Goal: Task Accomplishment & Management: Use online tool/utility

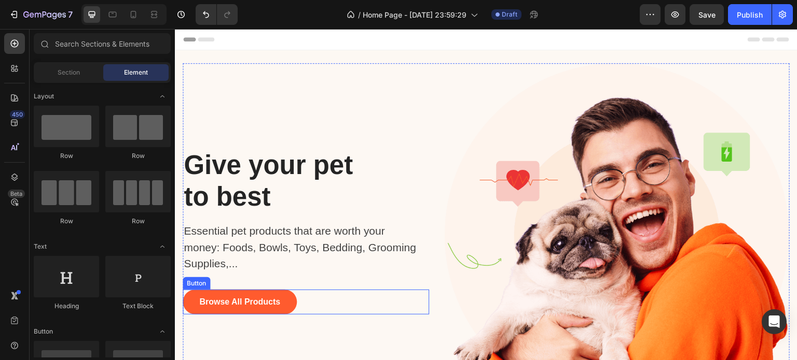
click at [313, 299] on div "Browse All Products Button" at bounding box center [306, 302] width 246 height 25
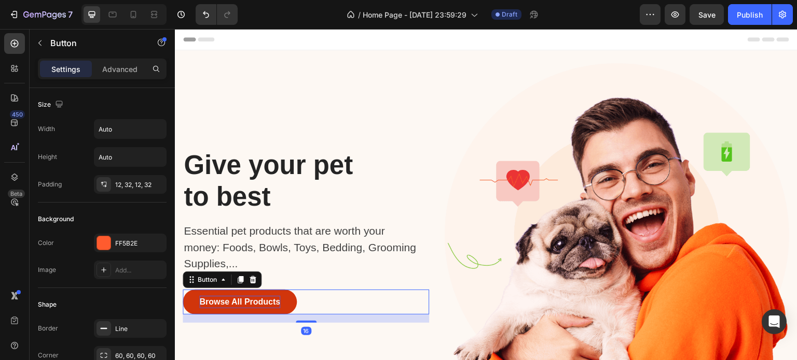
click at [269, 299] on div "Browse All Products" at bounding box center [239, 302] width 81 height 12
click at [192, 297] on button "Browse All Products" at bounding box center [240, 302] width 114 height 25
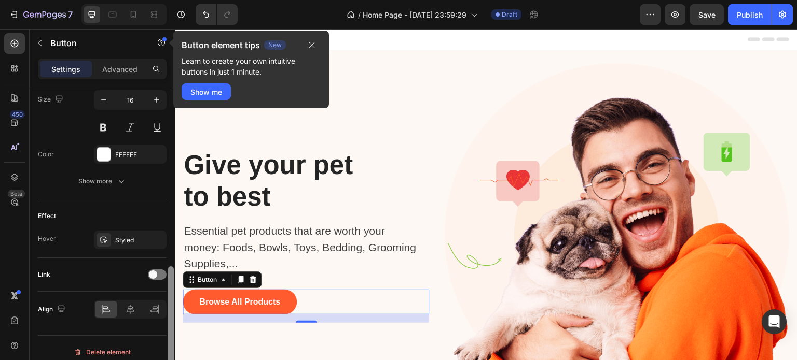
scroll to position [440, 0]
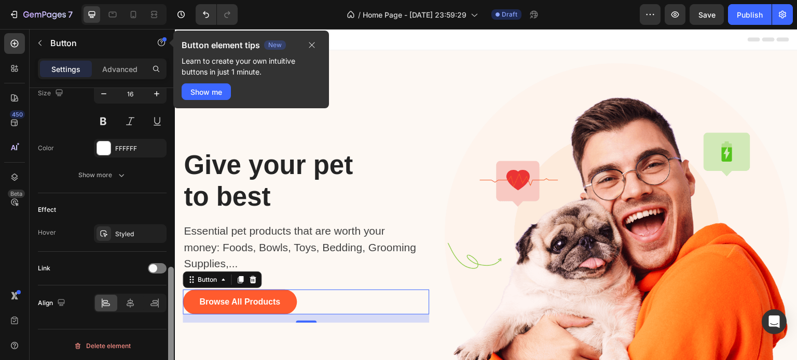
drag, startPoint x: 171, startPoint y: 117, endPoint x: 162, endPoint y: 312, distance: 195.2
click at [162, 312] on div "Size Width Auto Height Auto Padding 12, 32, 12, 32 Background Color FF5B2E Imag…" at bounding box center [102, 239] width 145 height 302
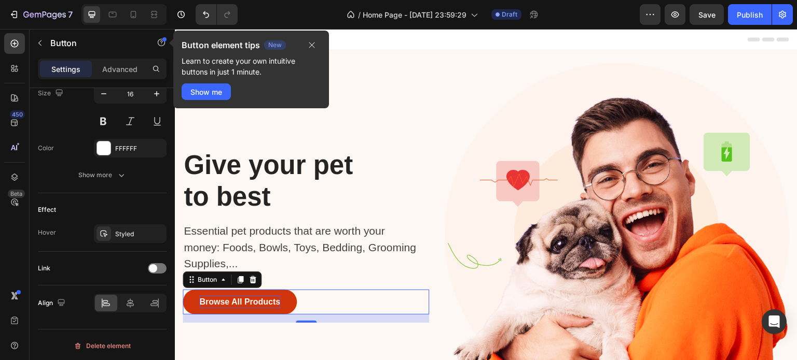
click at [194, 299] on button "Browse All Products" at bounding box center [240, 302] width 114 height 25
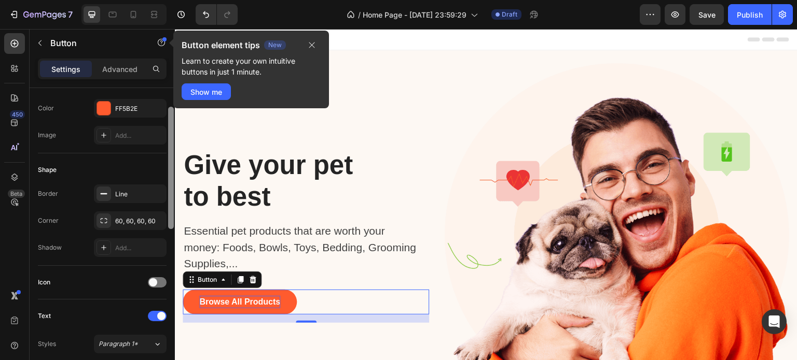
scroll to position [0, 0]
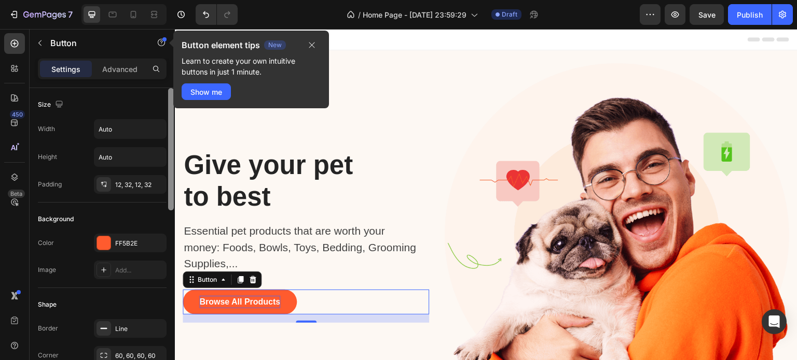
drag, startPoint x: 168, startPoint y: 282, endPoint x: 184, endPoint y: 69, distance: 212.7
click at [175, 69] on div "Sections(18) Elements(83) Section Element Hero Section Product Detail Brands Tr…" at bounding box center [102, 194] width 145 height 331
click at [311, 46] on icon "button" at bounding box center [312, 45] width 8 height 8
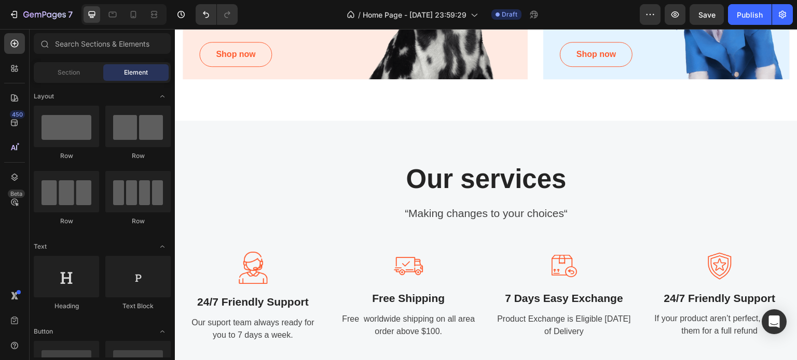
scroll to position [1112, 0]
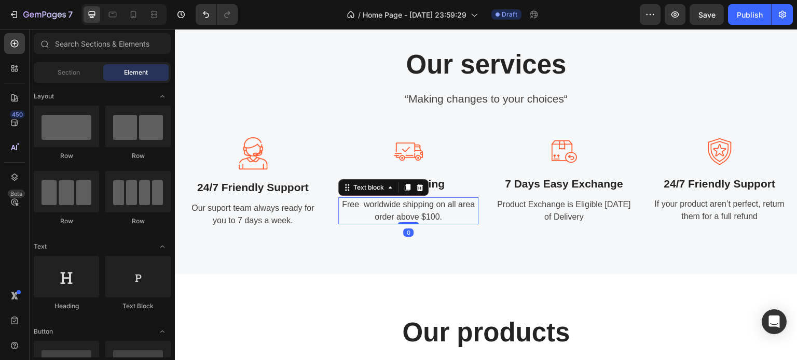
click at [407, 222] on div "Free worldwide shipping on all area order above $100. Text block 0" at bounding box center [408, 211] width 140 height 27
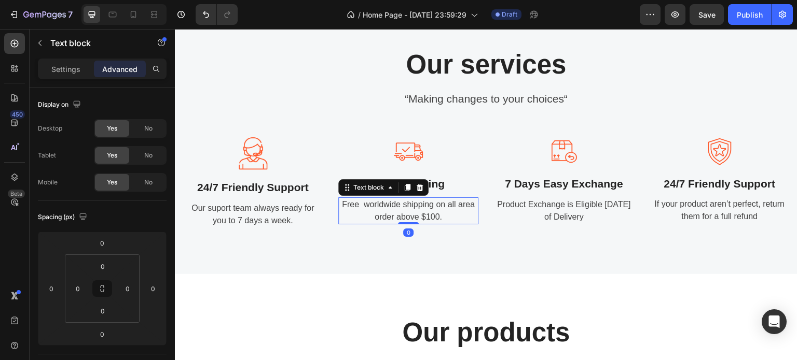
click at [429, 219] on p "Free worldwide shipping on all area order above $100." at bounding box center [408, 211] width 138 height 25
click at [441, 216] on p "Free worldwide shipping on all area order above $100." at bounding box center [408, 211] width 138 height 25
click at [437, 215] on p "Free worldwide shipping on all area order above $100." at bounding box center [408, 211] width 138 height 25
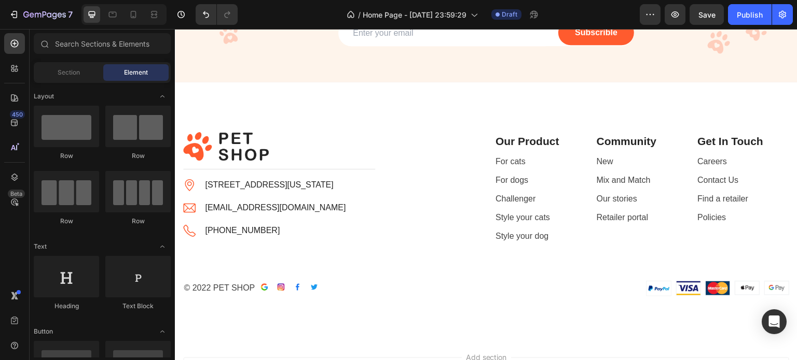
scroll to position [2280, 0]
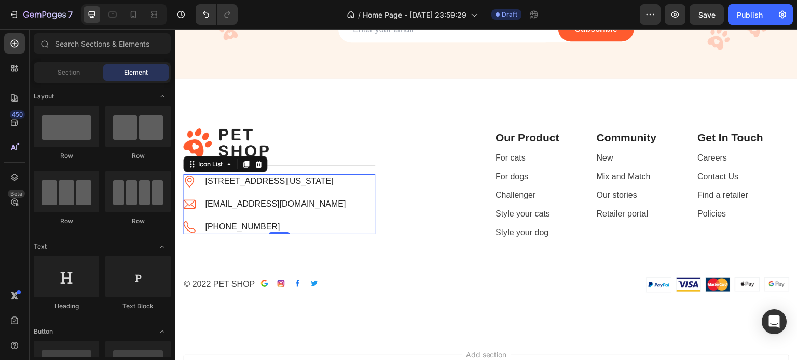
click at [320, 205] on li "Image petshop.gempage@gmail.com Text block" at bounding box center [264, 204] width 163 height 15
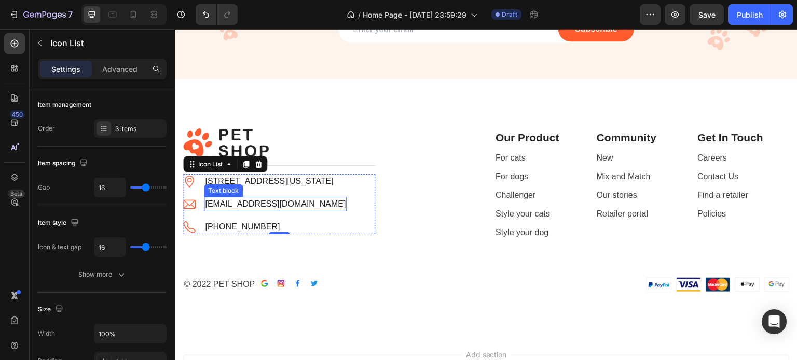
click at [316, 201] on p "petshop.gempage@gmail.com" at bounding box center [275, 204] width 141 height 12
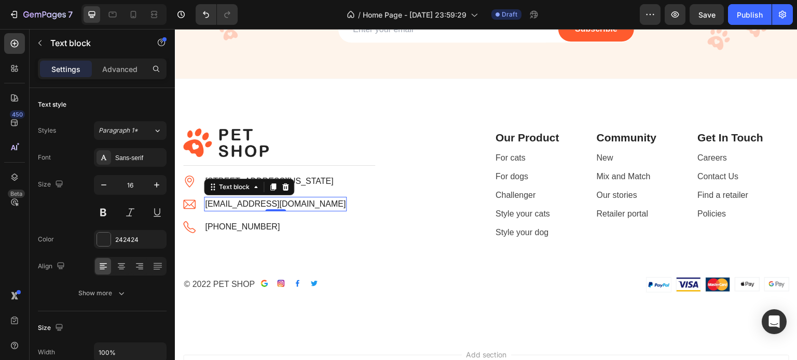
click at [314, 201] on p "petshop.gempage@gmail.com" at bounding box center [275, 204] width 141 height 12
click at [316, 201] on p "petshop.gempage@gmail.com" at bounding box center [275, 204] width 141 height 12
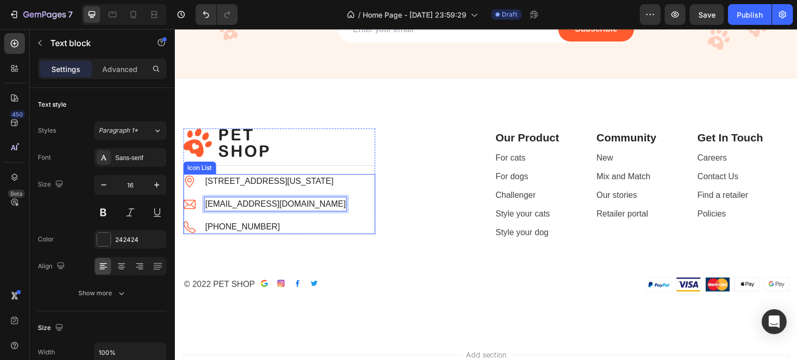
click at [270, 229] on li "Image +102 3343 4722 Text block" at bounding box center [264, 227] width 163 height 15
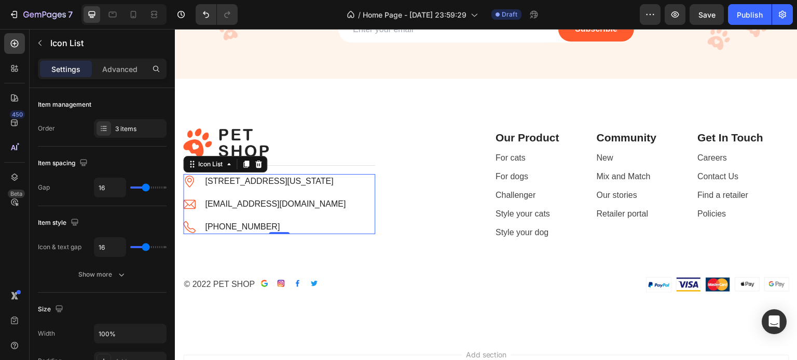
click at [266, 227] on div "+102 3343 4722" at bounding box center [242, 227] width 77 height 15
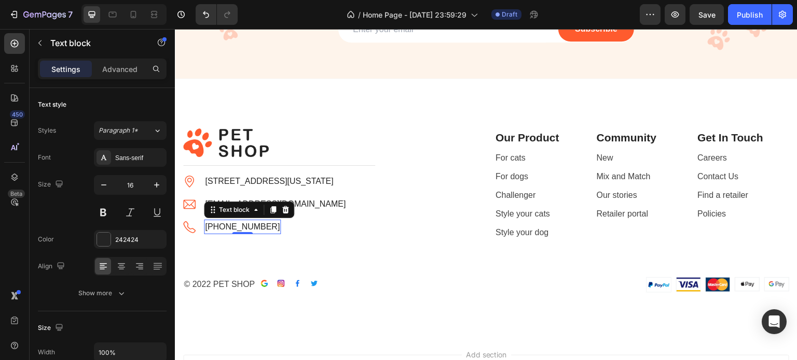
click at [266, 227] on div "+102 3343 4722" at bounding box center [242, 227] width 77 height 15
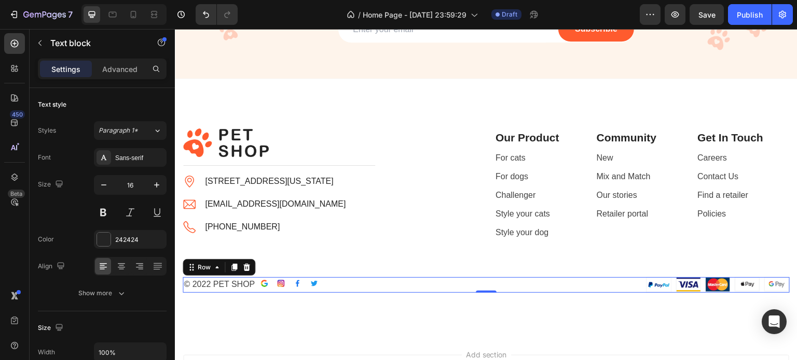
click at [236, 291] on div "© 2022 PET SHOP Text block Image Image Image Image Row Row" at bounding box center [330, 285] width 295 height 16
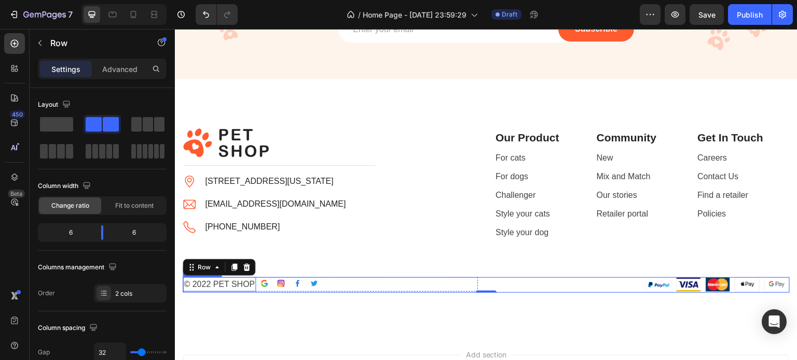
click at [211, 284] on p "© 2022 PET SHOP" at bounding box center [219, 284] width 71 height 12
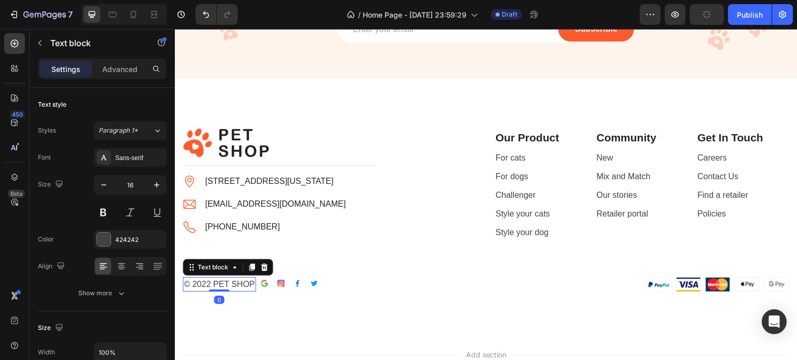
click at [211, 284] on p "© 2022 PET SHOP" at bounding box center [219, 284] width 71 height 12
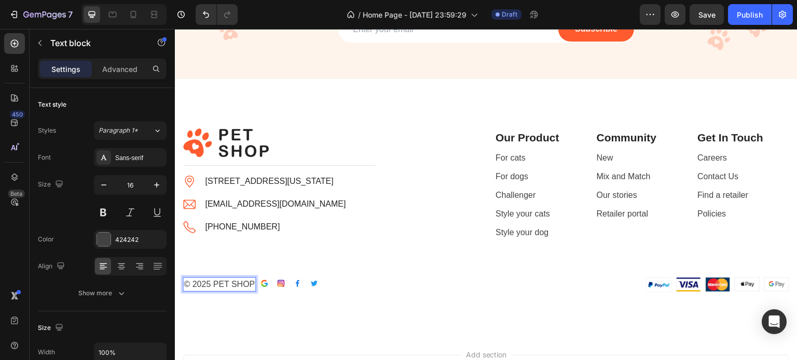
click at [243, 286] on p "© 2025 PET SHOP" at bounding box center [219, 284] width 71 height 12
click at [254, 286] on p "© 2025 PET SHOP" at bounding box center [219, 284] width 71 height 12
click at [268, 283] on img at bounding box center [269, 284] width 8 height 8
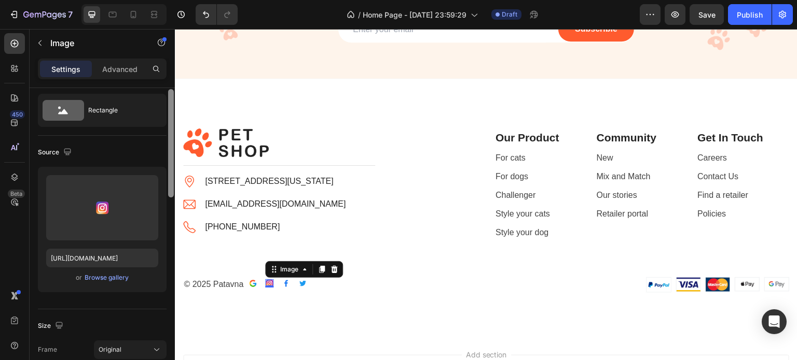
scroll to position [16, 0]
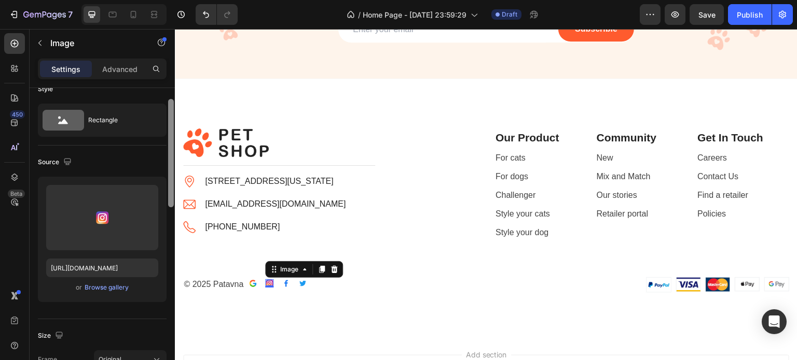
drag, startPoint x: 173, startPoint y: 142, endPoint x: 171, endPoint y: 113, distance: 29.6
click at [171, 113] on div at bounding box center [171, 153] width 6 height 108
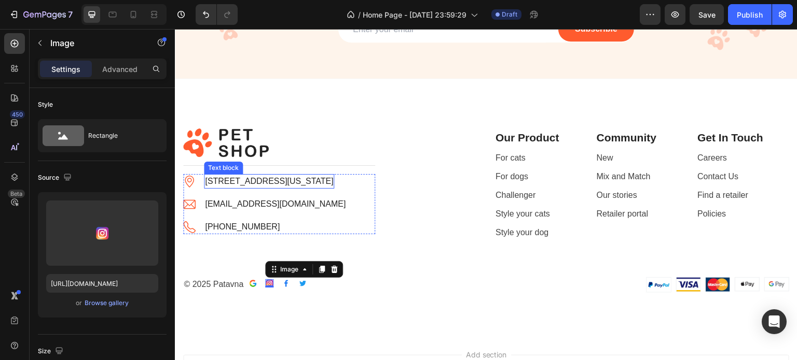
click at [333, 179] on p "6391 Elgin St. Celina, Delaware 10299" at bounding box center [269, 181] width 128 height 12
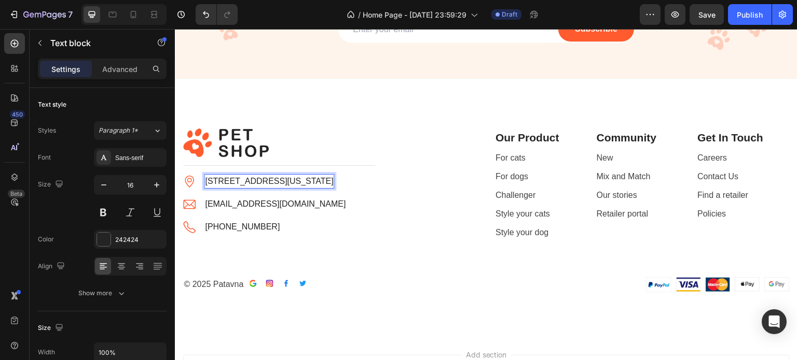
click at [333, 180] on p "6391 Elgin St. Celina, Delaware 10299" at bounding box center [269, 181] width 128 height 12
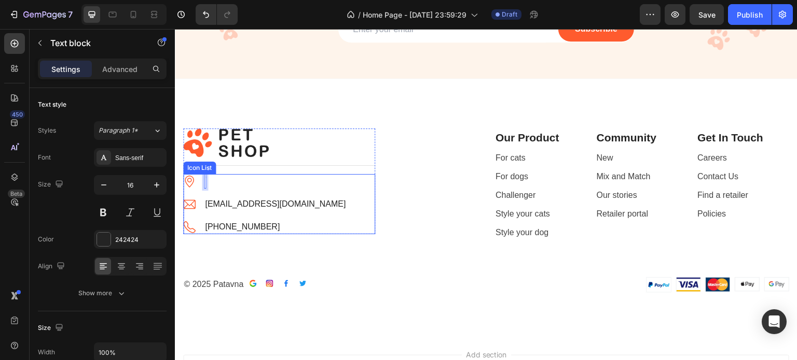
click at [232, 189] on ul "Image Text block 0 Image velmorashop3@gmail.com Text block Image +213562192359 …" at bounding box center [264, 204] width 163 height 60
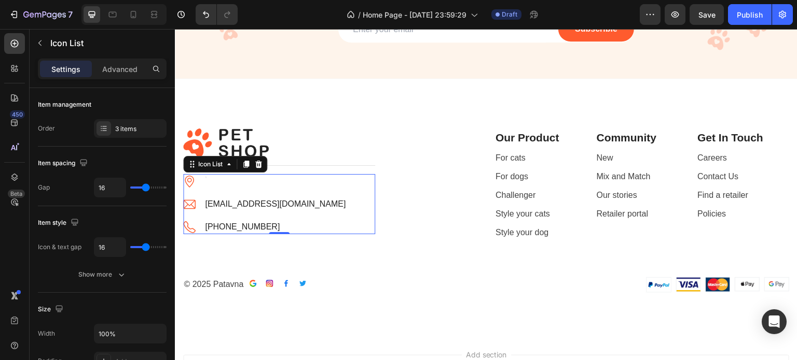
click at [198, 182] on li "Image Text block" at bounding box center [264, 181] width 163 height 15
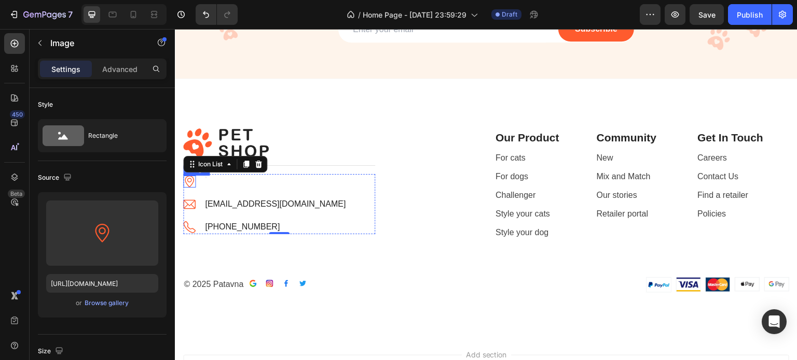
click at [193, 180] on img at bounding box center [189, 182] width 12 height 12
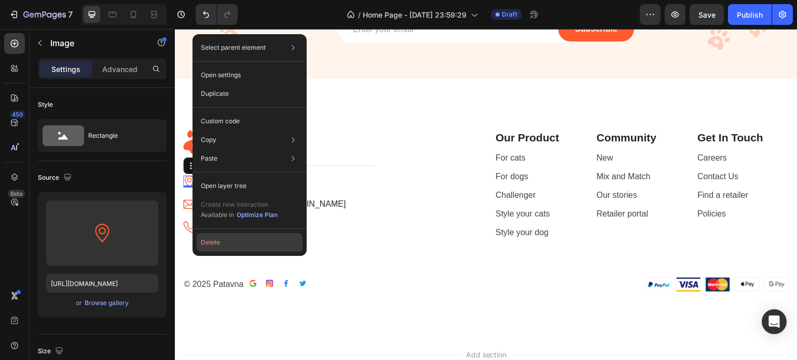
click at [217, 240] on button "Delete" at bounding box center [250, 242] width 106 height 19
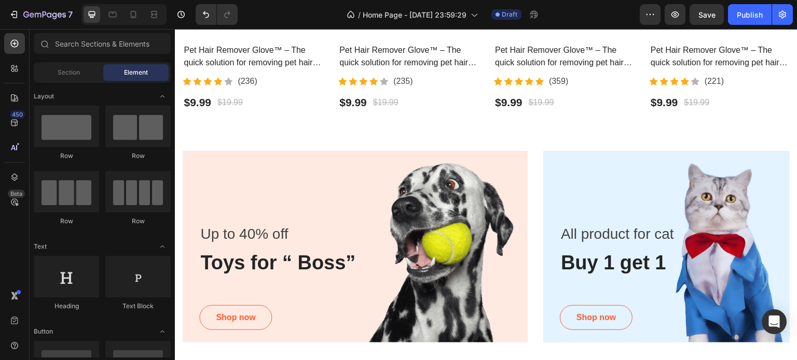
scroll to position [719, 0]
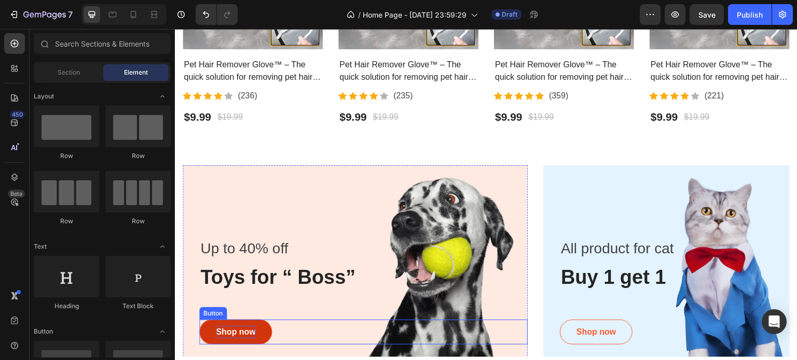
click at [228, 328] on div "Shop now" at bounding box center [235, 332] width 39 height 12
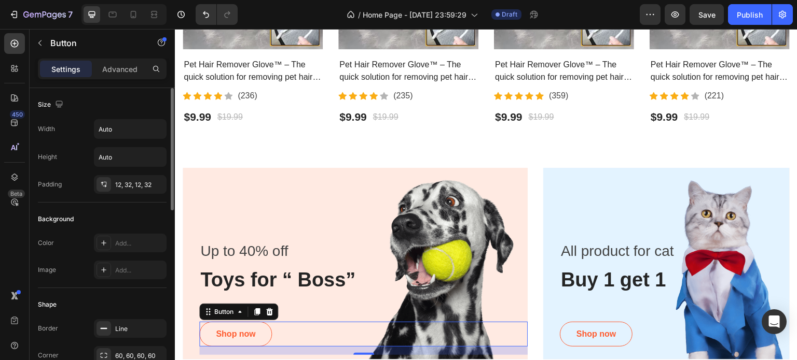
click at [143, 215] on div "Background" at bounding box center [102, 219] width 129 height 17
click at [232, 344] on button "Shop now" at bounding box center [235, 334] width 73 height 25
click at [243, 312] on icon at bounding box center [239, 312] width 8 height 8
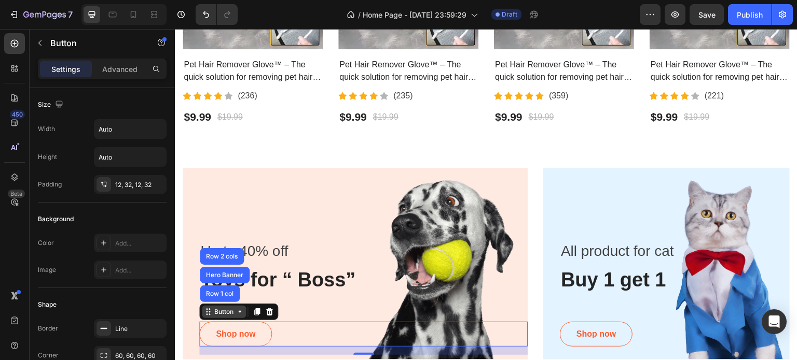
click at [243, 312] on icon at bounding box center [239, 312] width 8 height 8
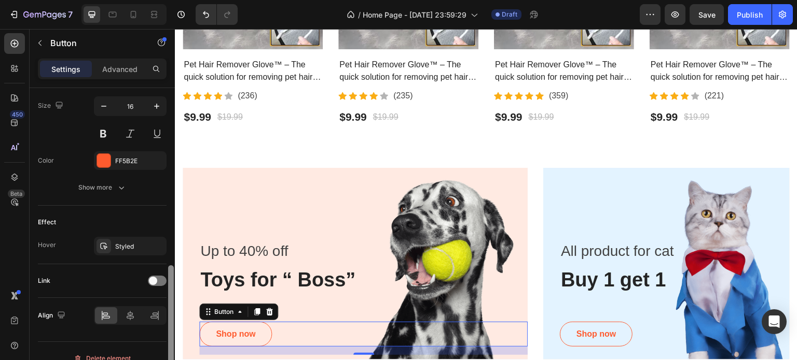
scroll to position [440, 0]
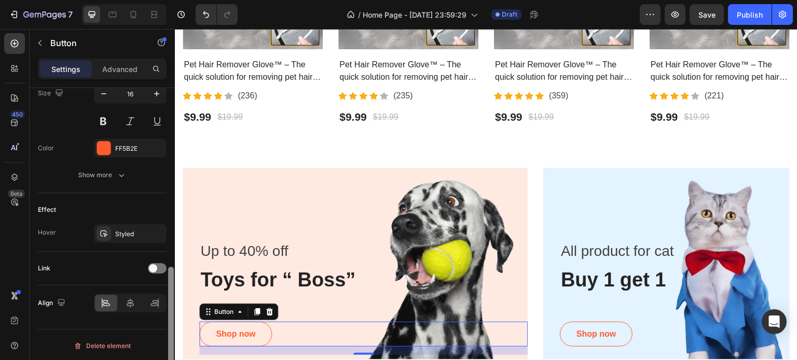
drag, startPoint x: 172, startPoint y: 199, endPoint x: 170, endPoint y: 385, distance: 186.2
click at [170, 0] on html "7 / Home Page - Sep 27, 23:59:29 Draft Preview Save Publish 450 Beta Sections(1…" at bounding box center [398, 0] width 797 height 0
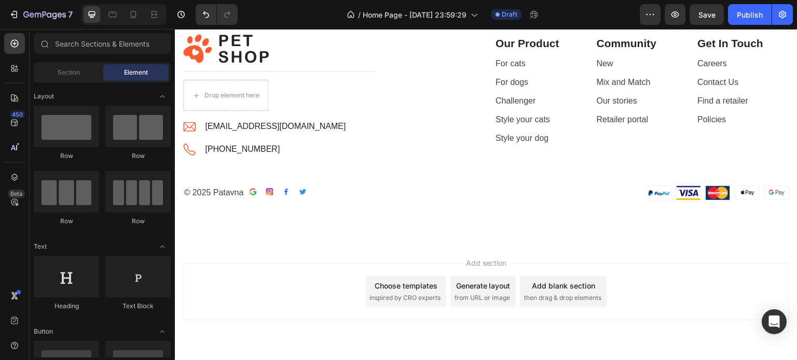
scroll to position [2405, 0]
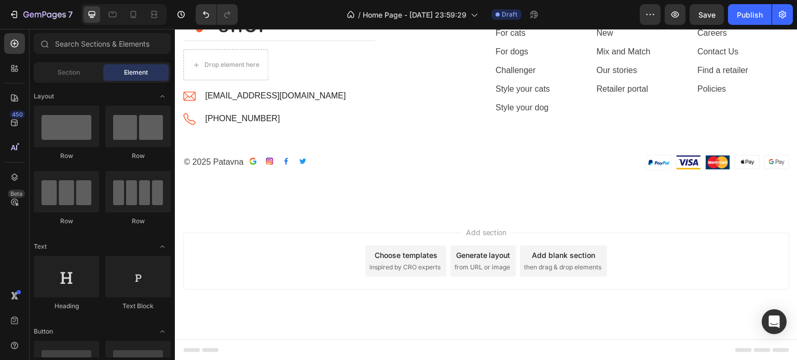
click at [486, 259] on div "Generate layout" at bounding box center [483, 255] width 54 height 11
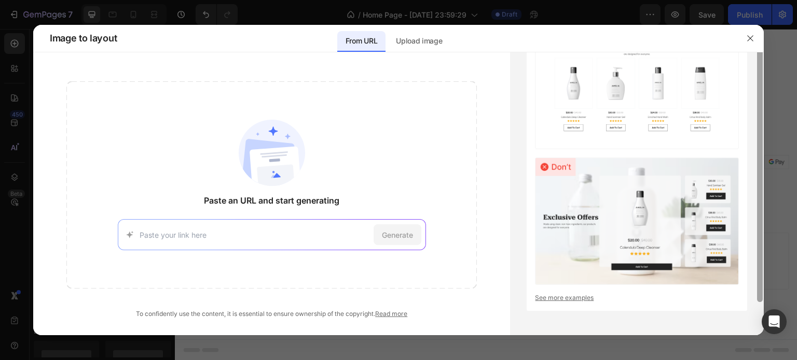
drag, startPoint x: 761, startPoint y: 79, endPoint x: 762, endPoint y: 107, distance: 28.5
click at [762, 107] on div at bounding box center [760, 177] width 8 height 283
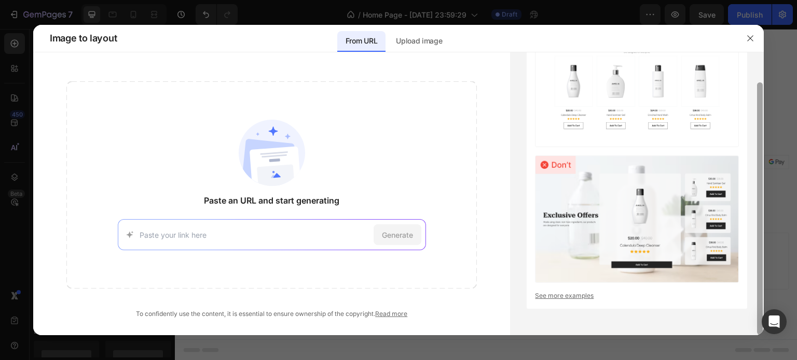
drag, startPoint x: 762, startPoint y: 107, endPoint x: 762, endPoint y: 121, distance: 14.0
click at [762, 121] on div at bounding box center [760, 193] width 8 height 283
click at [753, 44] on button "button" at bounding box center [750, 38] width 17 height 17
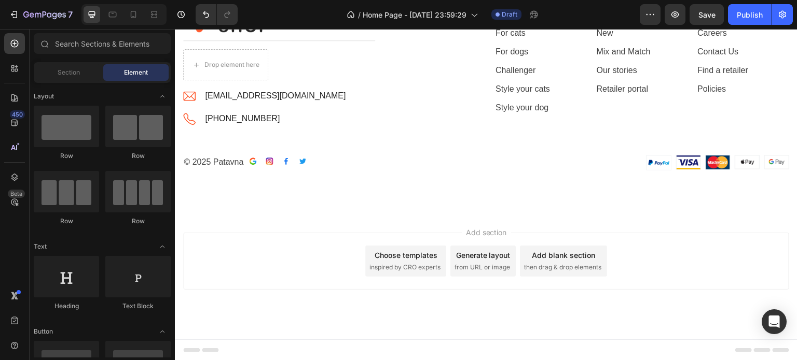
click at [538, 263] on span "then drag & drop elements" at bounding box center [562, 267] width 77 height 9
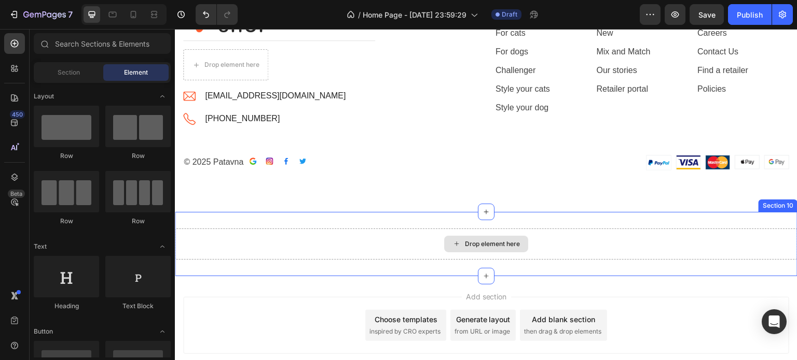
click at [509, 243] on div "Drop element here" at bounding box center [492, 244] width 55 height 8
click at [466, 248] on div "Drop element here" at bounding box center [486, 244] width 84 height 17
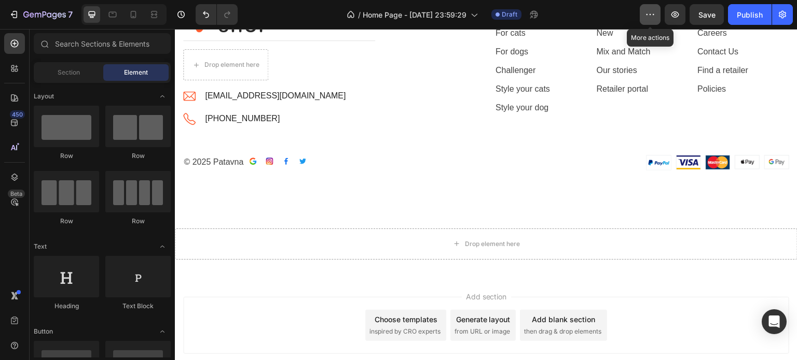
click at [654, 22] on button "button" at bounding box center [649, 14] width 21 height 21
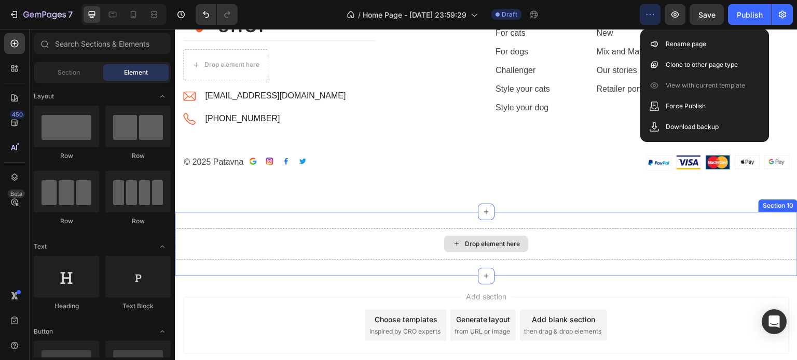
click at [544, 244] on div "Drop element here" at bounding box center [486, 244] width 622 height 31
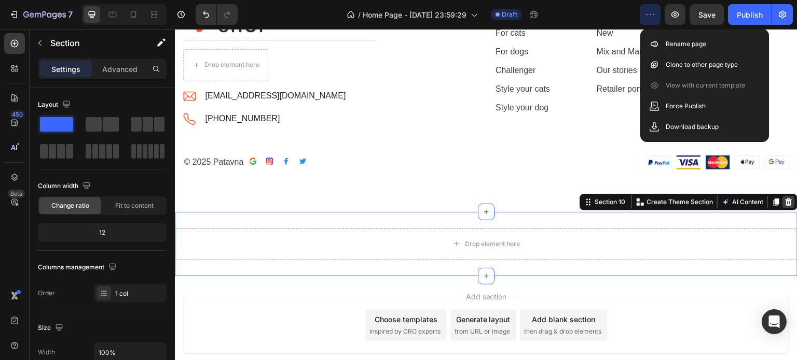
click at [782, 197] on div at bounding box center [788, 202] width 12 height 12
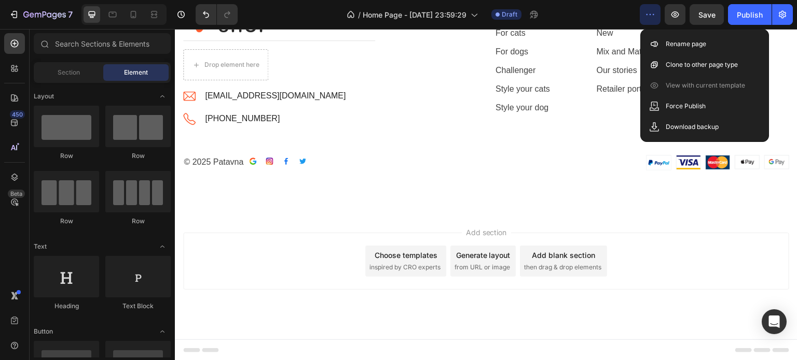
click at [415, 274] on div "Choose templates inspired by CRO experts" at bounding box center [405, 261] width 81 height 31
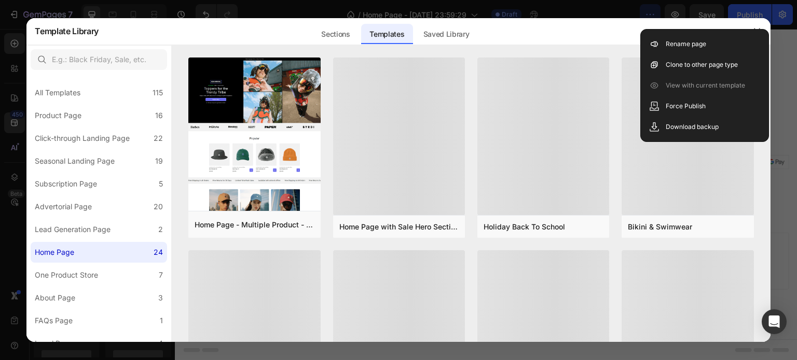
click at [563, 19] on div "Sections Templates Existing pages Saved Library Templates Saved Library" at bounding box center [395, 31] width 592 height 27
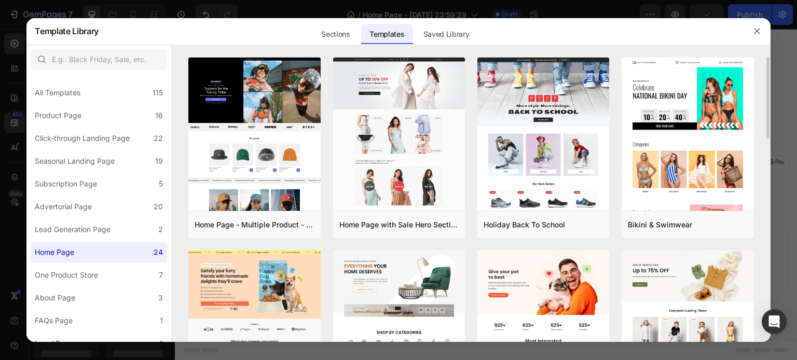
click at [768, 119] on div "Home Page - Multiple Product - Apparel - Style 4 Add to page Preview Home Page …" at bounding box center [471, 200] width 598 height 285
drag, startPoint x: 768, startPoint y: 119, endPoint x: 769, endPoint y: 161, distance: 42.0
click at [769, 161] on div "Home Page - Multiple Product - Apparel - Style 4 Add to page Preview Home Page …" at bounding box center [471, 200] width 598 height 285
click at [106, 109] on label "Product Page 16" at bounding box center [99, 115] width 136 height 21
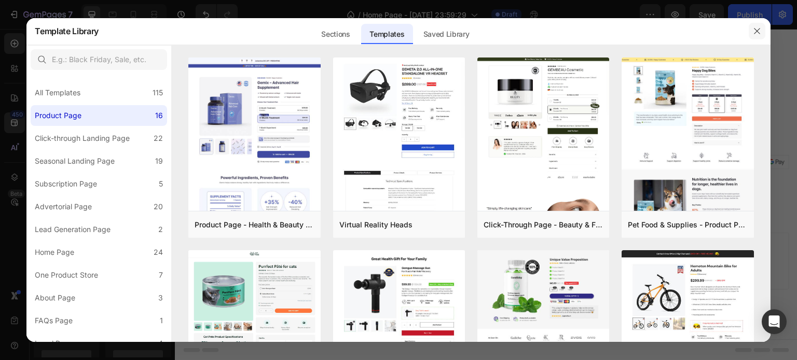
click at [755, 34] on icon "button" at bounding box center [756, 31] width 8 height 8
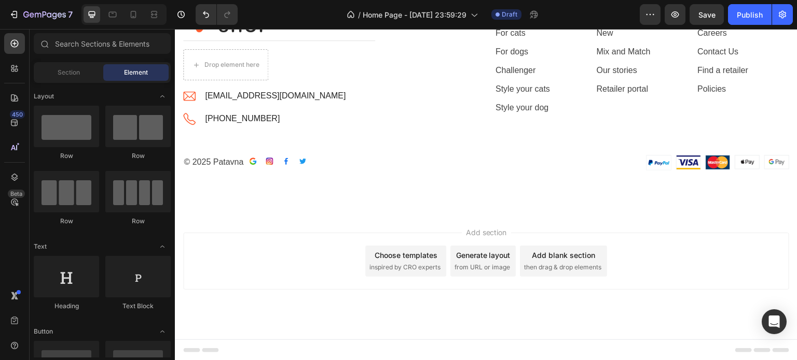
click at [708, 247] on div "Add section Choose templates inspired by CRO experts Generate layout from URL o…" at bounding box center [486, 261] width 606 height 57
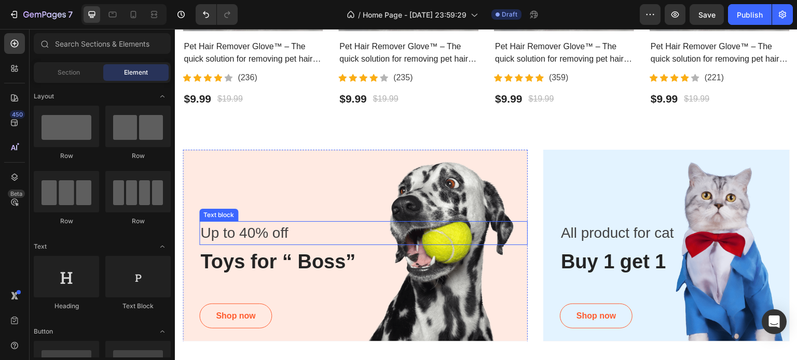
scroll to position [746, 0]
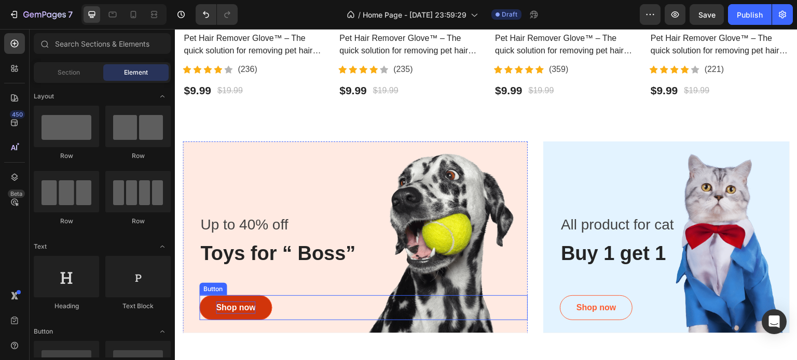
click at [241, 303] on div "Shop now" at bounding box center [235, 308] width 39 height 12
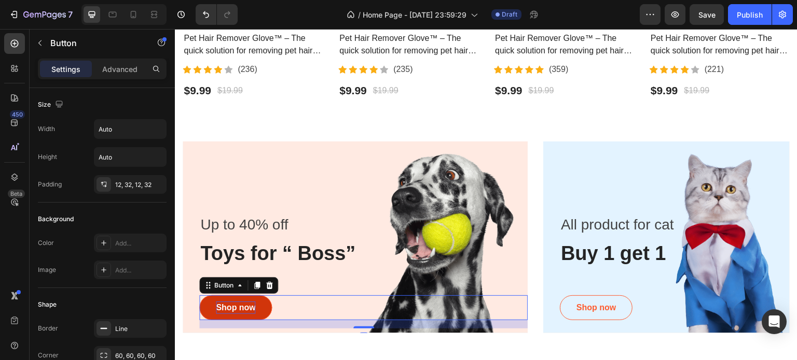
click at [241, 303] on div "Shop now" at bounding box center [235, 308] width 39 height 12
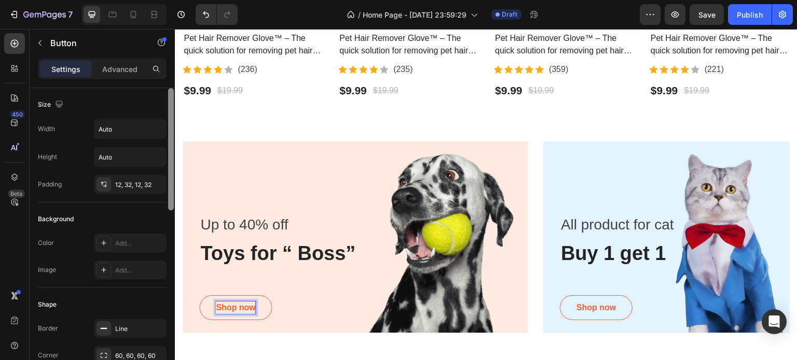
click at [171, 145] on div at bounding box center [171, 149] width 6 height 122
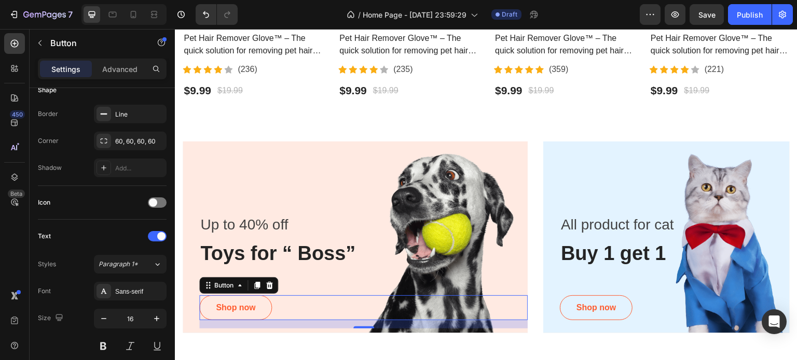
scroll to position [81, 0]
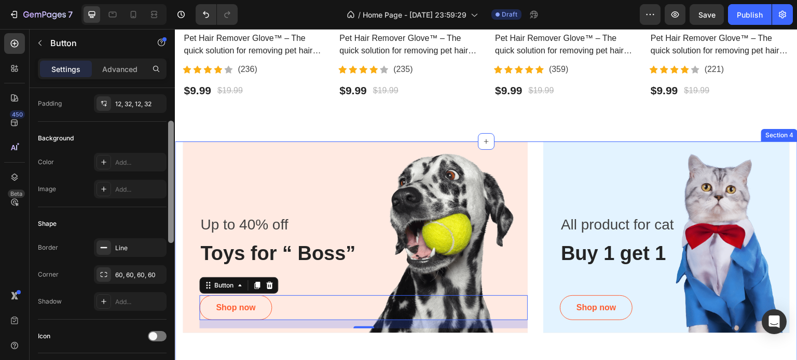
drag, startPoint x: 346, startPoint y: 174, endPoint x: 176, endPoint y: 150, distance: 171.2
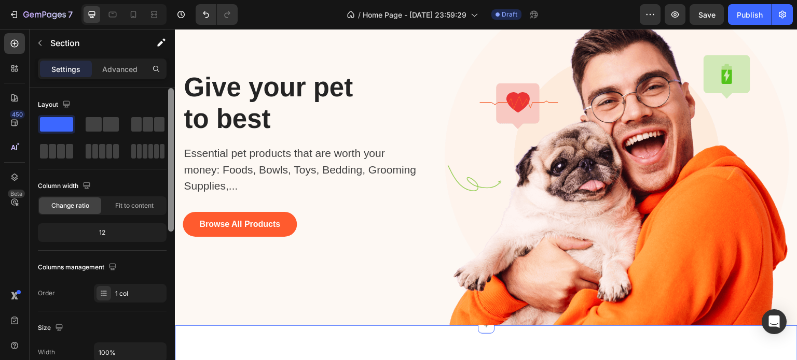
scroll to position [0, 0]
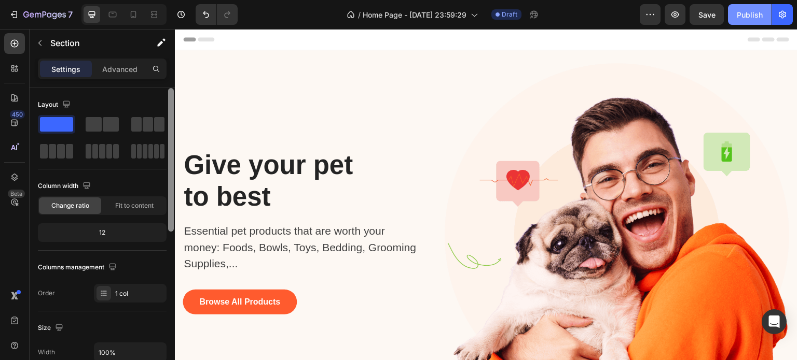
click at [748, 16] on div "Publish" at bounding box center [749, 14] width 26 height 11
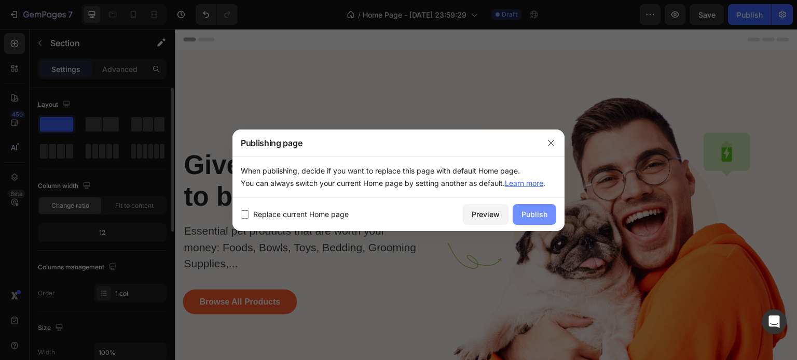
click at [535, 214] on div "Publish" at bounding box center [534, 214] width 26 height 11
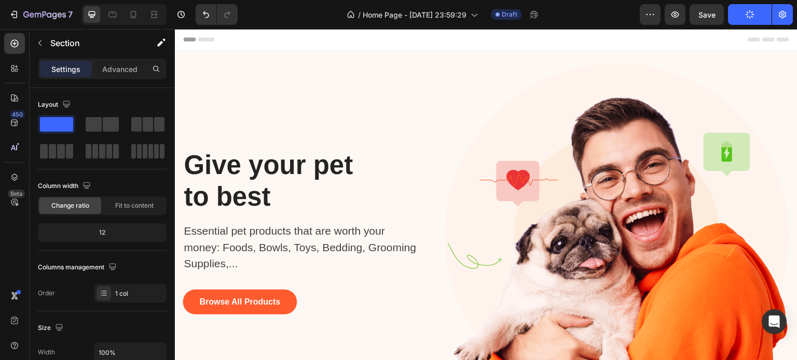
click at [202, 43] on span "Header" at bounding box center [205, 39] width 23 height 10
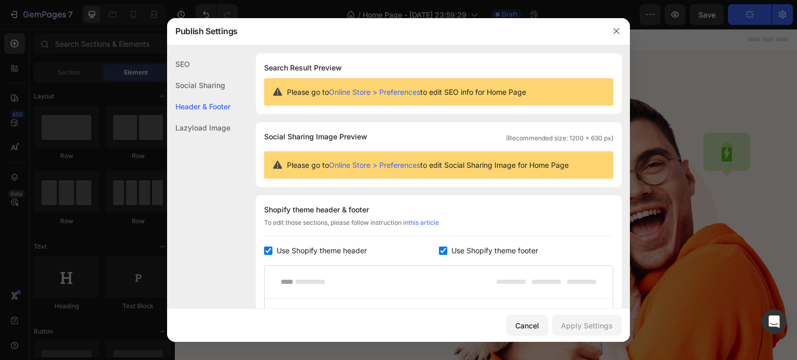
scroll to position [140, 0]
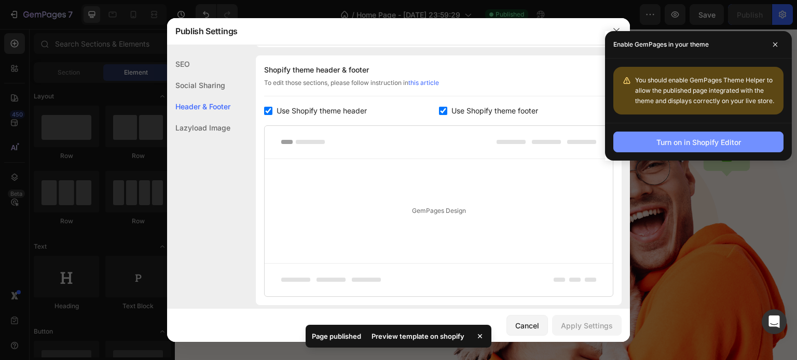
click at [710, 137] on div "Turn on in Shopify Editor" at bounding box center [698, 142] width 85 height 11
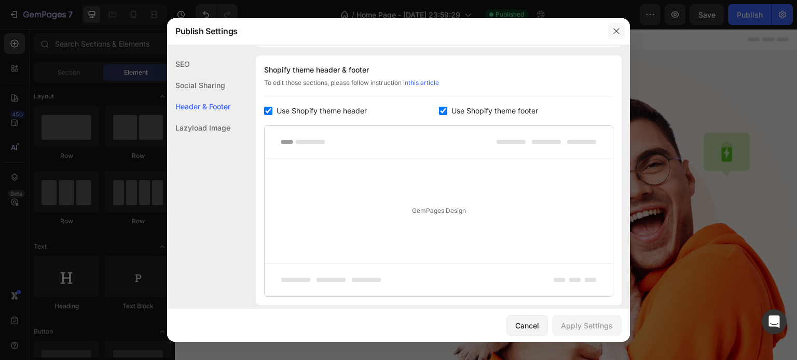
click at [613, 37] on button "button" at bounding box center [616, 31] width 17 height 17
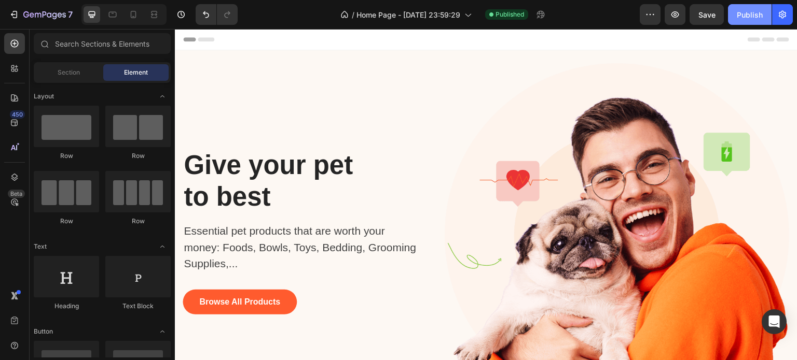
click at [743, 13] on div "Publish" at bounding box center [749, 14] width 26 height 11
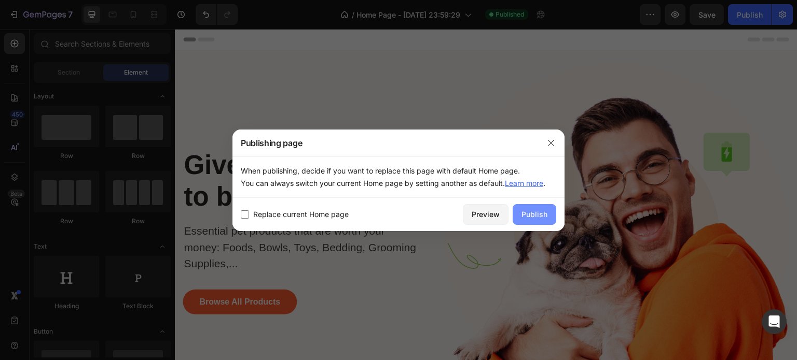
click at [525, 217] on div "Publish" at bounding box center [534, 214] width 26 height 11
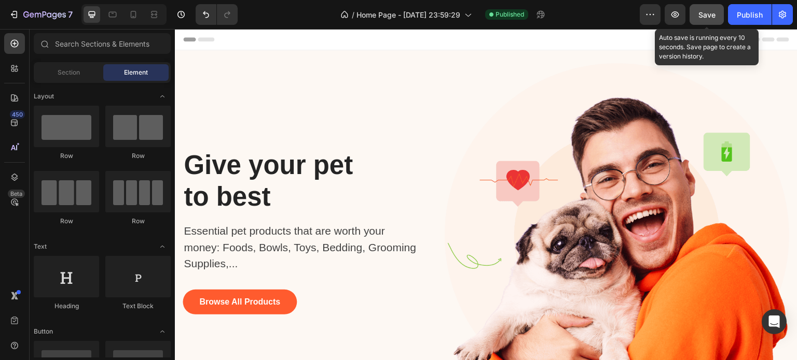
click at [698, 13] on button "Save" at bounding box center [706, 14] width 34 height 21
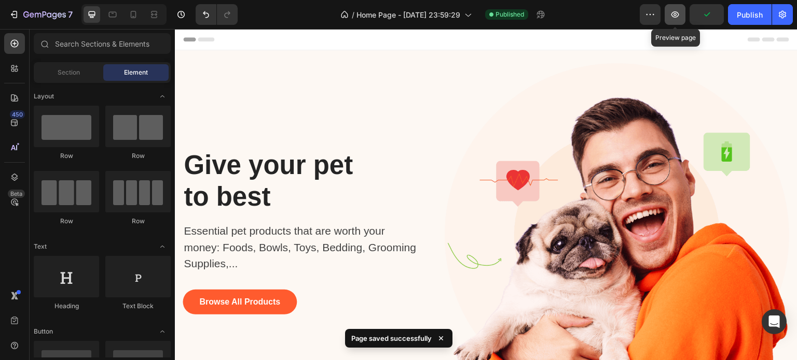
click at [675, 21] on button "button" at bounding box center [674, 14] width 21 height 21
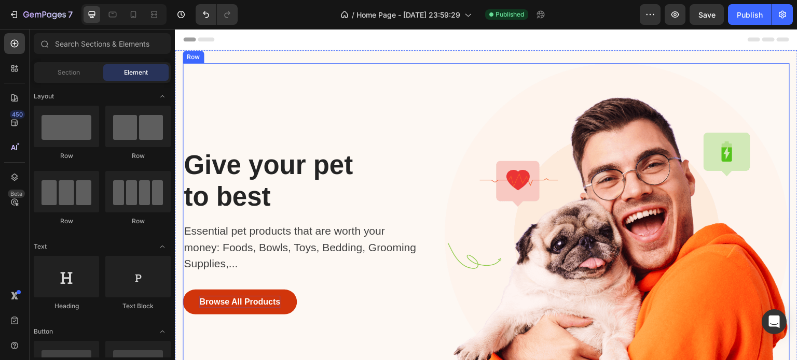
click at [231, 302] on div "Browse All Products" at bounding box center [239, 302] width 81 height 12
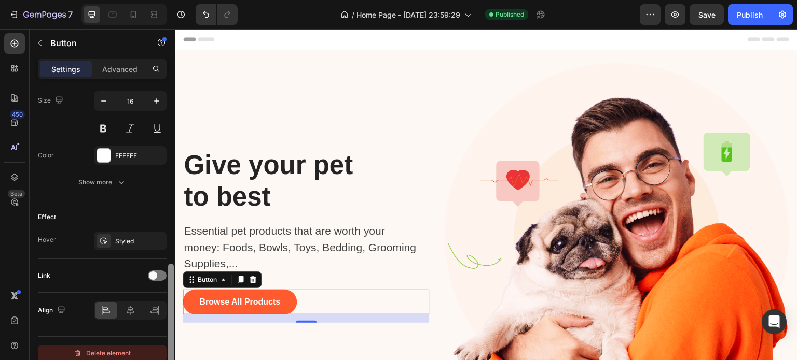
scroll to position [436, 0]
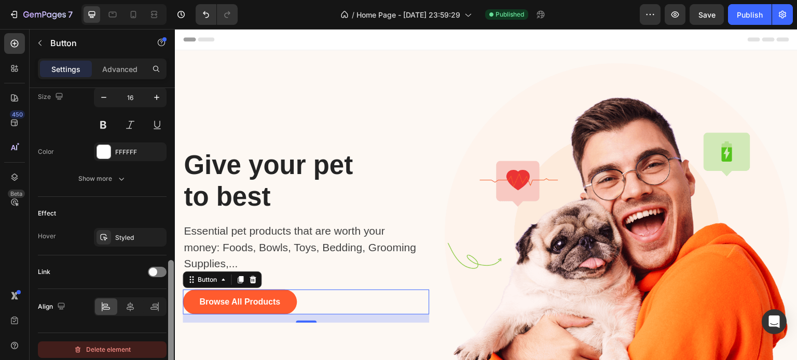
drag, startPoint x: 171, startPoint y: 172, endPoint x: 162, endPoint y: 350, distance: 178.1
click at [162, 350] on div "Size Width Auto Height Auto Padding 12, 32, 12, 32 Background Color FF5B2E Imag…" at bounding box center [102, 239] width 145 height 302
click at [154, 265] on div "Link" at bounding box center [102, 272] width 129 height 17
click at [156, 273] on span at bounding box center [153, 272] width 8 height 8
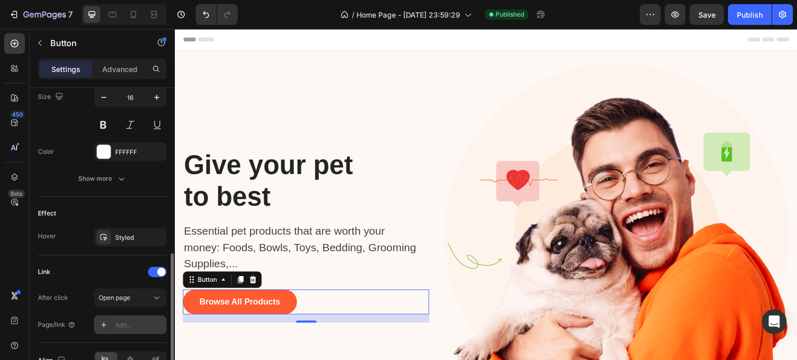
click at [129, 325] on div "Add..." at bounding box center [139, 325] width 49 height 9
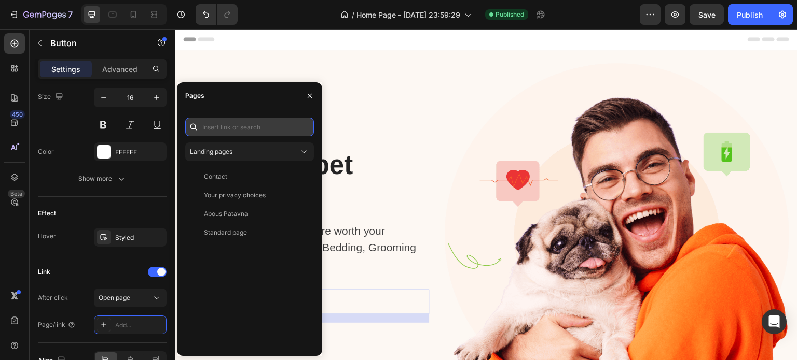
click at [276, 130] on input "text" at bounding box center [249, 127] width 129 height 19
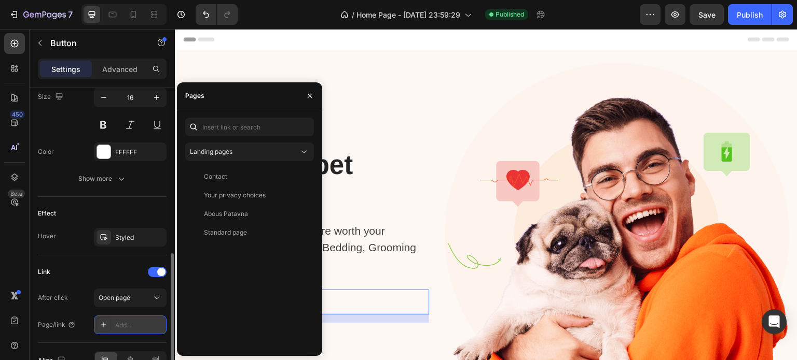
click at [122, 322] on div "Add..." at bounding box center [139, 325] width 49 height 9
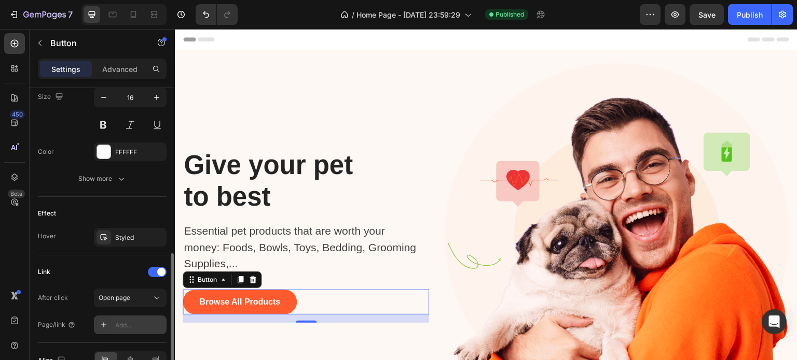
click at [136, 324] on div "Add..." at bounding box center [139, 325] width 49 height 9
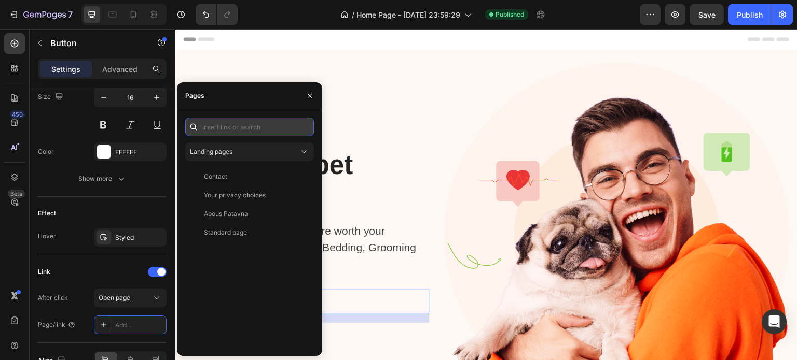
click at [255, 136] on input "text" at bounding box center [249, 127] width 129 height 19
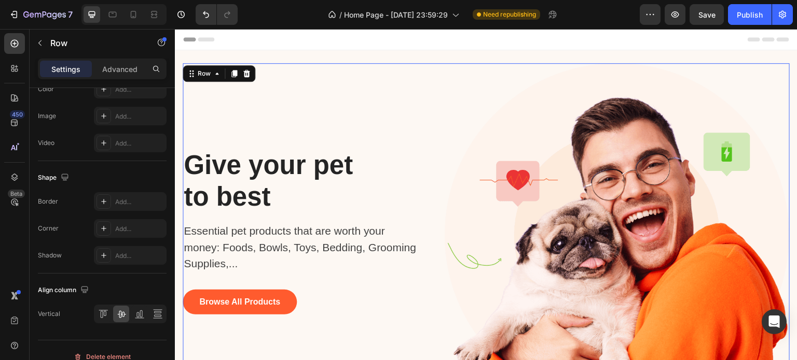
click at [399, 123] on div "Give your pet to best Heading Essential pet products that are worth your money:…" at bounding box center [306, 235] width 246 height 345
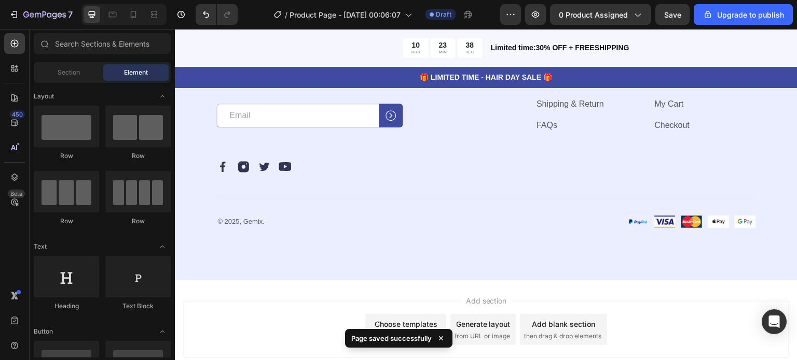
scroll to position [2838, 0]
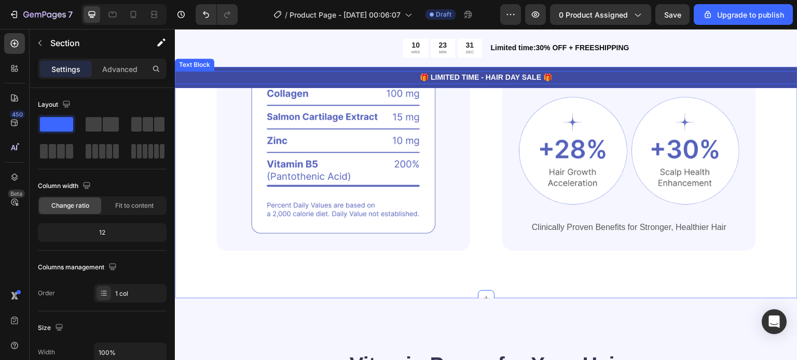
drag, startPoint x: 779, startPoint y: 144, endPoint x: 886, endPoint y: 54, distance: 139.5
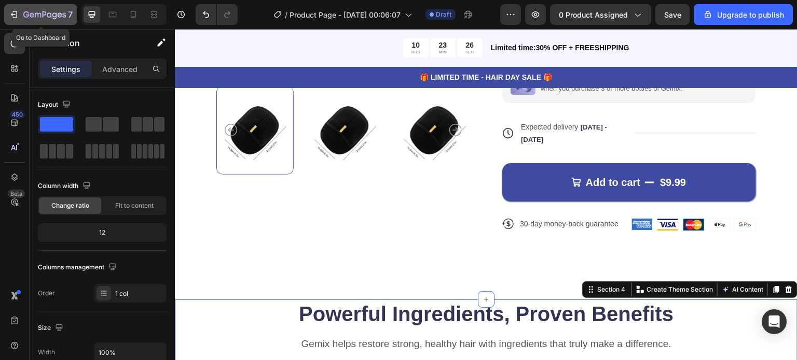
click at [15, 20] on div "7" at bounding box center [41, 14] width 64 height 12
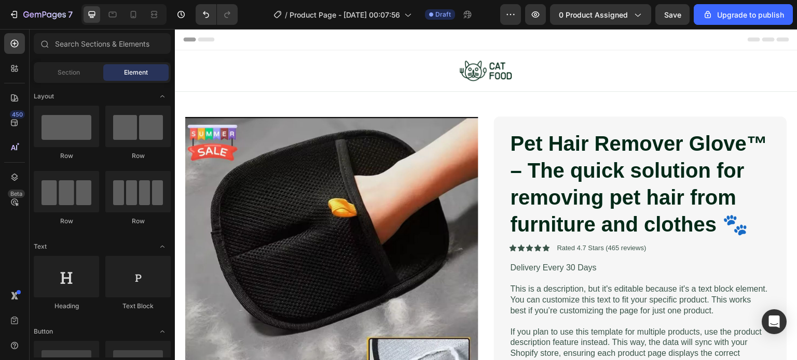
click at [193, 15] on div at bounding box center [214, 14] width 46 height 21
click at [201, 15] on icon "Undo/Redo" at bounding box center [206, 14] width 10 height 10
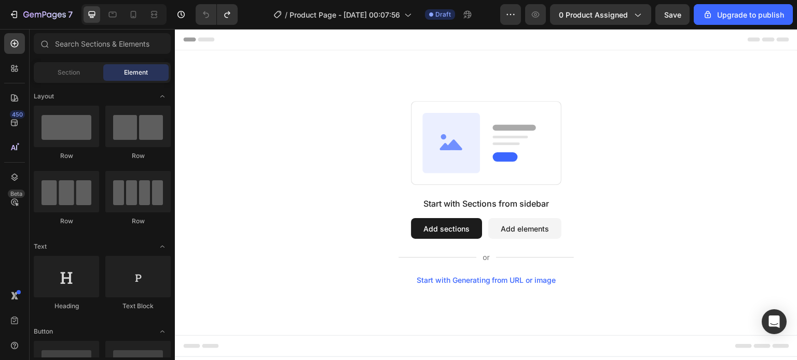
click at [531, 230] on button "Add elements" at bounding box center [524, 228] width 73 height 21
click at [503, 231] on button "Add elements" at bounding box center [524, 228] width 73 height 21
click at [461, 232] on button "Add sections" at bounding box center [446, 228] width 71 height 21
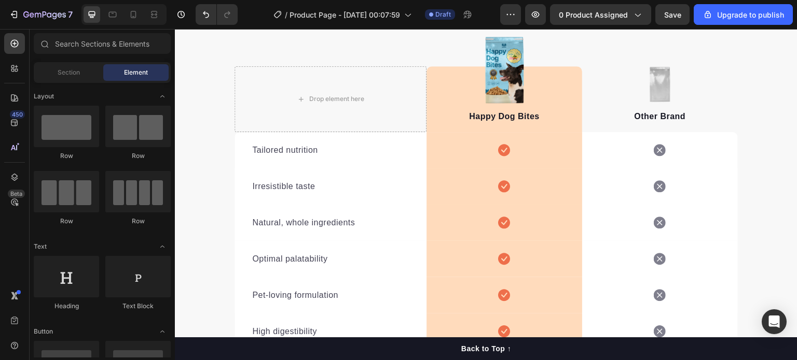
scroll to position [1866, 0]
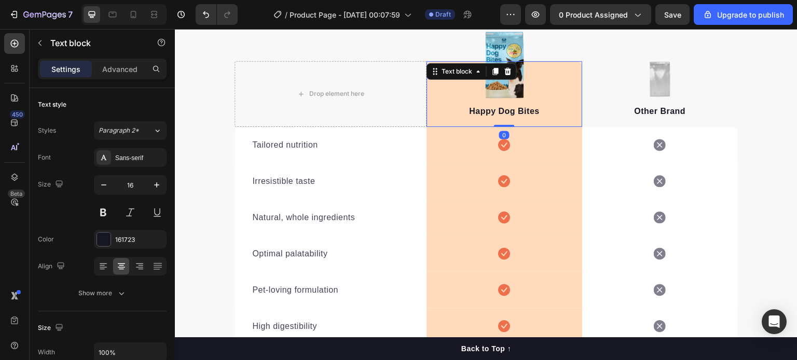
click at [512, 67] on div "Happy Dog Bites Text block 0" at bounding box center [504, 94] width 156 height 66
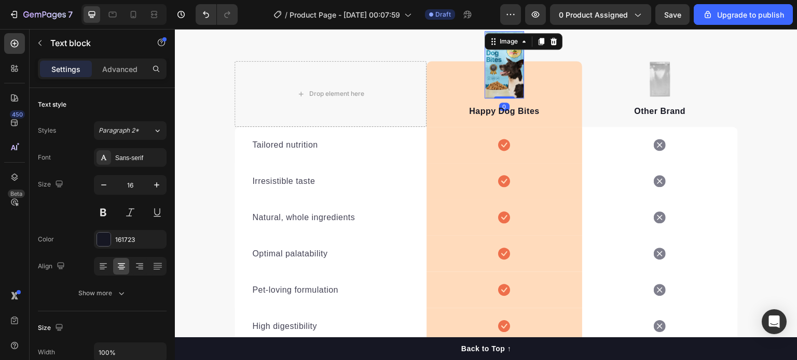
click at [512, 40] on div "Image 0" at bounding box center [503, 64] width 39 height 67
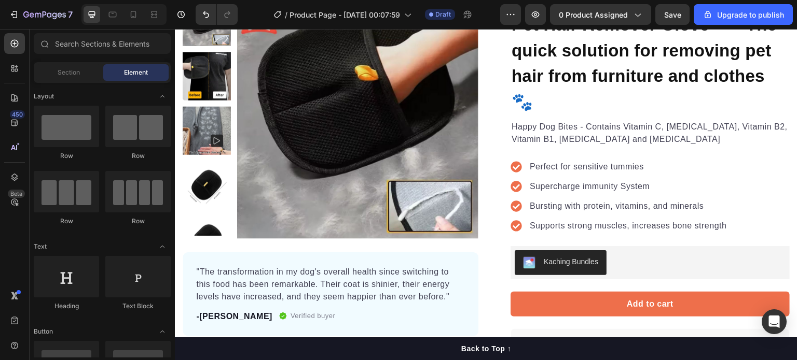
scroll to position [118, 0]
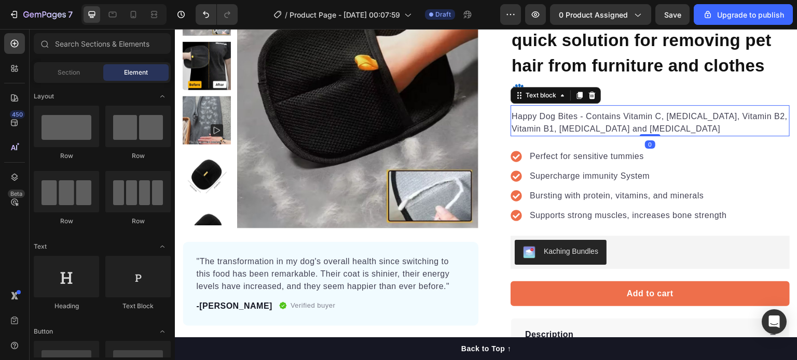
click at [622, 116] on p "Happy Dog Bites - Contains Vitamin C, Vitamin E, Vitamin B2, Vitamin B1, Vitami…" at bounding box center [649, 122] width 277 height 25
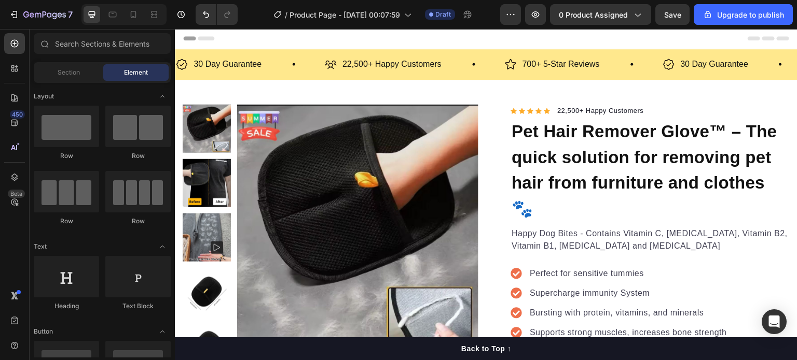
scroll to position [0, 0]
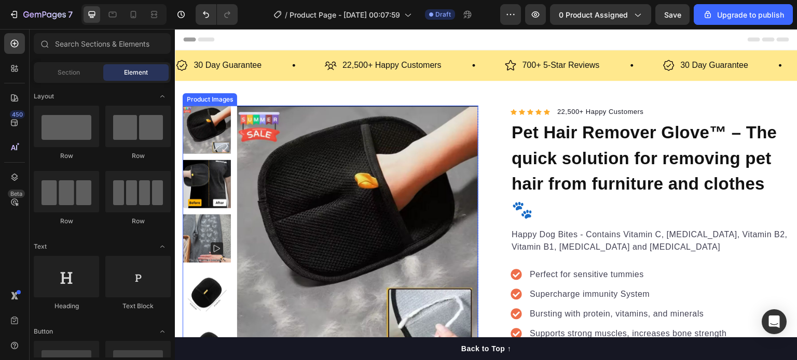
click at [209, 176] on img at bounding box center [207, 184] width 48 height 48
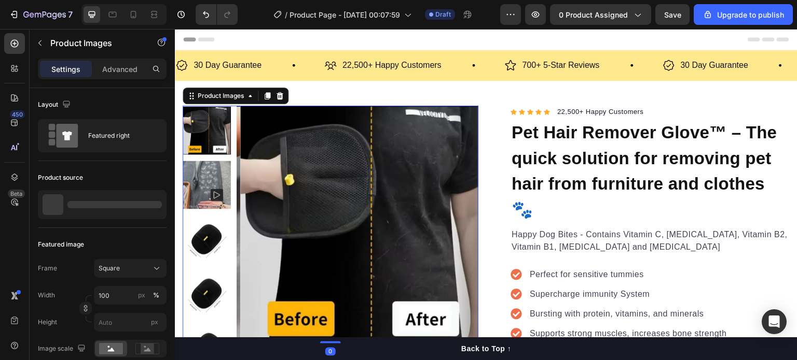
click at [199, 232] on img at bounding box center [207, 239] width 48 height 48
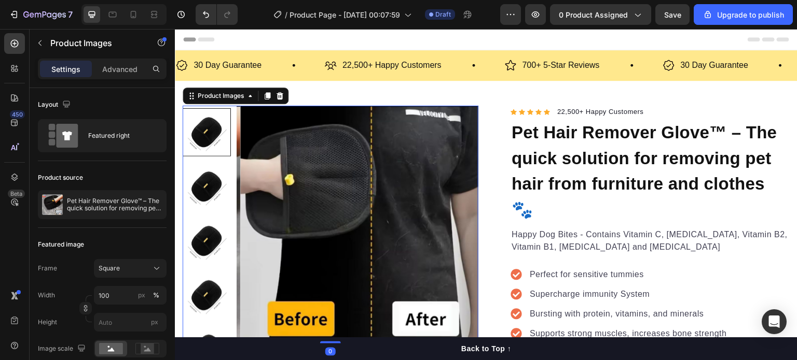
click at [198, 236] on img at bounding box center [207, 241] width 48 height 48
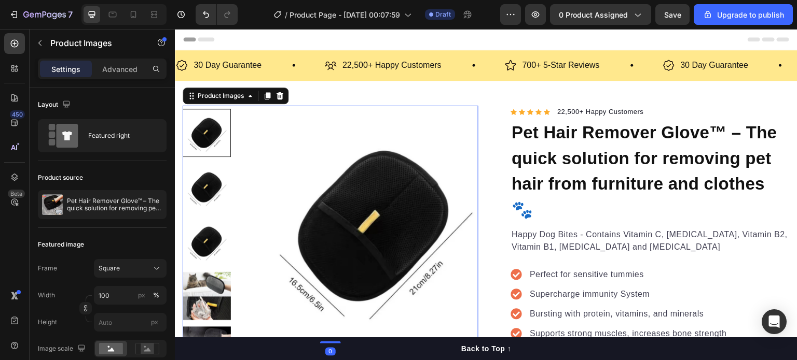
click at [198, 236] on img at bounding box center [207, 242] width 48 height 48
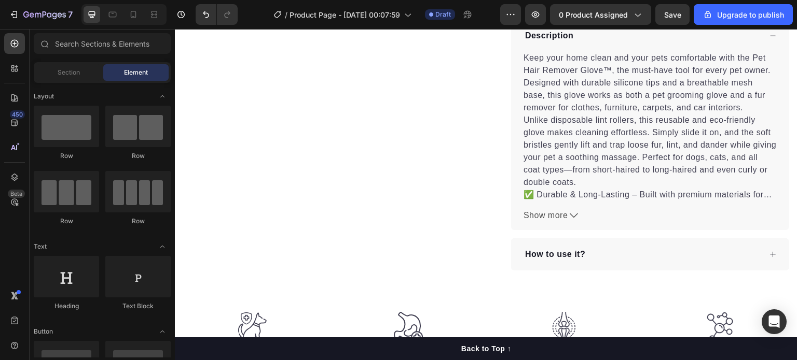
scroll to position [174, 0]
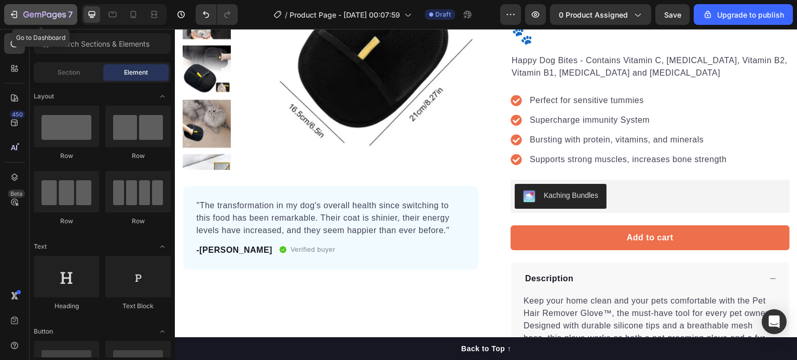
click at [11, 11] on icon "button" at bounding box center [14, 14] width 10 height 10
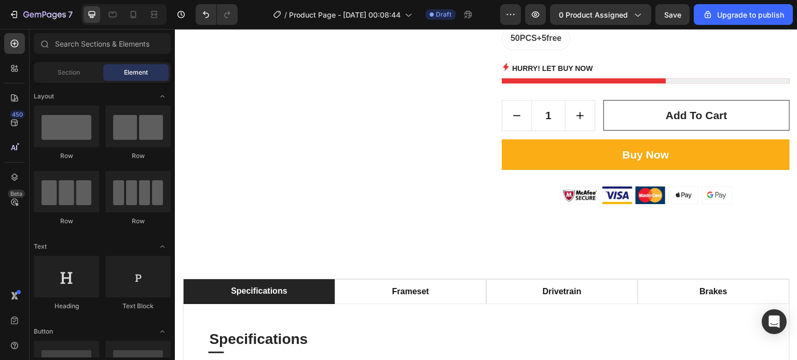
scroll to position [871, 0]
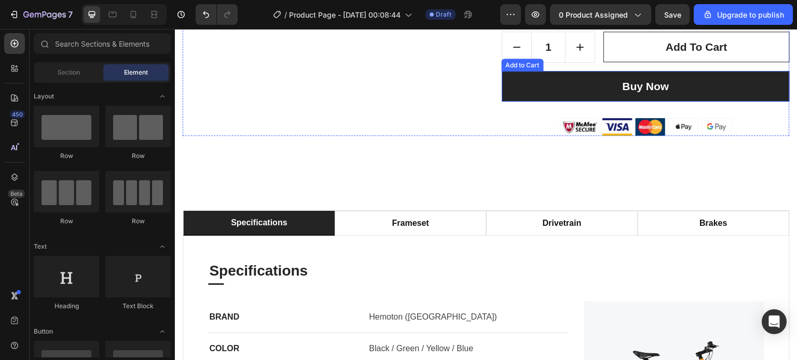
click at [589, 102] on button "Buy Now" at bounding box center [645, 86] width 288 height 31
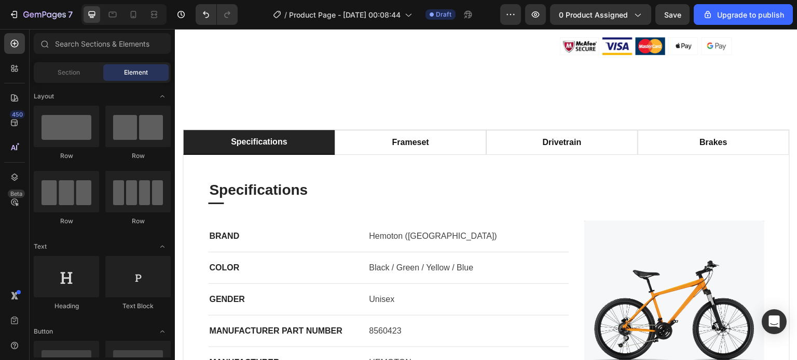
scroll to position [994, 0]
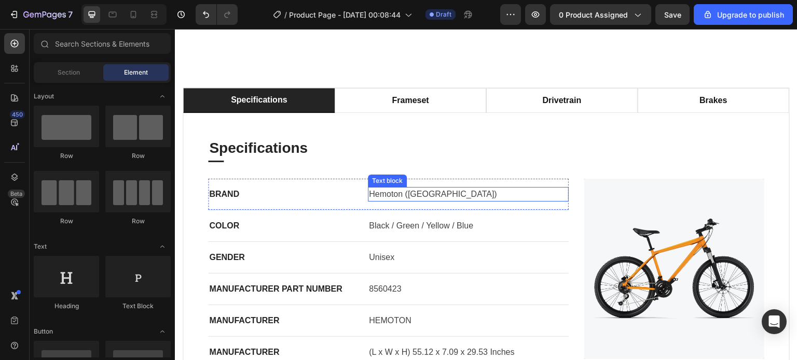
click at [411, 201] on p "Hemoton (USA)" at bounding box center [468, 194] width 199 height 12
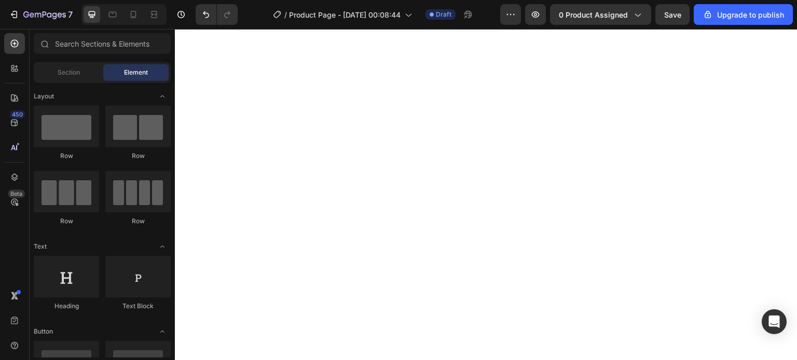
scroll to position [0, 0]
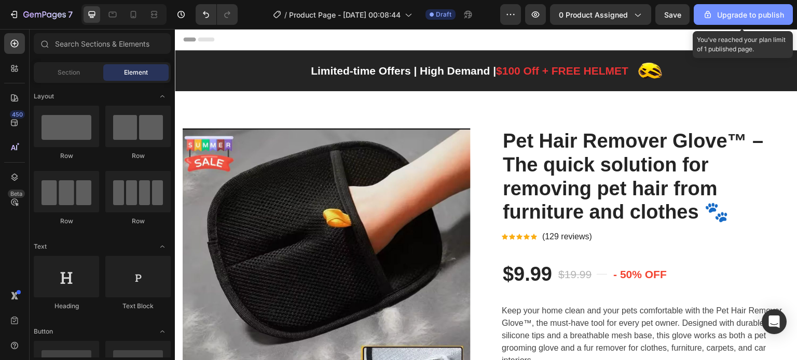
click at [723, 16] on div "Upgrade to publish" at bounding box center [742, 14] width 81 height 11
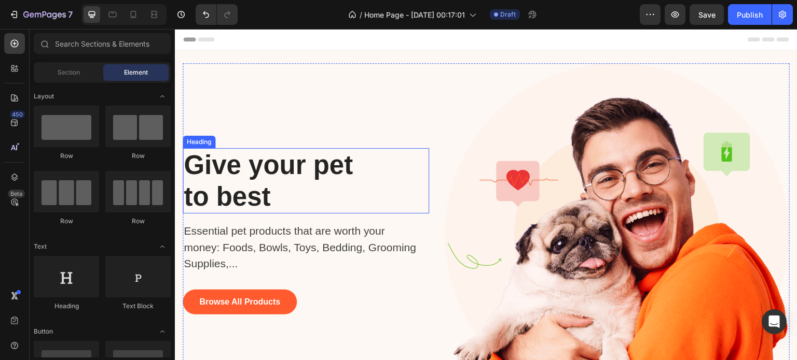
click at [253, 195] on p "Give your pet to best" at bounding box center [283, 180] width 198 height 63
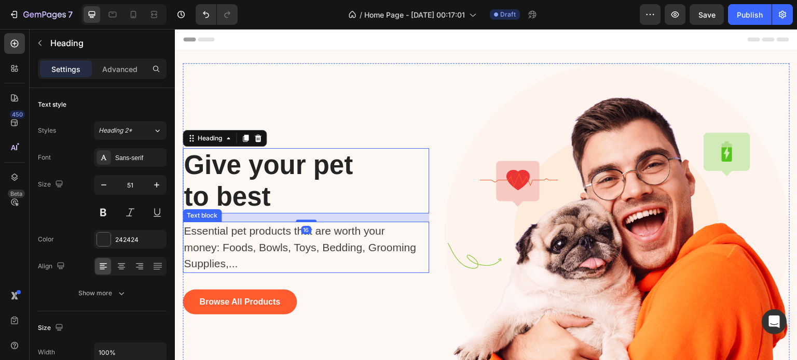
click at [282, 252] on p "Essential pet products that are worth your money: Foods, Bowls, Toys, Bedding, …" at bounding box center [301, 247] width 234 height 49
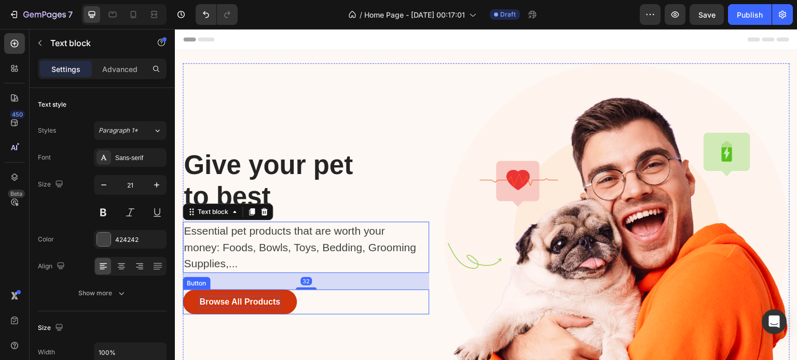
click at [259, 300] on div "Browse All Products" at bounding box center [239, 302] width 81 height 12
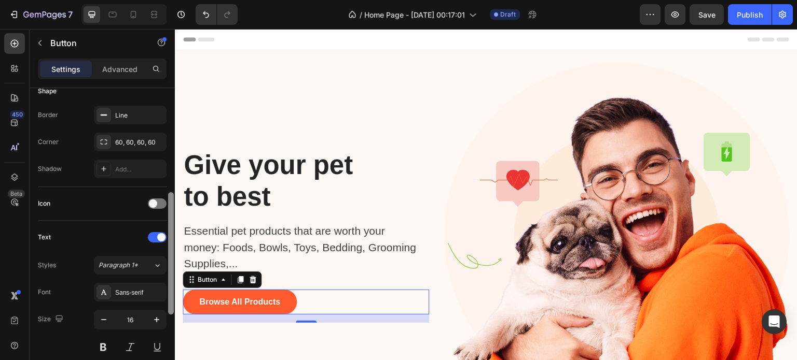
scroll to position [244, 0]
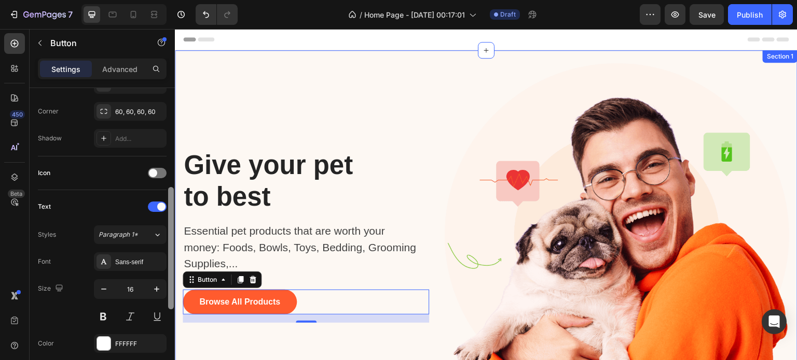
drag, startPoint x: 347, startPoint y: 122, endPoint x: 175, endPoint y: 201, distance: 189.6
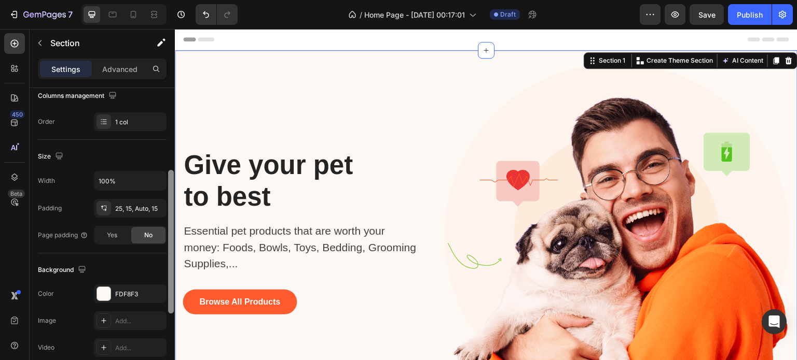
scroll to position [0, 0]
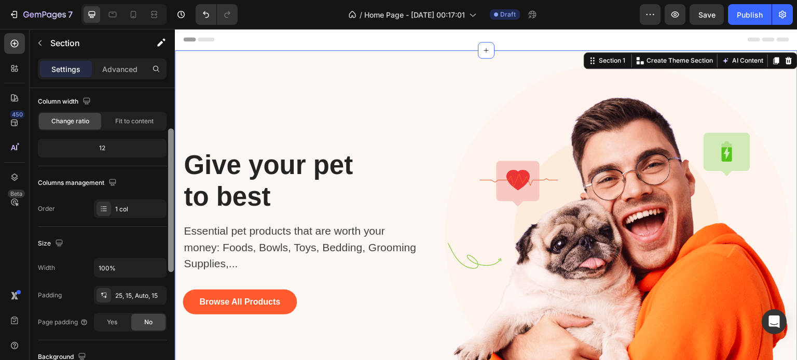
drag, startPoint x: 347, startPoint y: 194, endPoint x: 178, endPoint y: 276, distance: 187.9
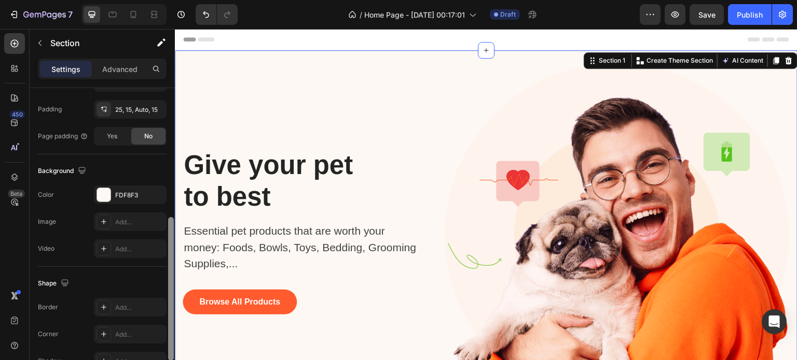
drag, startPoint x: 345, startPoint y: 286, endPoint x: 182, endPoint y: 333, distance: 170.2
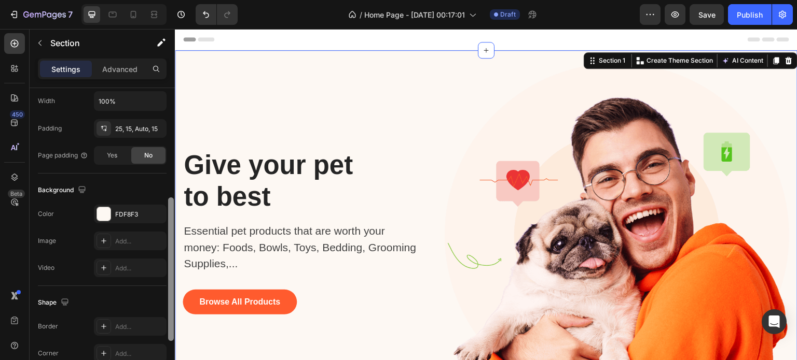
scroll to position [231, 0]
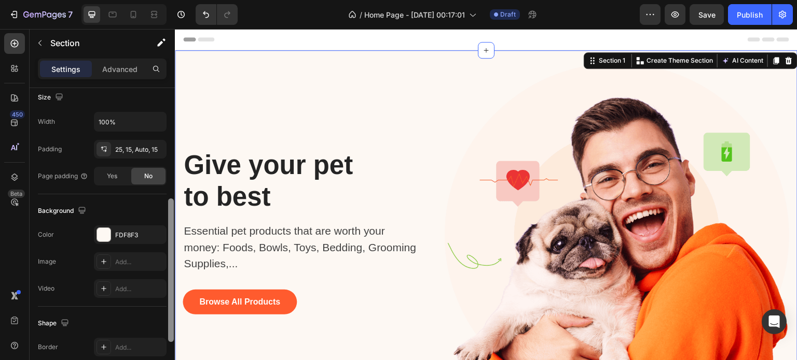
drag, startPoint x: 347, startPoint y: 354, endPoint x: 177, endPoint y: 248, distance: 199.9
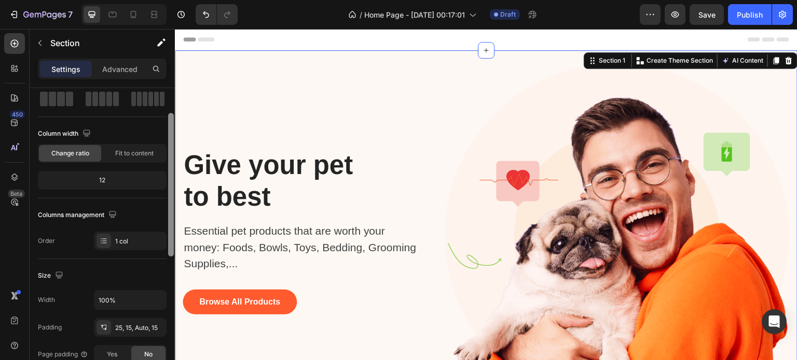
scroll to position [56, 0]
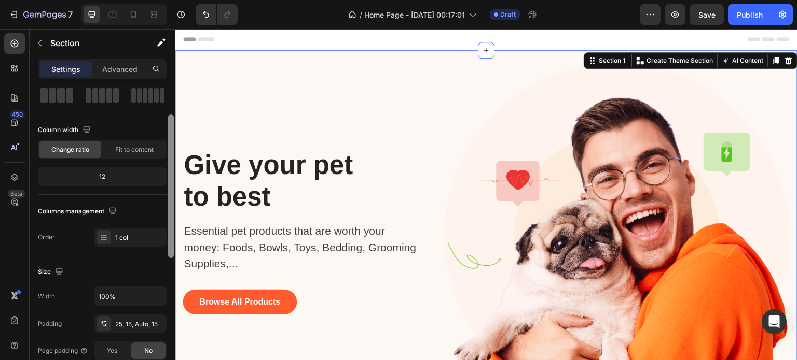
click at [135, 193] on div "Column width Change ratio Fit to content 12" at bounding box center [102, 158] width 129 height 73
click at [173, 161] on div at bounding box center [171, 187] width 6 height 144
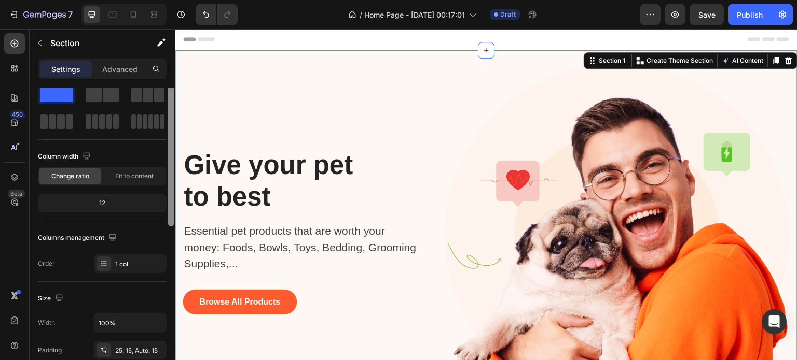
scroll to position [0, 0]
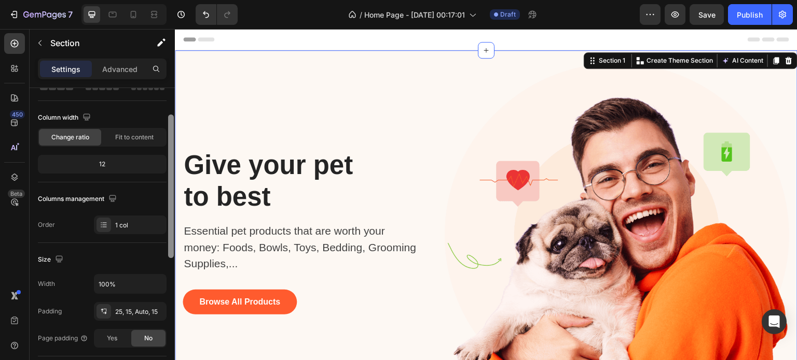
drag, startPoint x: 173, startPoint y: 161, endPoint x: 168, endPoint y: 168, distance: 8.4
click at [168, 168] on div at bounding box center [171, 235] width 8 height 302
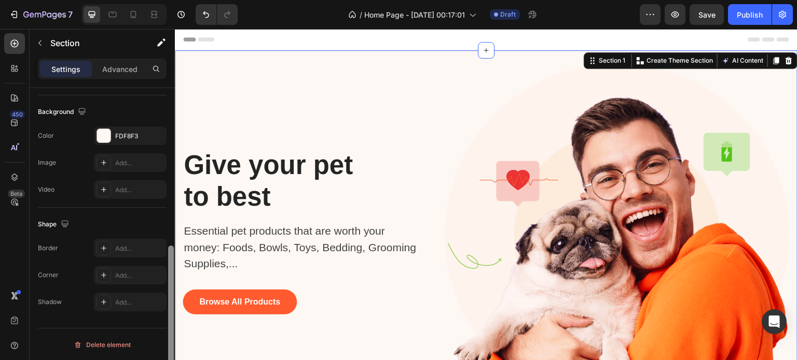
drag, startPoint x: 168, startPoint y: 168, endPoint x: 168, endPoint y: 182, distance: 14.5
click at [168, 182] on div at bounding box center [171, 239] width 8 height 302
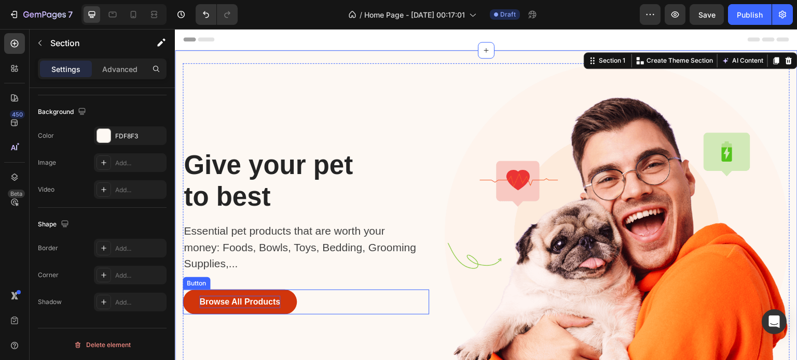
click at [230, 305] on div "Browse All Products" at bounding box center [239, 302] width 81 height 12
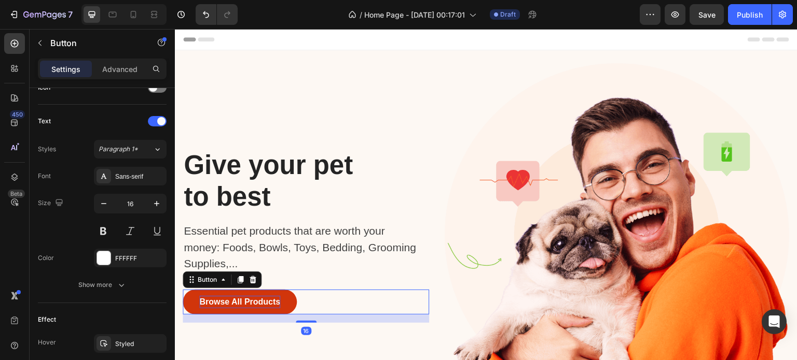
scroll to position [0, 0]
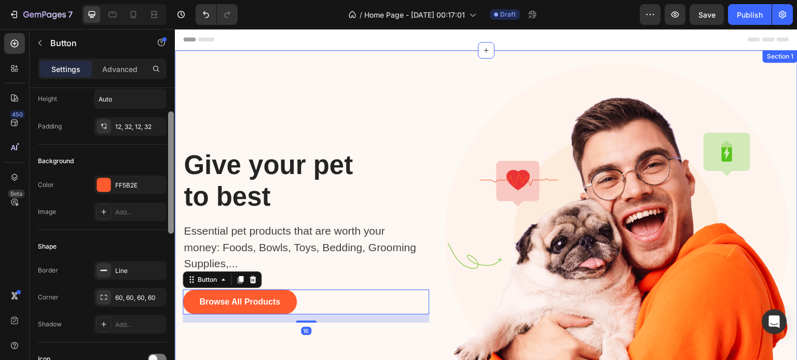
drag, startPoint x: 344, startPoint y: 199, endPoint x: 178, endPoint y: 259, distance: 176.7
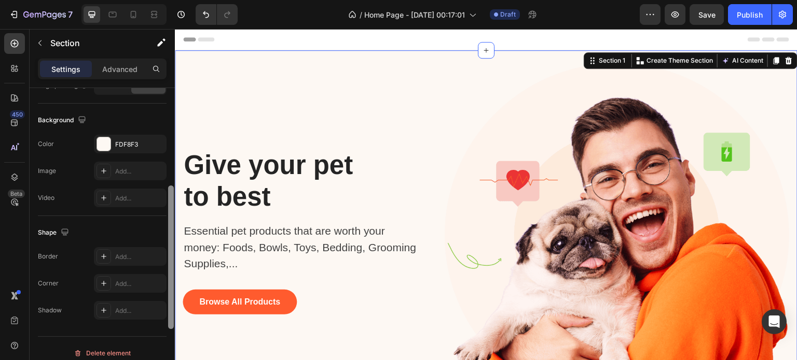
scroll to position [330, 0]
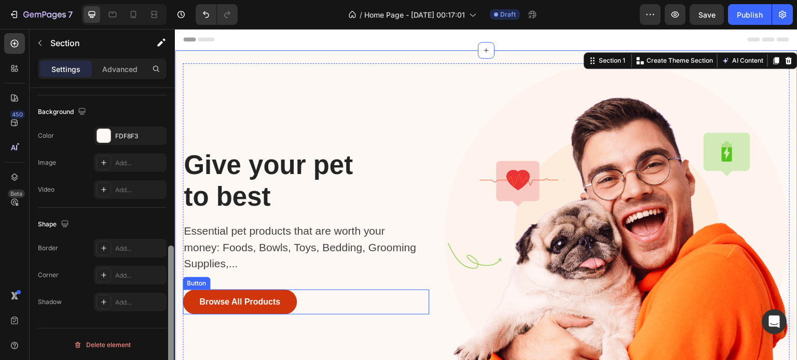
click at [270, 312] on button "Browse All Products" at bounding box center [240, 302] width 114 height 25
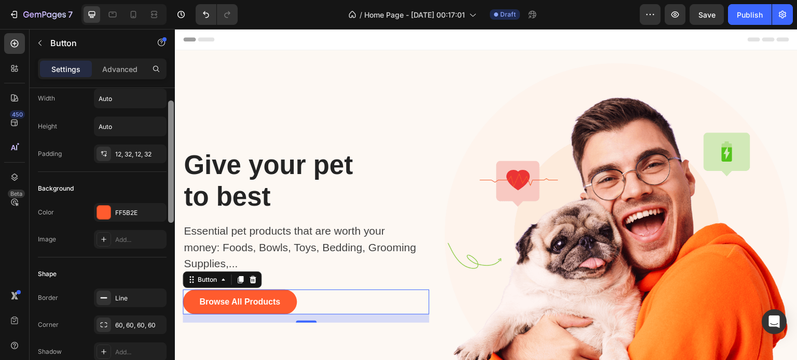
scroll to position [133, 0]
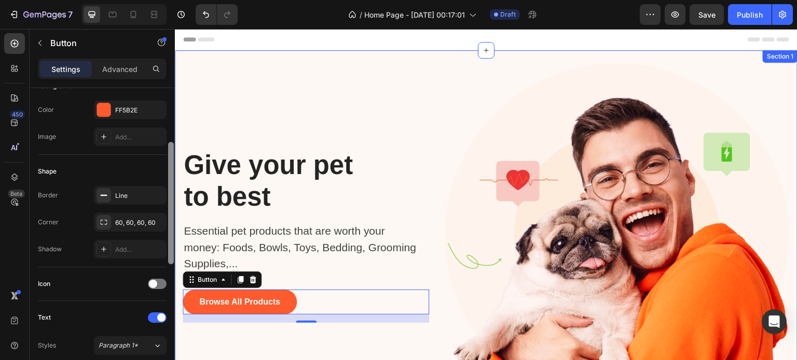
drag, startPoint x: 347, startPoint y: 211, endPoint x: 179, endPoint y: 287, distance: 184.5
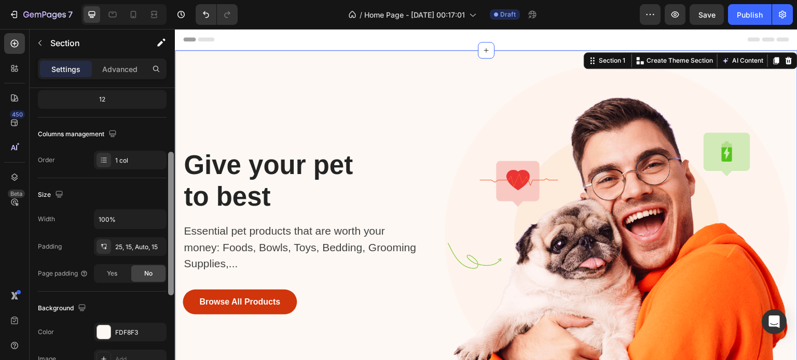
scroll to position [0, 0]
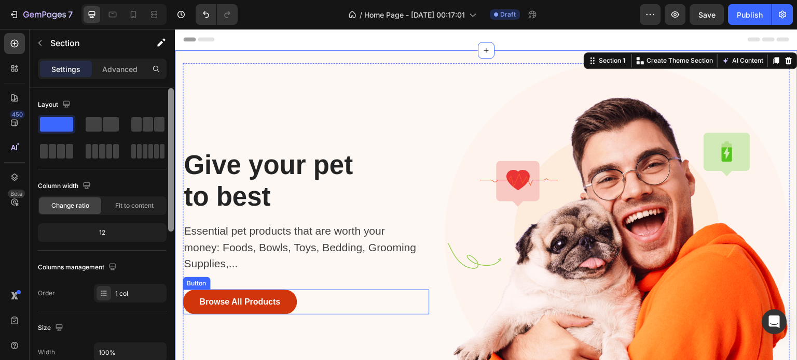
click at [247, 309] on button "Browse All Products" at bounding box center [240, 302] width 114 height 25
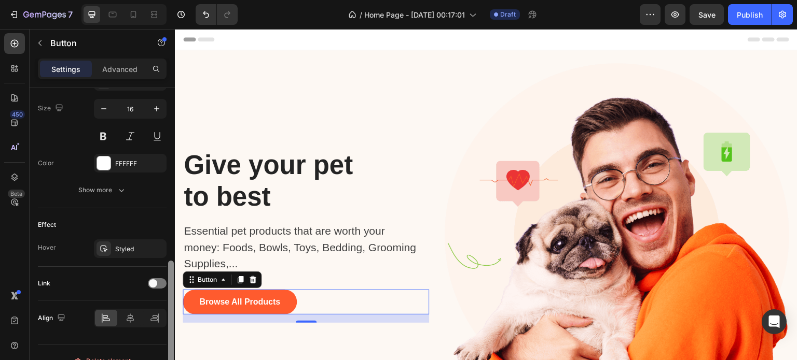
scroll to position [440, 0]
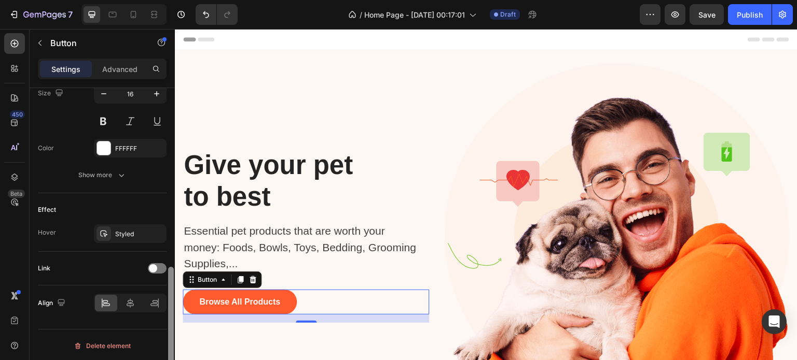
drag, startPoint x: 170, startPoint y: 186, endPoint x: 174, endPoint y: 350, distance: 163.9
click at [174, 350] on div at bounding box center [171, 239] width 8 height 302
click at [154, 269] on span at bounding box center [153, 268] width 8 height 8
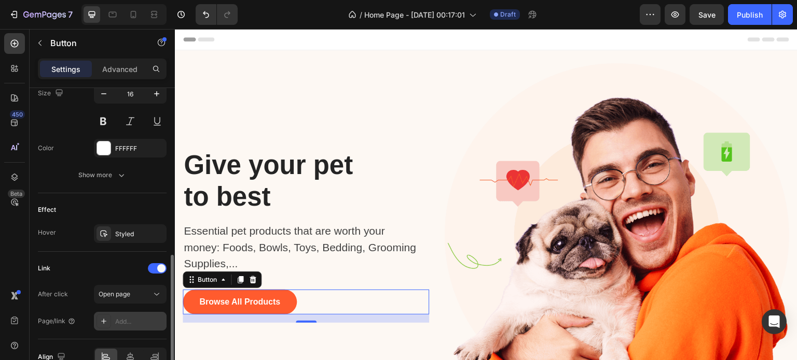
click at [141, 317] on div "Add..." at bounding box center [139, 321] width 49 height 9
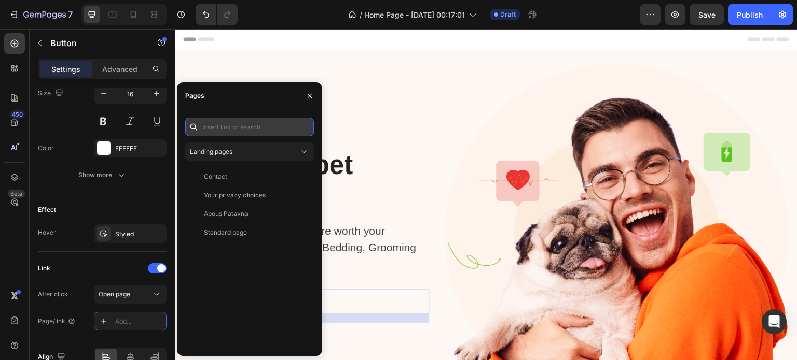
click at [224, 126] on input "text" at bounding box center [249, 127] width 129 height 19
paste input "https://patavna-store.myshopify.com/collections/all"
type input "https://patavna-store.myshopify.com/collections/all"
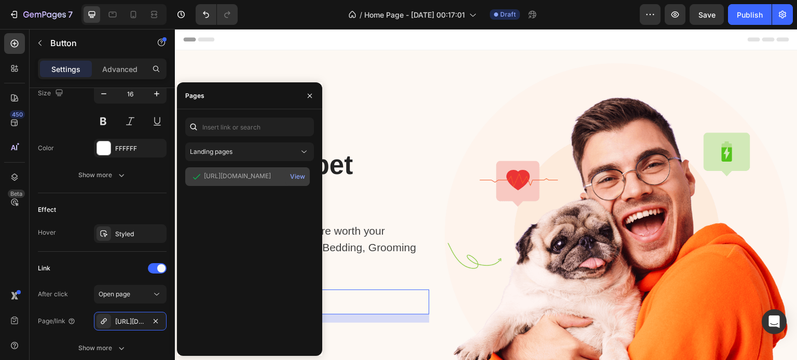
click at [260, 183] on div "https://patavna-store.myshopify.com/collections/all View" at bounding box center [247, 177] width 124 height 19
click at [294, 176] on div "View" at bounding box center [297, 176] width 15 height 9
click at [310, 94] on icon "button" at bounding box center [309, 96] width 8 height 8
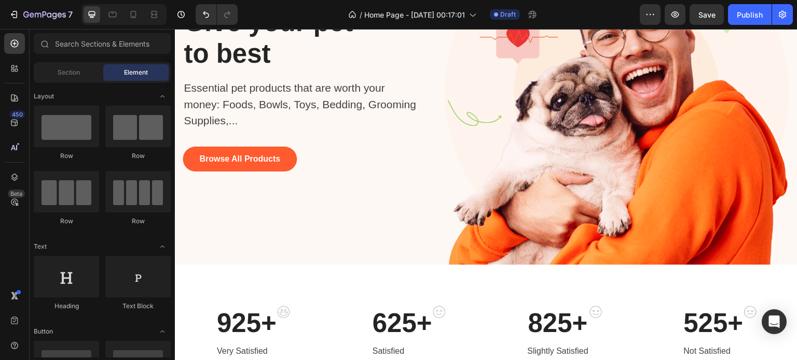
scroll to position [361, 0]
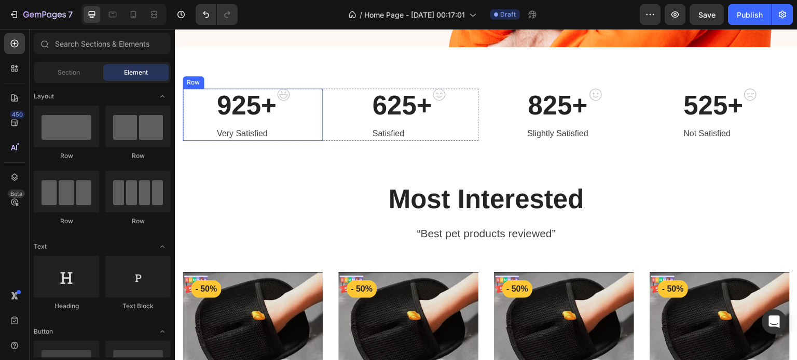
click at [290, 120] on div "925+ Heading Very Satisfied Text block Image Row" at bounding box center [253, 115] width 140 height 52
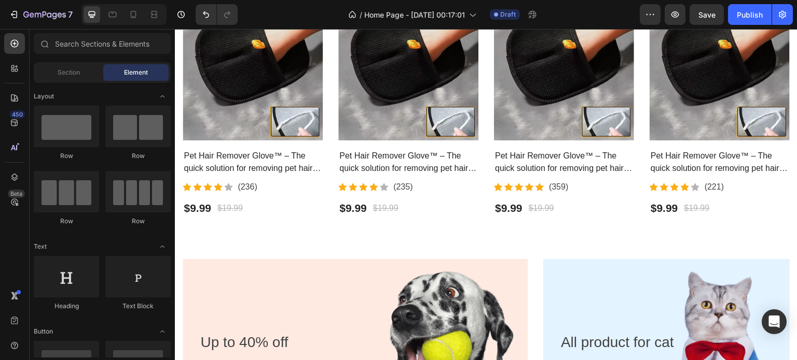
scroll to position [539, 0]
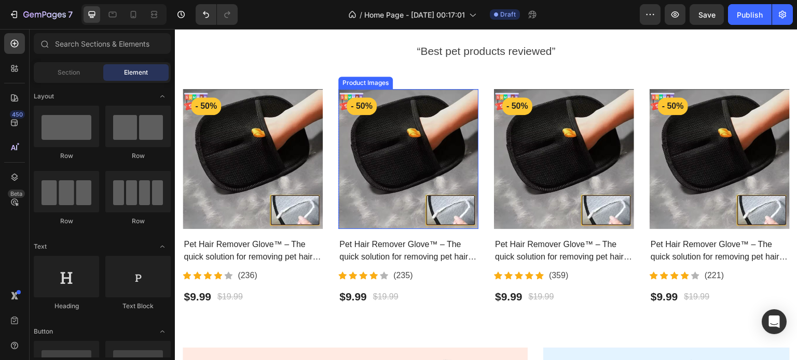
click at [421, 145] on img at bounding box center [408, 159] width 140 height 140
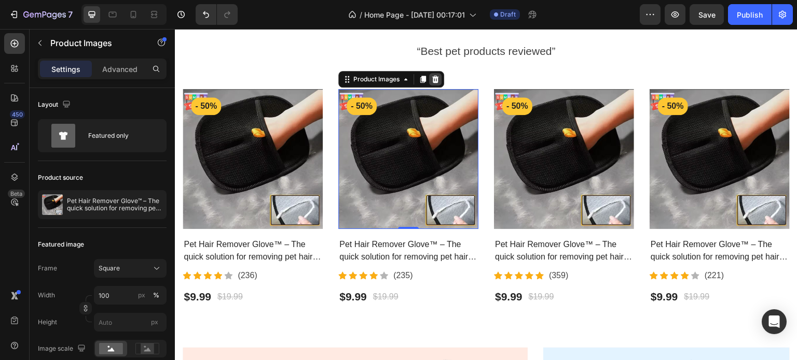
click at [438, 76] on div at bounding box center [435, 79] width 12 height 12
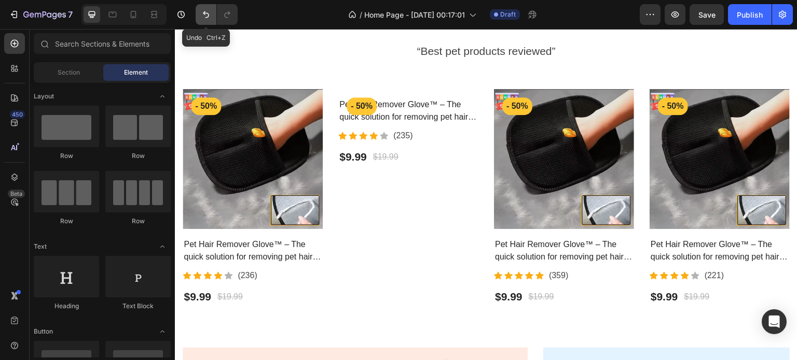
click at [202, 12] on icon "Undo/Redo" at bounding box center [206, 14] width 10 height 10
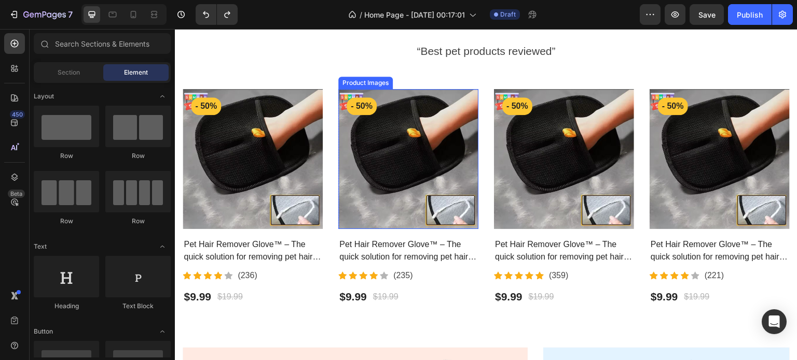
click at [393, 126] on img at bounding box center [408, 159] width 140 height 140
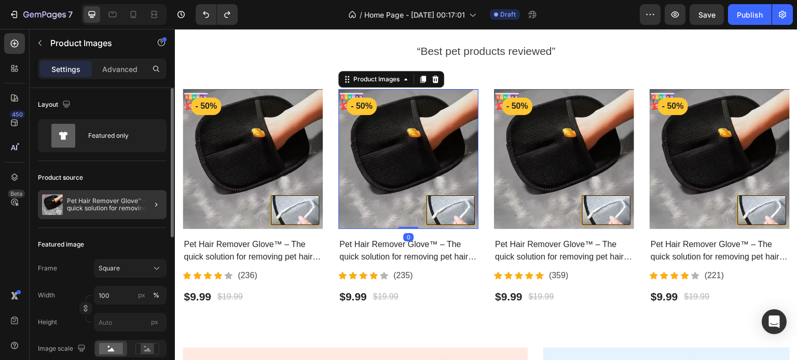
click at [144, 205] on div at bounding box center [151, 204] width 29 height 29
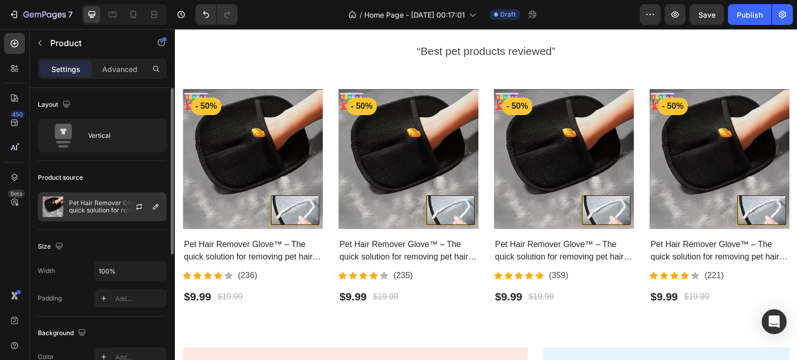
drag, startPoint x: 137, startPoint y: 206, endPoint x: 162, endPoint y: 206, distance: 25.4
click at [162, 206] on div at bounding box center [143, 207] width 46 height 28
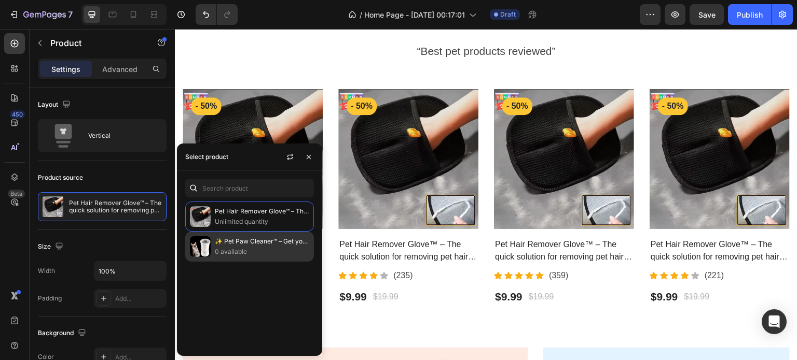
click at [219, 235] on div "✨ Pet Paw Cleaner™ – Get your dog's paws clean in seconds! 0 available" at bounding box center [249, 247] width 129 height 30
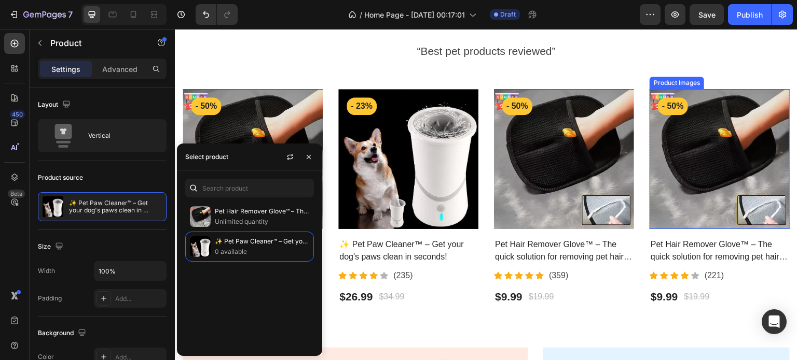
click at [699, 156] on img at bounding box center [719, 159] width 140 height 140
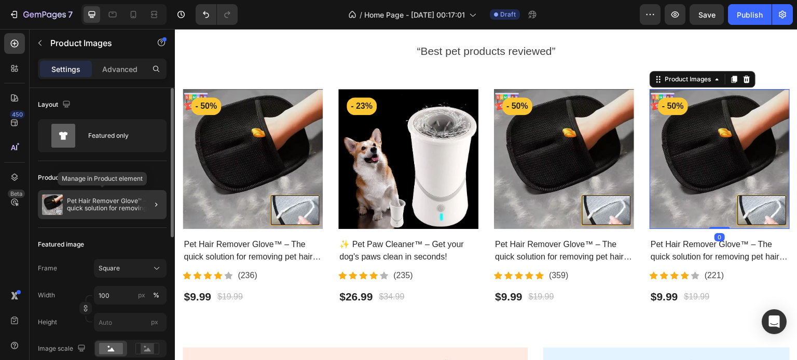
click at [128, 203] on p "Pet Hair Remover Glove™ – The quick solution for removing pet hair from furnitu…" at bounding box center [114, 205] width 95 height 15
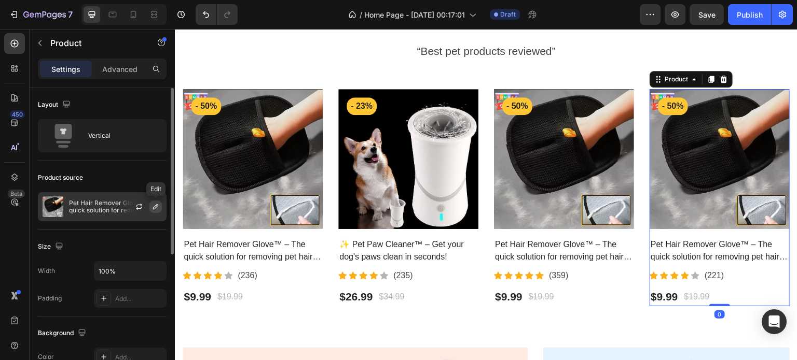
click at [151, 203] on button "button" at bounding box center [155, 207] width 12 height 12
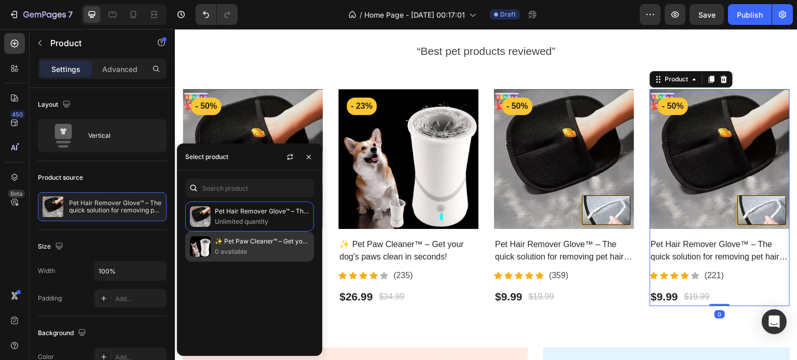
click at [213, 237] on div "✨ Pet Paw Cleaner™ – Get your dog's paws clean in seconds! 0 available" at bounding box center [249, 247] width 129 height 30
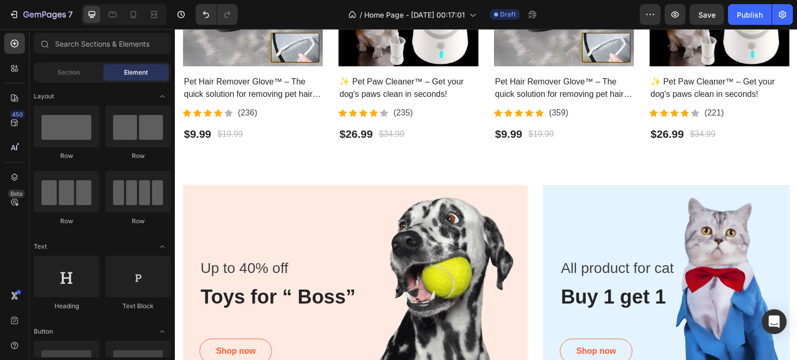
scroll to position [801, 0]
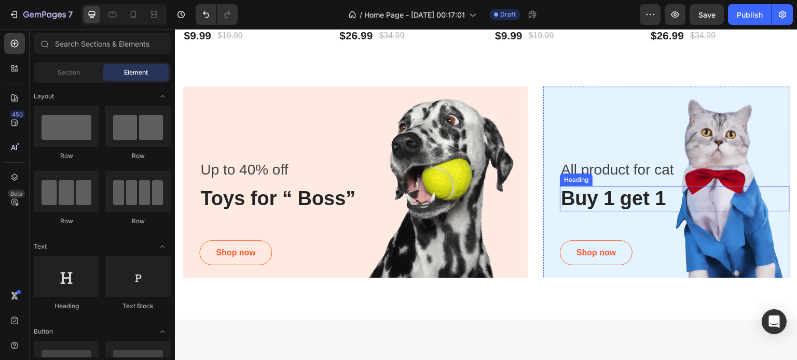
click at [617, 199] on p "Buy 1 get 1" at bounding box center [675, 199] width 228 height 24
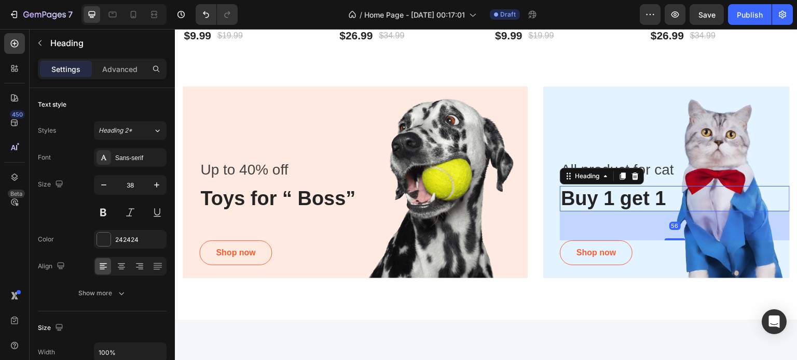
click at [635, 199] on p "Buy 1 get 1" at bounding box center [675, 199] width 228 height 24
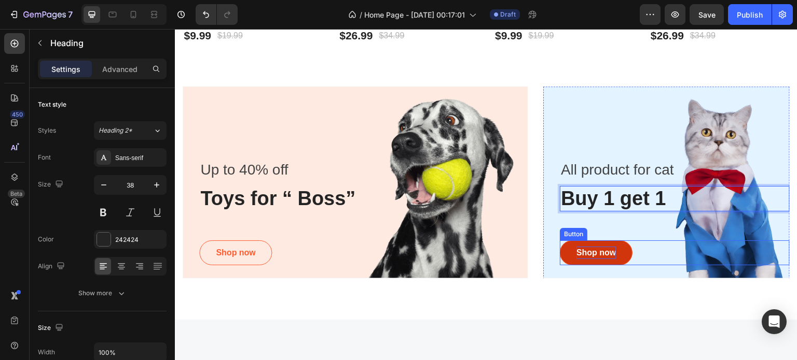
click at [590, 247] on div "Shop now" at bounding box center [595, 253] width 39 height 12
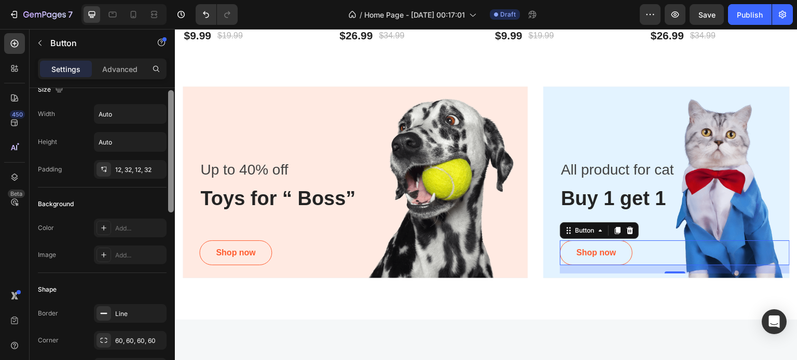
scroll to position [85, 0]
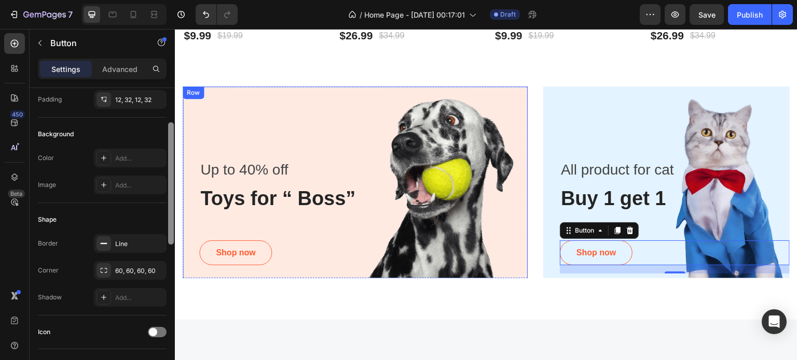
drag, startPoint x: 343, startPoint y: 200, endPoint x: 183, endPoint y: 255, distance: 169.7
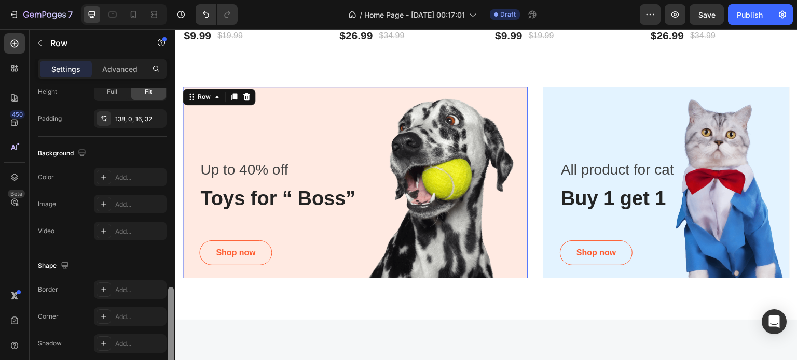
scroll to position [330, 0]
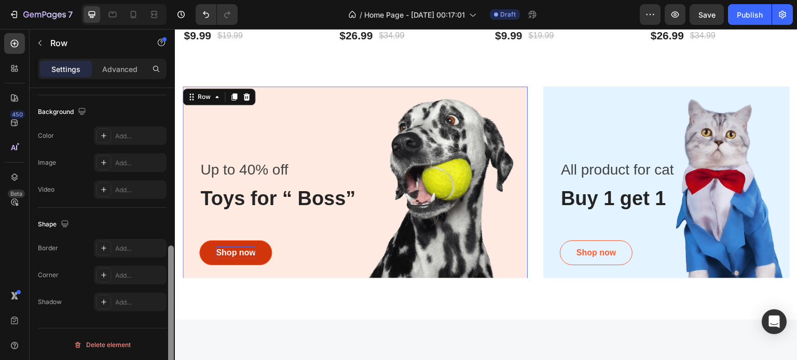
click at [230, 250] on div "Shop now" at bounding box center [235, 253] width 39 height 12
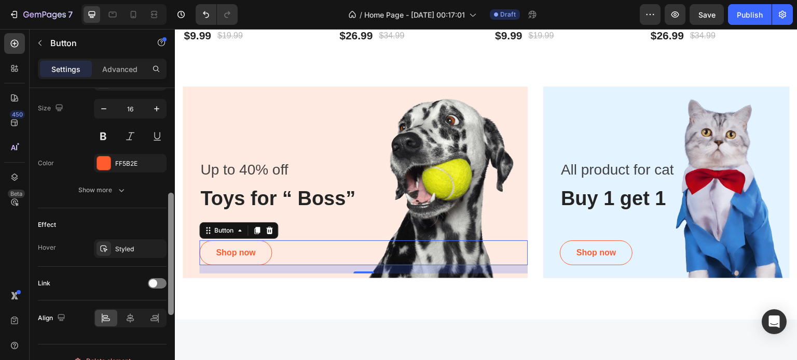
scroll to position [430, 0]
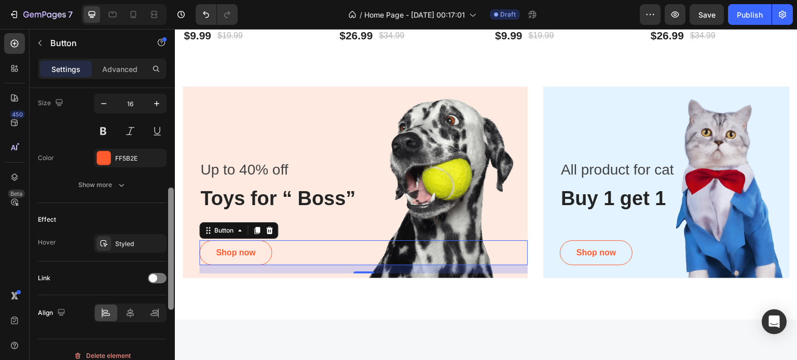
drag, startPoint x: 165, startPoint y: 188, endPoint x: 173, endPoint y: 346, distance: 158.3
click at [173, 346] on div "Size Width Auto Height Auto Padding 12, 32, 12, 32 Background Color Add... Imag…" at bounding box center [102, 239] width 145 height 302
click at [150, 278] on span at bounding box center [153, 278] width 8 height 8
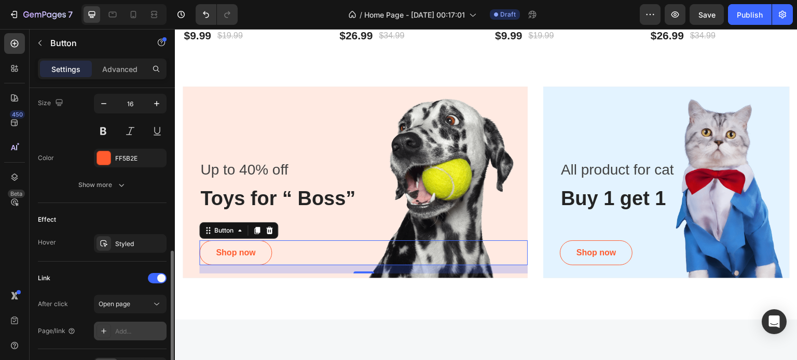
click at [126, 327] on div "Add..." at bounding box center [139, 331] width 49 height 9
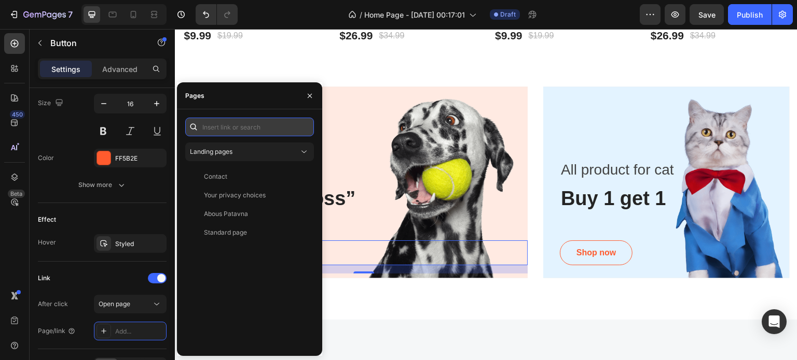
click at [219, 119] on input "text" at bounding box center [249, 127] width 129 height 19
paste input "https://patavna-store.myshopify.com/collections/all"
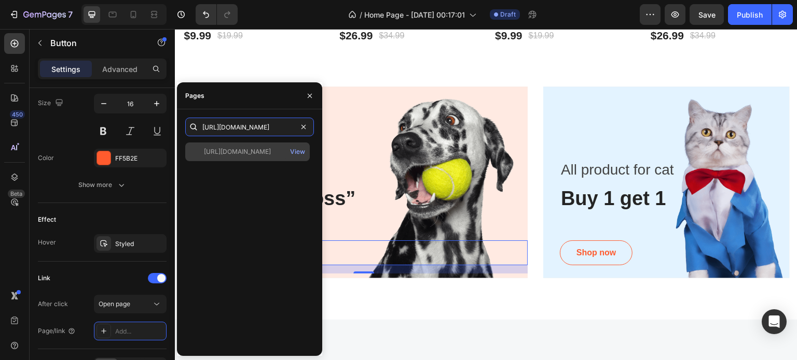
type input "https://patavna-store.myshopify.com/collections/all"
click at [253, 160] on div "https://patavna-store.myshopify.com/collections/all View" at bounding box center [247, 152] width 124 height 19
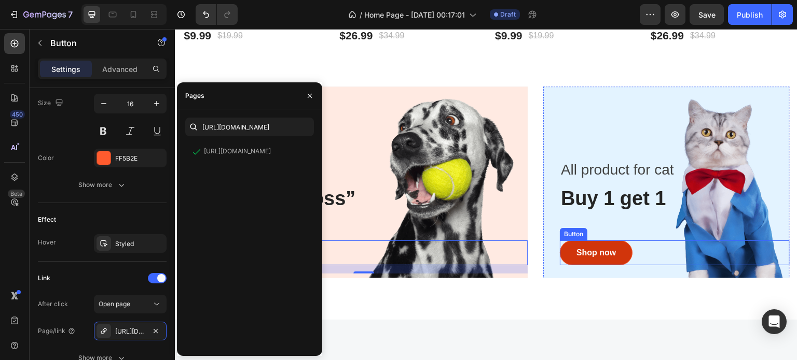
click at [618, 246] on button "Shop now" at bounding box center [596, 253] width 73 height 25
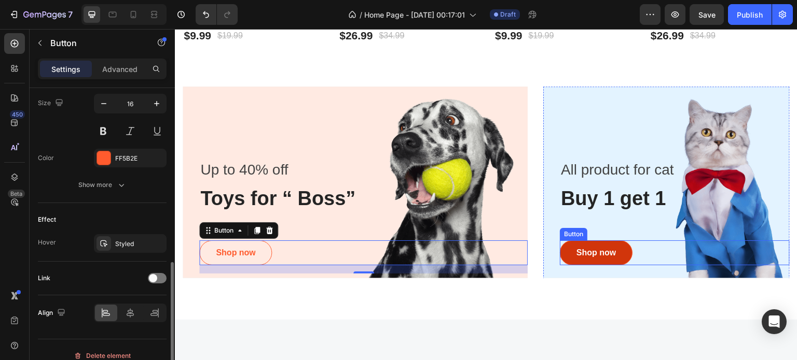
scroll to position [429, 0]
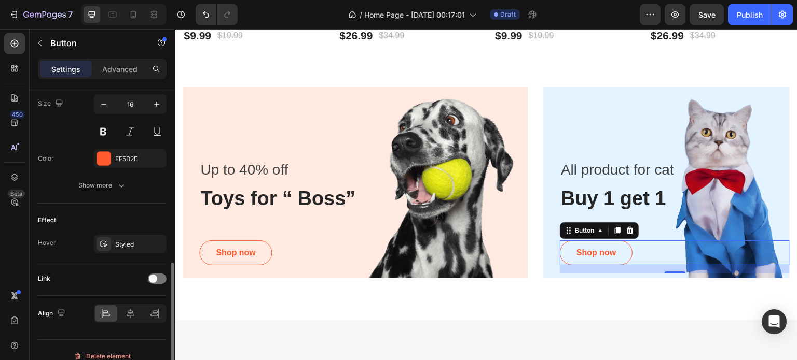
click at [151, 285] on div "Link" at bounding box center [102, 279] width 129 height 17
click at [154, 275] on span at bounding box center [153, 279] width 8 height 8
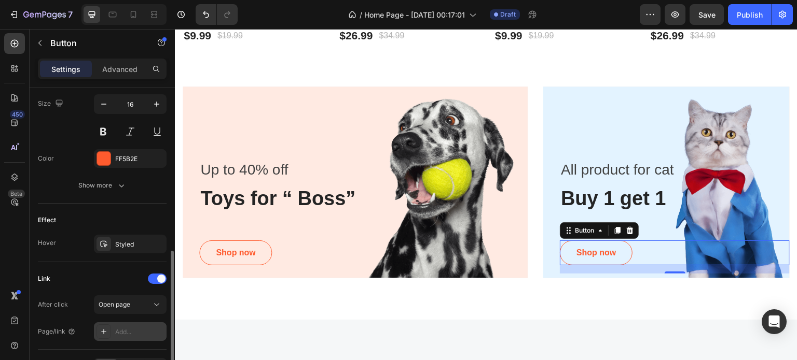
click at [127, 323] on div "Add..." at bounding box center [130, 332] width 73 height 19
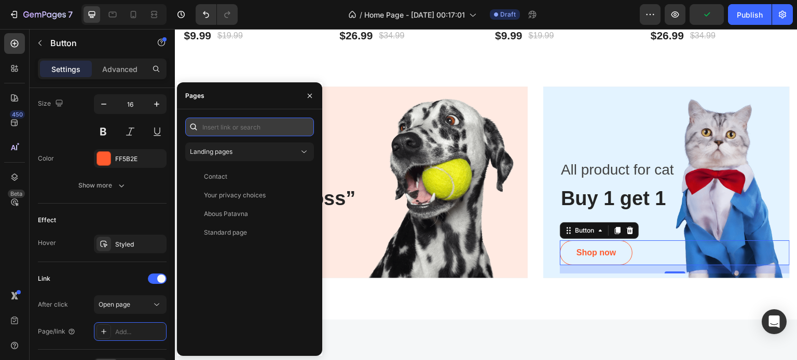
click at [250, 123] on input "text" at bounding box center [249, 127] width 129 height 19
paste input "https://patavna-store.myshopify.com/collections/all"
type input "https://patavna-store.myshopify.com/collections/all"
click at [250, 123] on input "https://patavna-store.myshopify.com/collections/all" at bounding box center [249, 127] width 129 height 19
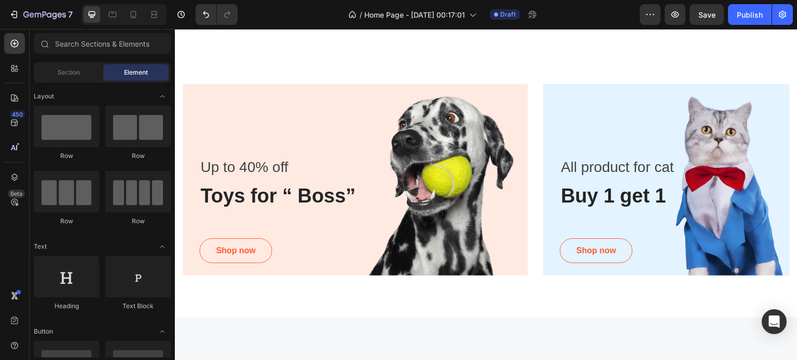
scroll to position [1183, 0]
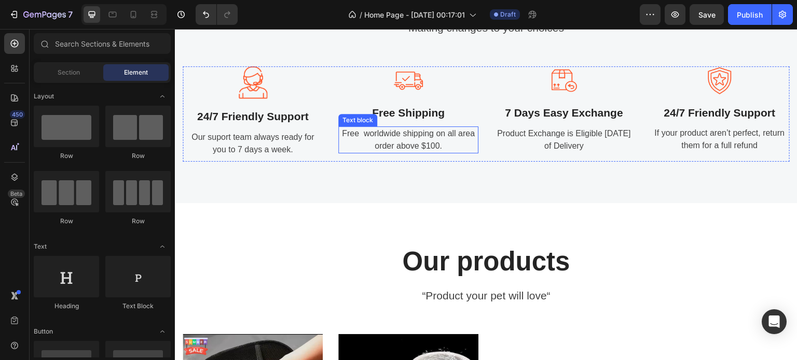
click at [374, 131] on p "Free worldwide shipping on all area order above $100." at bounding box center [408, 140] width 138 height 25
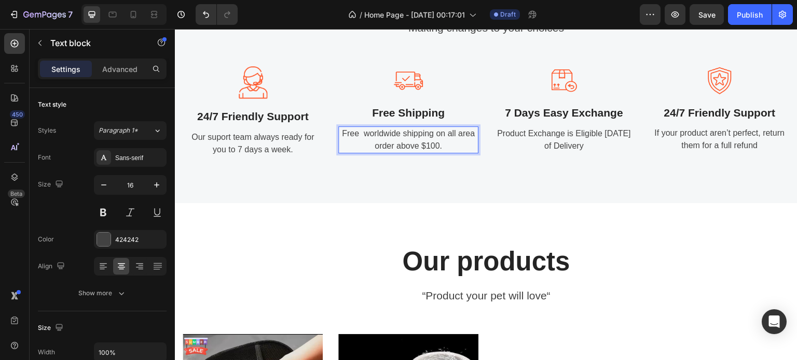
click at [443, 148] on p "Free worldwide shipping on all area order above $100." at bounding box center [408, 140] width 138 height 25
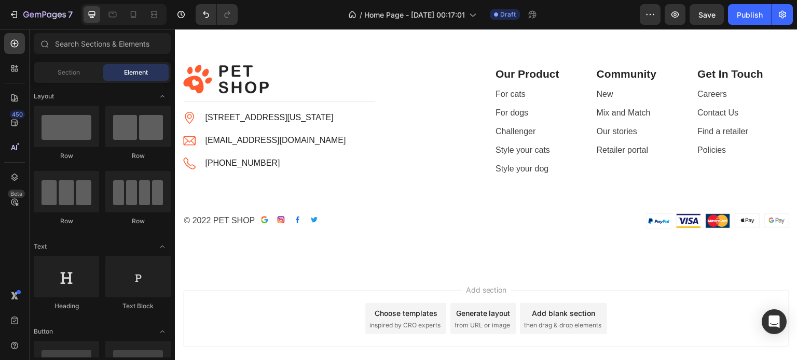
scroll to position [2348, 0]
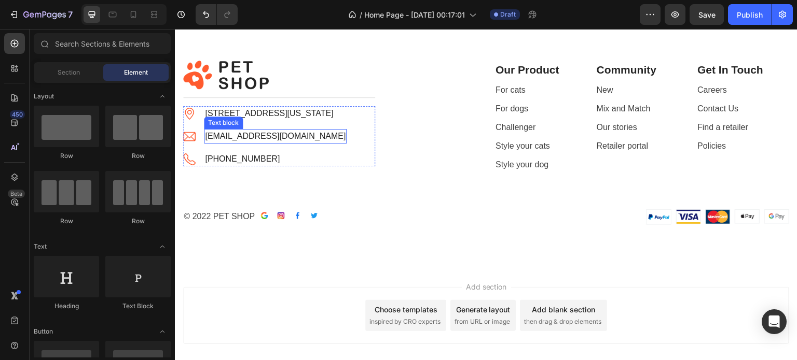
click at [309, 132] on p "petshop.gempage@gmail.com" at bounding box center [275, 136] width 141 height 12
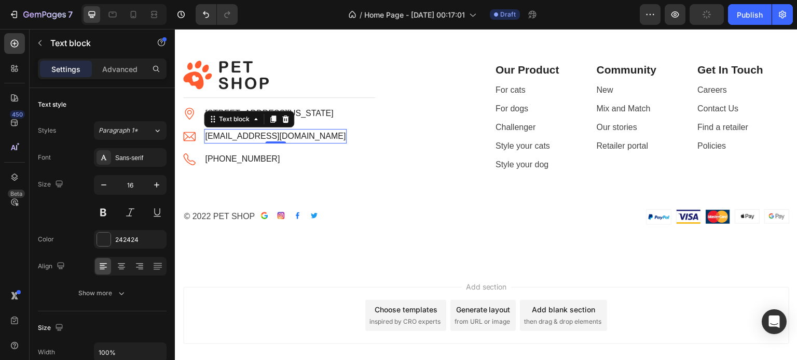
click at [316, 133] on p "petshop.gempage@gmail.com" at bounding box center [275, 136] width 141 height 12
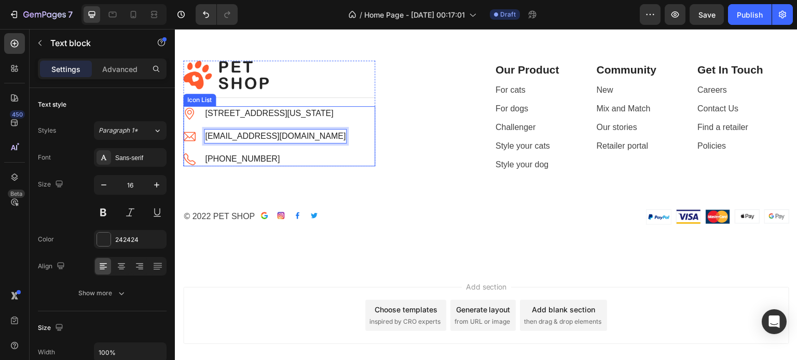
click at [261, 154] on p "+102 3343 4722" at bounding box center [242, 159] width 75 height 12
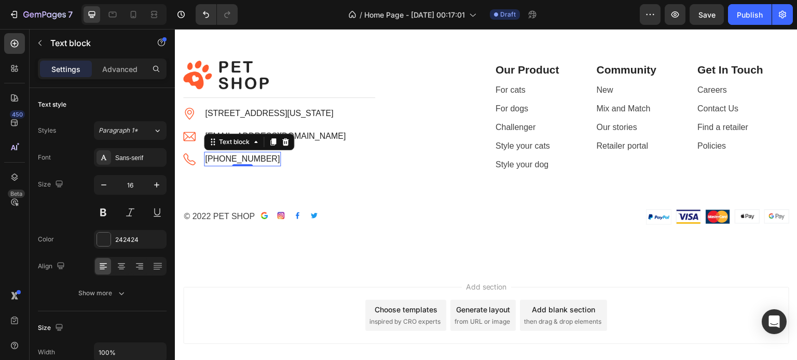
scroll to position [311, 0]
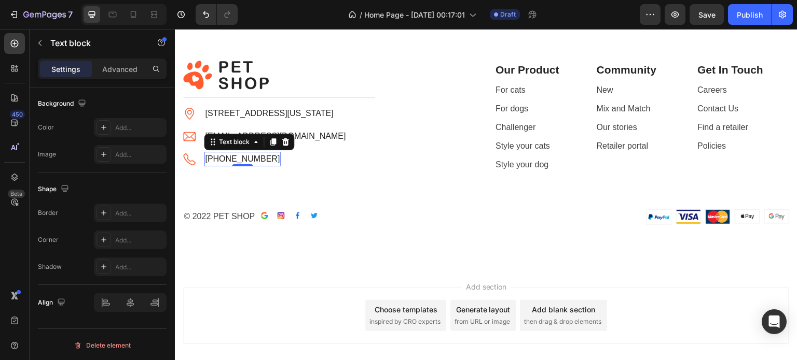
click at [263, 154] on p "+102 3343 4722" at bounding box center [242, 159] width 75 height 12
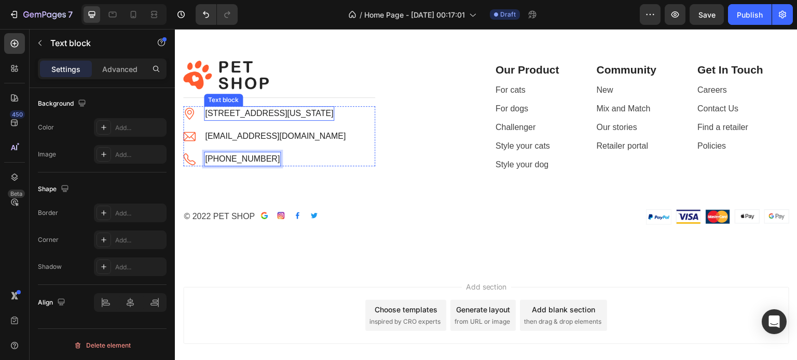
click at [333, 119] on p "6391 Elgin St. Celina, Delaware 10299" at bounding box center [269, 113] width 128 height 12
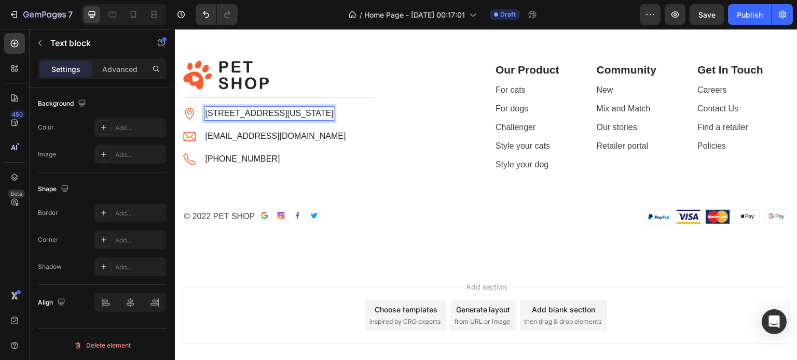
click at [333, 114] on p "6391 Elgin St. Celina, Delaware 10299" at bounding box center [269, 113] width 128 height 12
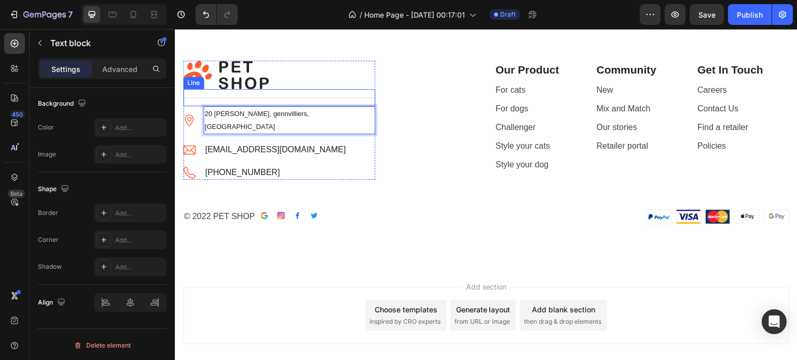
click at [372, 115] on div "Image 20 Eugen de lacroix, gennvilliers, France Text block 0 Image velmorashop3…" at bounding box center [279, 143] width 192 height 74
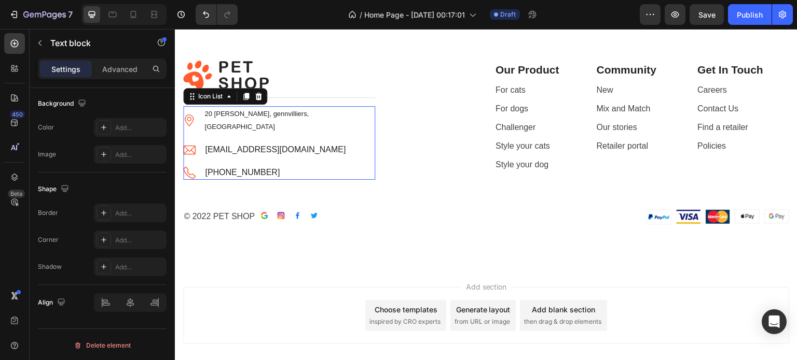
scroll to position [0, 0]
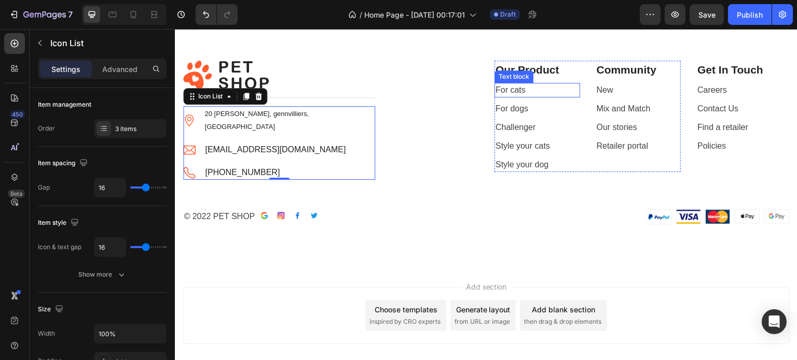
click at [501, 89] on link "For cats" at bounding box center [510, 90] width 30 height 9
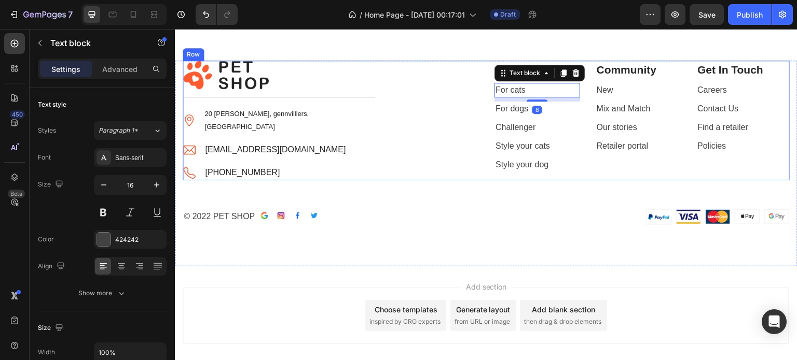
click at [463, 115] on div "Image Title Line Image 20 Eugen de lacroix, gennvilliers, France Text block Ima…" at bounding box center [330, 121] width 295 height 120
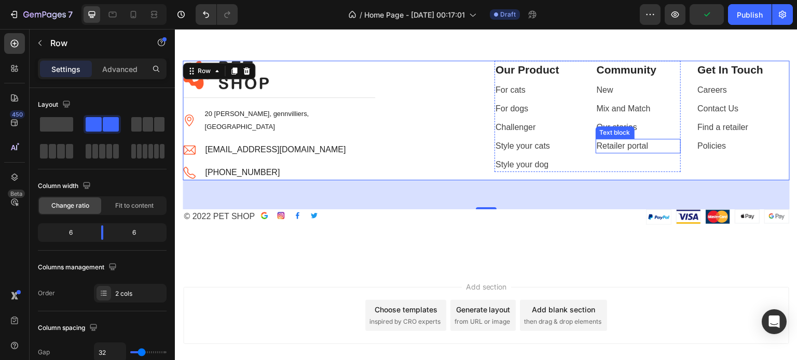
click at [622, 147] on link "Retailer portal" at bounding box center [622, 146] width 52 height 9
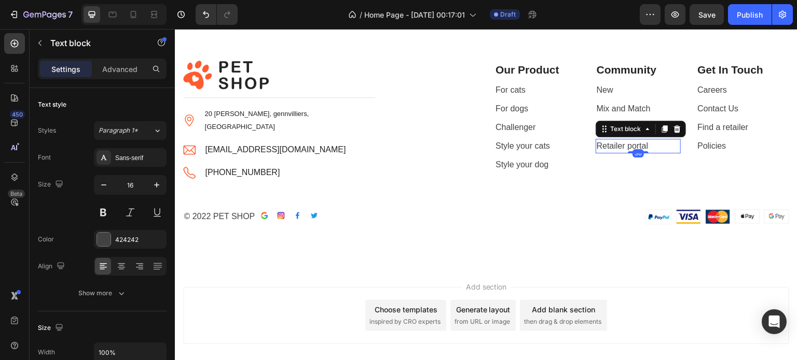
click at [649, 145] on p "Retailer portal" at bounding box center [637, 146] width 83 height 12
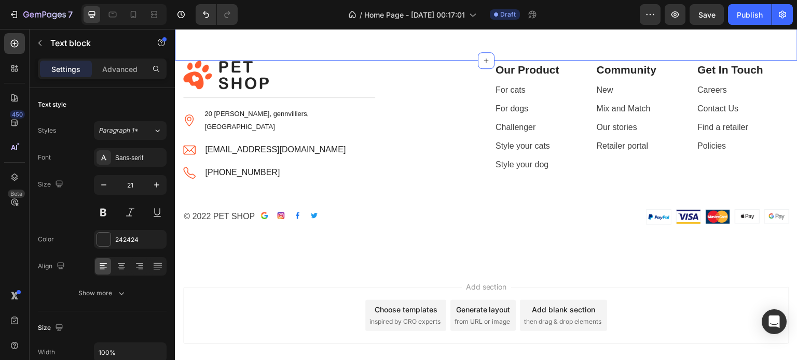
click at [634, 61] on div "Community" at bounding box center [638, 70] width 86 height 19
click at [673, 87] on icon at bounding box center [676, 88] width 7 height 7
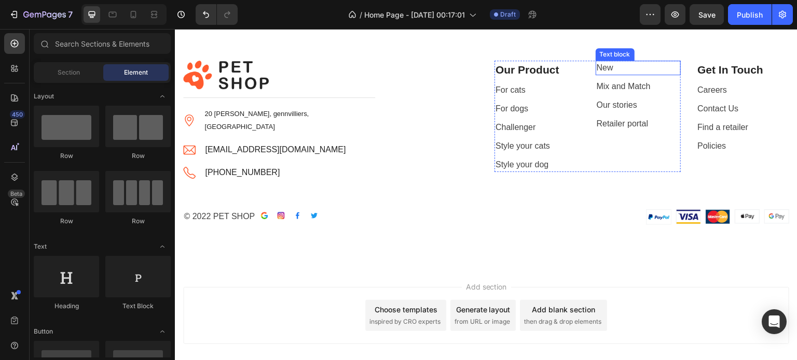
click at [620, 70] on p "New" at bounding box center [637, 68] width 83 height 12
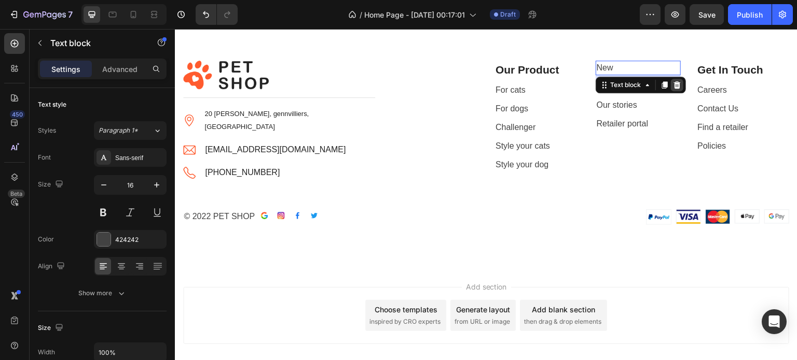
click at [674, 84] on icon at bounding box center [676, 84] width 7 height 7
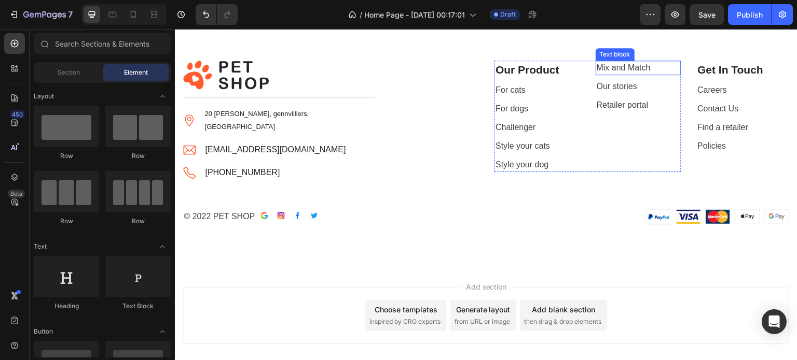
click at [630, 72] on link "Mix and Match" at bounding box center [623, 67] width 54 height 9
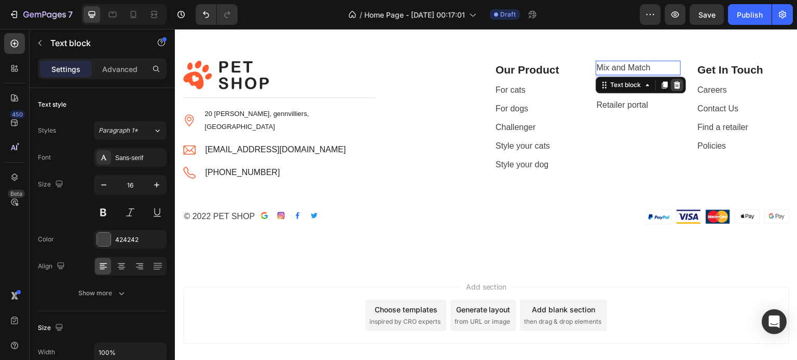
click at [675, 83] on icon at bounding box center [677, 85] width 8 height 8
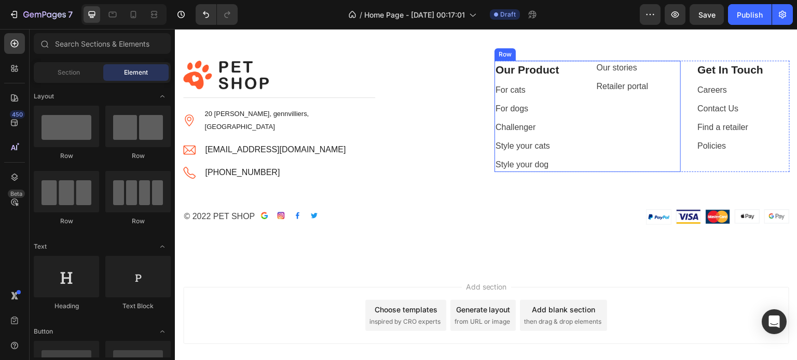
click at [641, 78] on div "Our stories Text block Retailer portal Text block" at bounding box center [638, 117] width 86 height 112
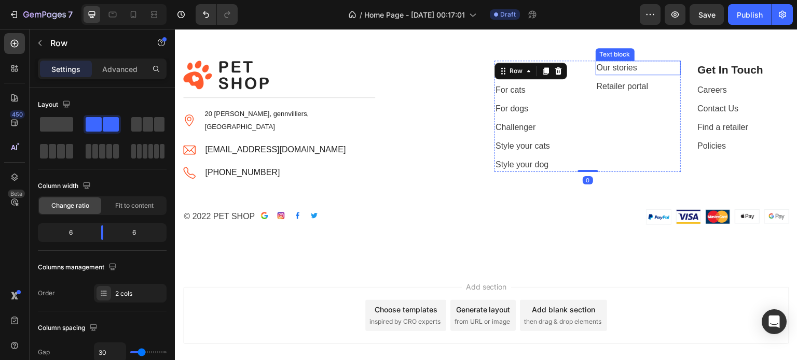
click at [635, 72] on p "Our stories" at bounding box center [637, 68] width 83 height 12
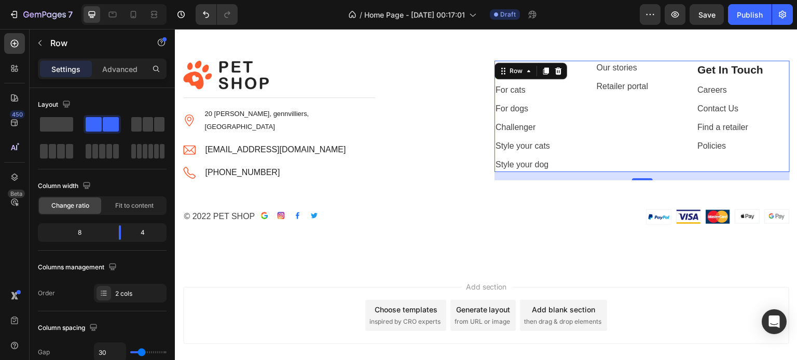
click at [684, 83] on div "Our Product Text block For cats Text block For dogs Text block Challenger Text …" at bounding box center [641, 117] width 295 height 112
click at [629, 68] on link "Our stories" at bounding box center [616, 67] width 40 height 9
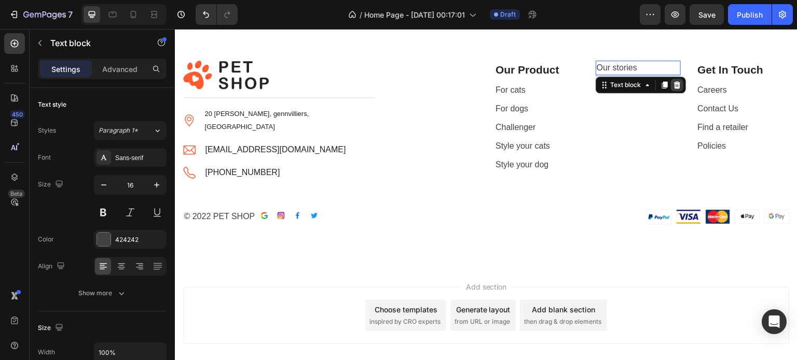
click at [673, 83] on icon at bounding box center [676, 84] width 7 height 7
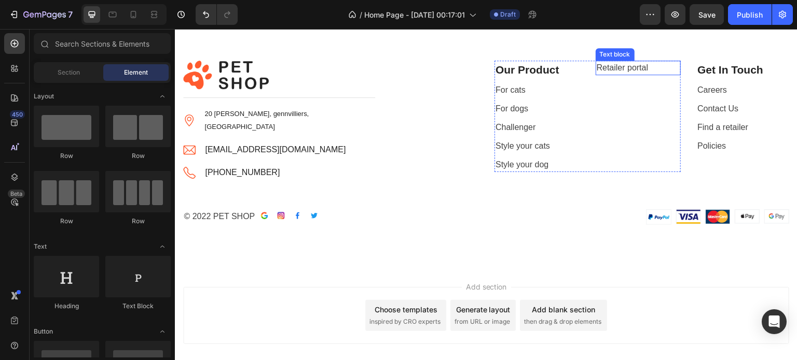
click at [634, 69] on link "Retailer portal" at bounding box center [622, 67] width 52 height 9
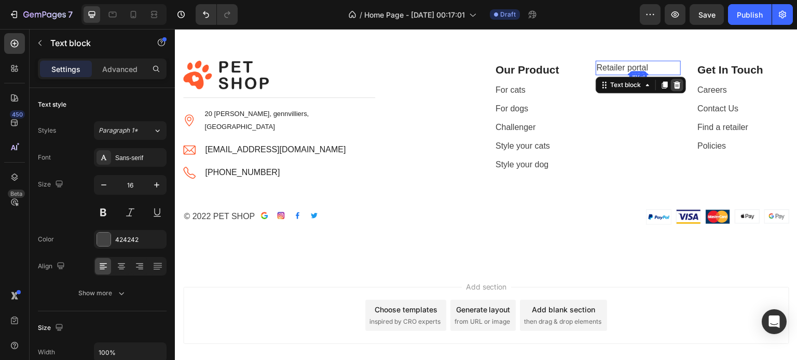
click at [675, 87] on icon at bounding box center [677, 85] width 8 height 8
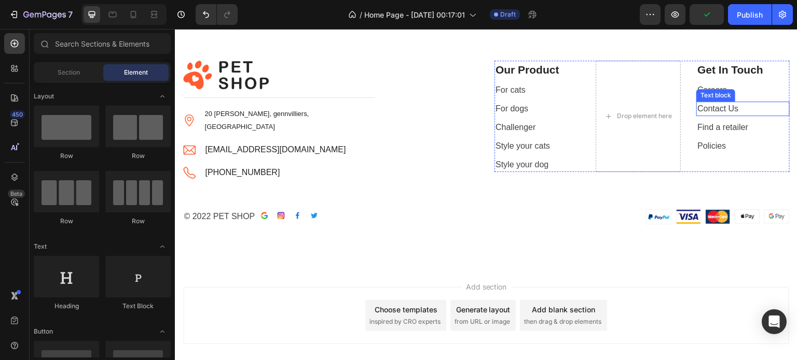
click at [705, 104] on link "Contact Us" at bounding box center [717, 108] width 41 height 9
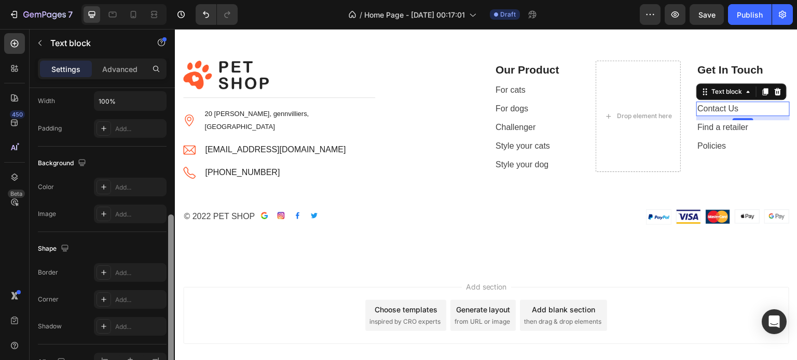
scroll to position [254, 0]
drag, startPoint x: 171, startPoint y: 215, endPoint x: 166, endPoint y: 340, distance: 125.1
click at [167, 340] on div at bounding box center [171, 239] width 8 height 302
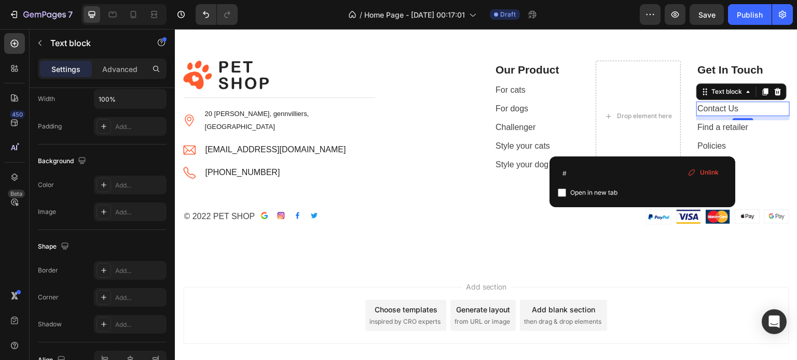
click at [718, 109] on link "Contact Us" at bounding box center [717, 108] width 41 height 9
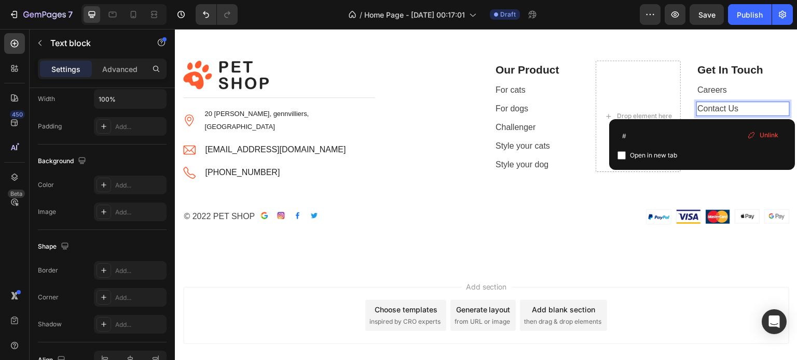
click at [639, 150] on span "Open in new tab" at bounding box center [653, 155] width 47 height 12
checkbox input "true"
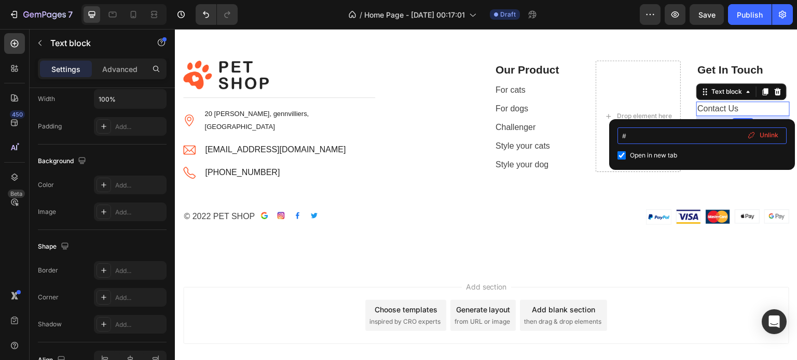
click at [637, 133] on input "#" at bounding box center [701, 136] width 169 height 17
click at [689, 137] on input "#" at bounding box center [701, 136] width 169 height 17
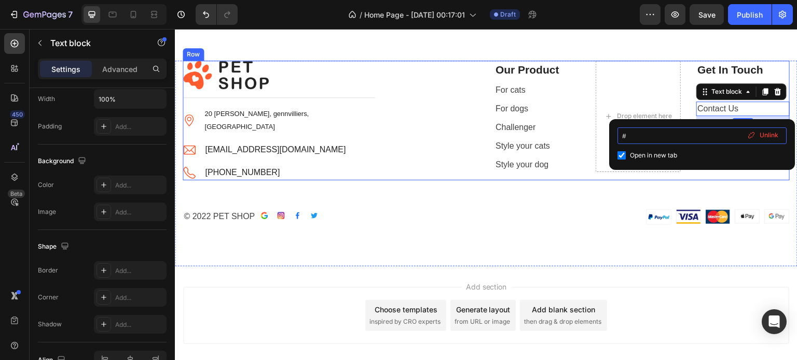
paste input "https://patavna-store.myshopify.com/pages/contact"
type input "#https://patavna-store.myshopify.com/pages/contact"
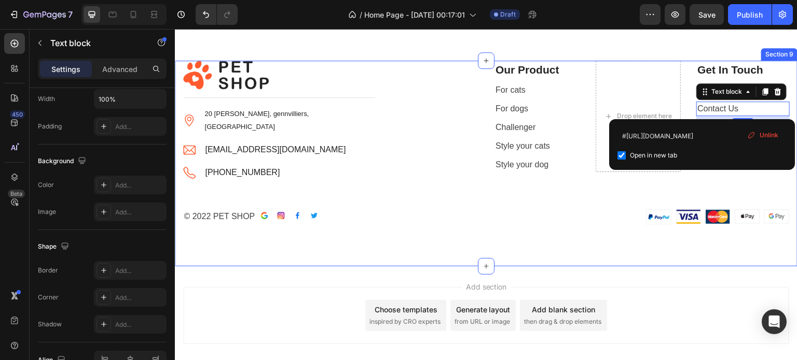
click at [589, 191] on div "Image Title Line Image 20 Eugen de lacroix, gennvilliers, France Text block Ima…" at bounding box center [486, 143] width 607 height 164
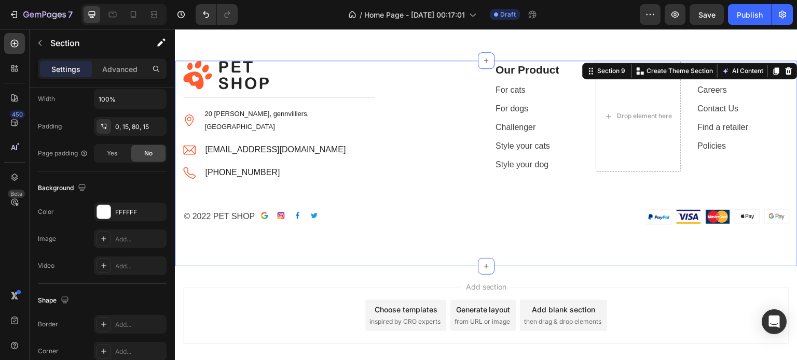
scroll to position [0, 0]
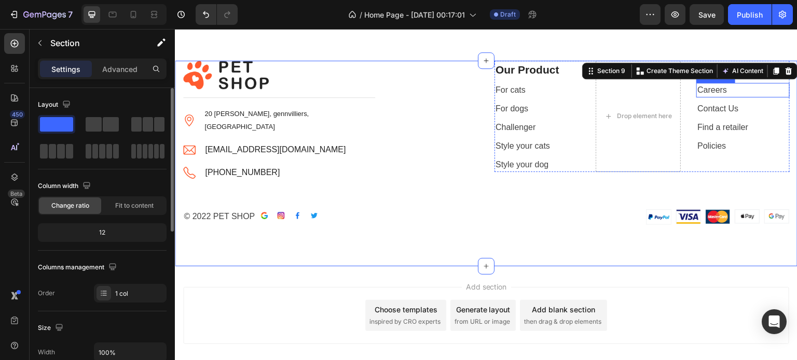
click at [716, 114] on p "Contact Us" at bounding box center [742, 109] width 91 height 12
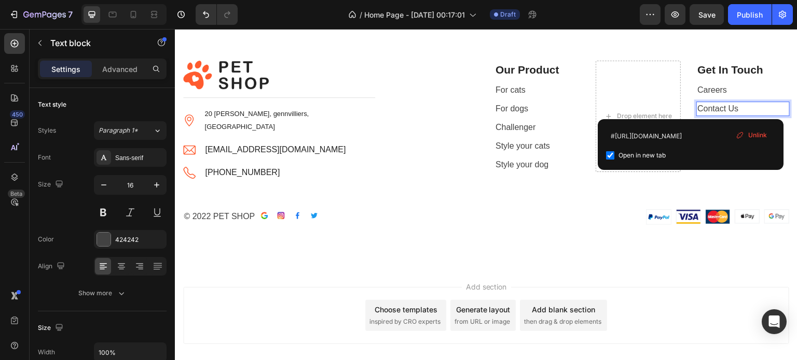
click at [585, 180] on div "Image Title Line Image 20 Eugen de lacroix, gennvilliers, France Text block Ima…" at bounding box center [486, 143] width 607 height 164
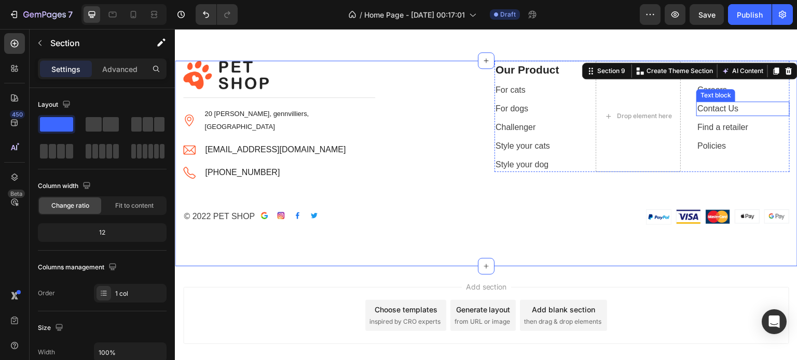
click at [704, 111] on link "Contact Us" at bounding box center [717, 108] width 41 height 9
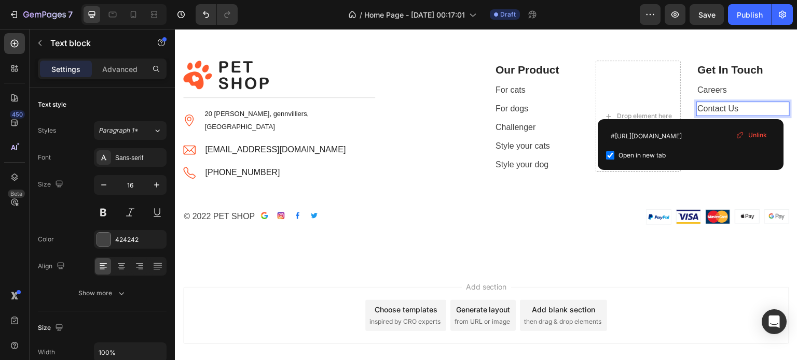
click at [626, 195] on div "Image Title Line Image 20 Eugen de lacroix, gennvilliers, France Text block Ima…" at bounding box center [486, 143] width 607 height 164
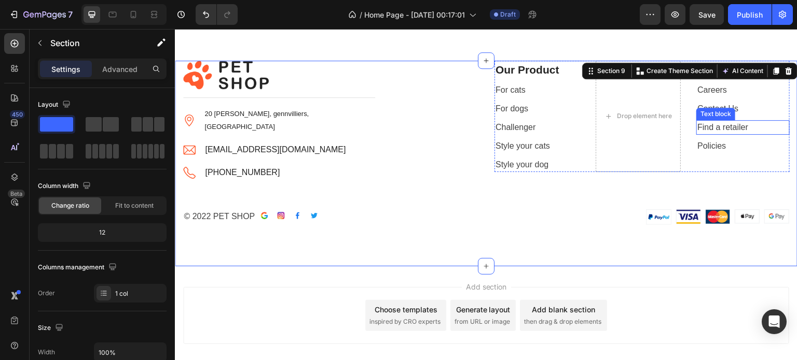
click at [709, 129] on link "Find a retailer" at bounding box center [722, 127] width 51 height 9
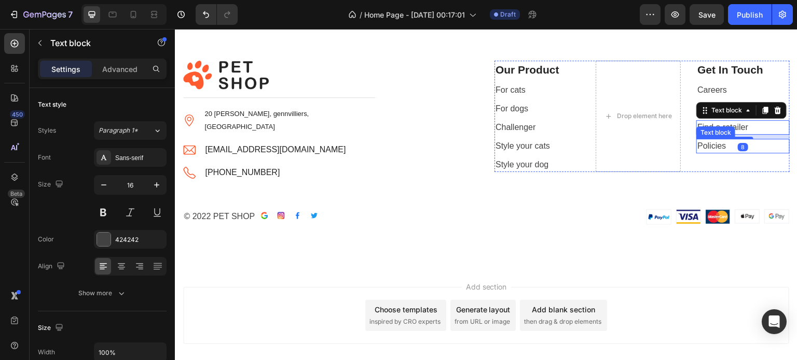
click at [702, 143] on link "Policies" at bounding box center [711, 146] width 29 height 9
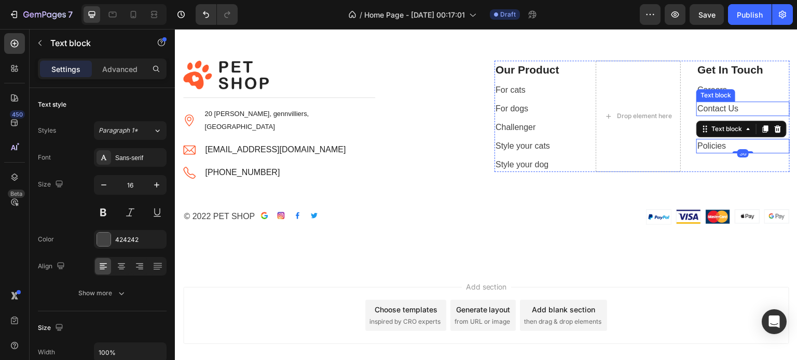
click at [706, 92] on div "Text block" at bounding box center [715, 95] width 35 height 9
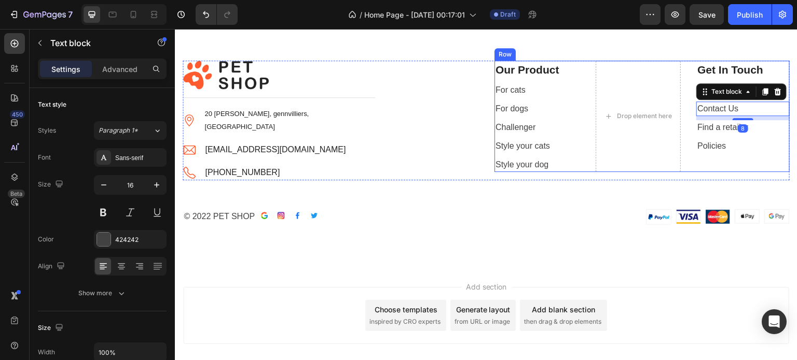
click at [675, 123] on div "Our Product Text block For cats Text block For dogs Text block Challenger Text …" at bounding box center [641, 117] width 295 height 112
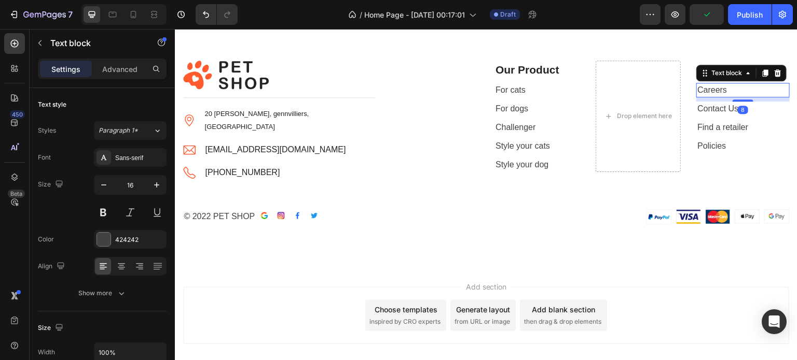
click at [697, 94] on link "Careers" at bounding box center [712, 90] width 30 height 9
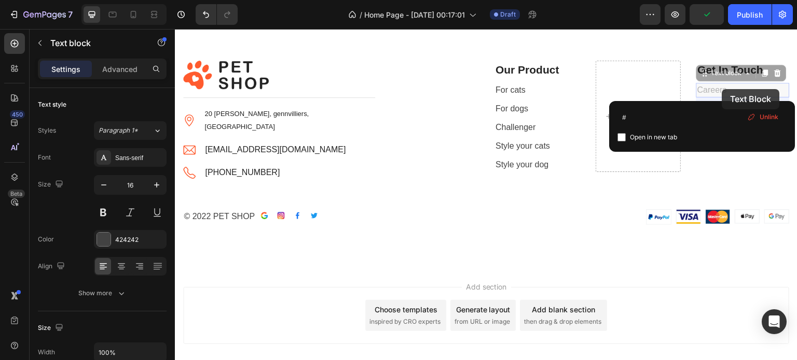
drag, startPoint x: 722, startPoint y: 89, endPoint x: 675, endPoint y: 91, distance: 47.2
click at [675, 91] on div "Our Product Text block For cats Text block For dogs Text block Challenger Text …" at bounding box center [641, 117] width 295 height 112
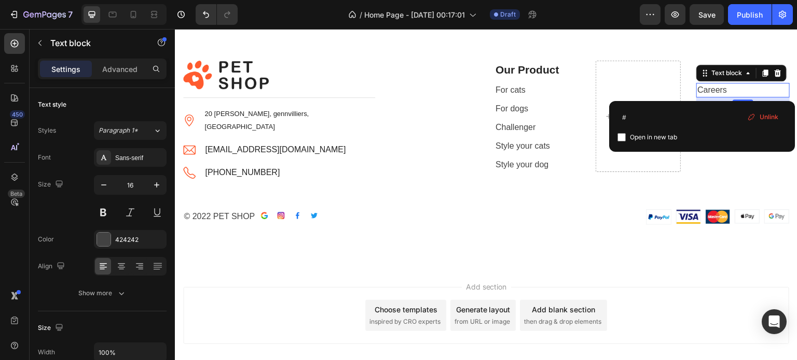
click at [709, 84] on p "Careers" at bounding box center [742, 90] width 91 height 12
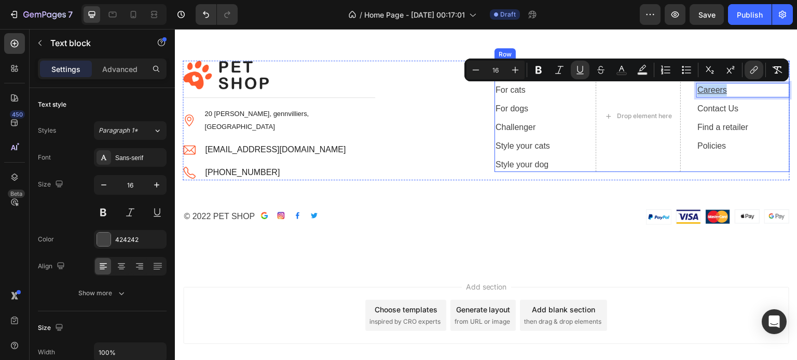
drag, startPoint x: 724, startPoint y: 87, endPoint x: 687, endPoint y: 88, distance: 37.4
click at [687, 88] on div "Our Product Text block For cats Text block For dogs Text block Challenger Text …" at bounding box center [641, 117] width 295 height 112
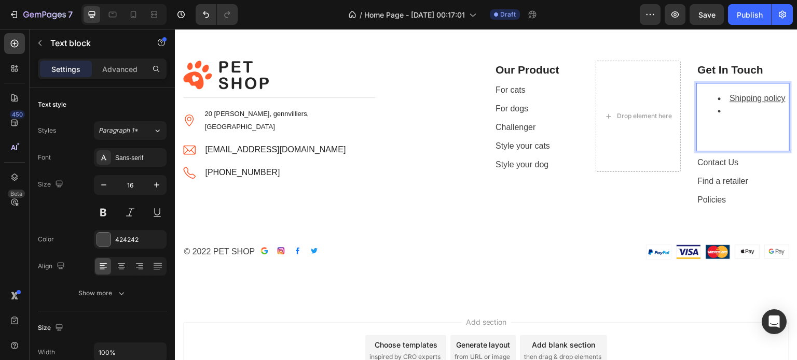
click at [720, 108] on li "Rich Text Editor. Editing area: main" at bounding box center [753, 111] width 71 height 12
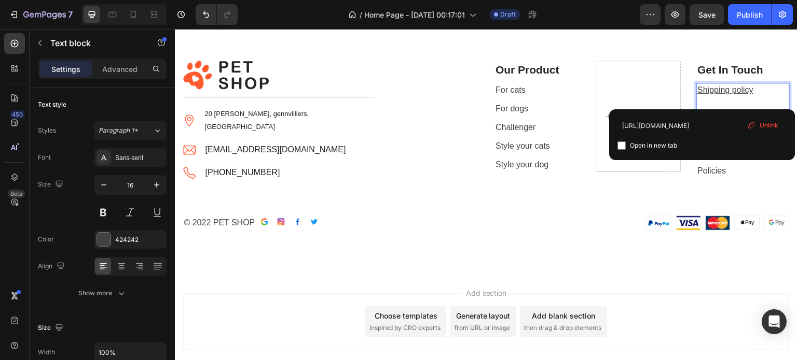
click at [723, 97] on div "⁠⁠⁠⁠⁠⁠⁠ Shipping policy" at bounding box center [742, 102] width 93 height 39
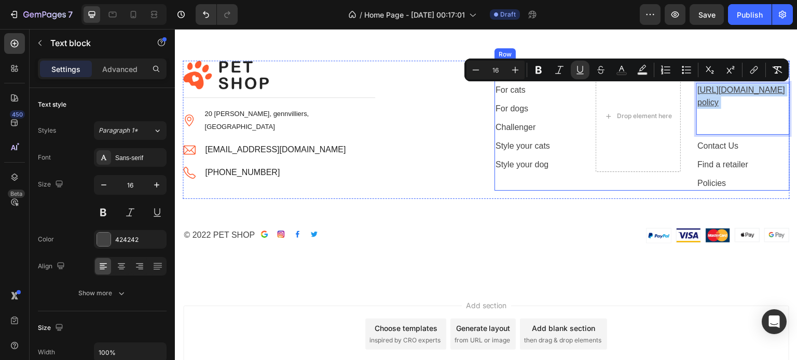
drag, startPoint x: 769, startPoint y: 139, endPoint x: 688, endPoint y: 95, distance: 91.7
click at [688, 95] on div "Our Product Text block For cats Text block For dogs Text block Challenger Text …" at bounding box center [641, 126] width 295 height 131
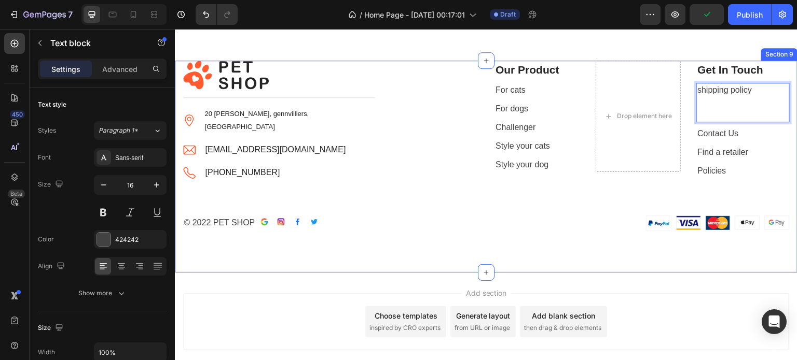
click at [636, 223] on div "Image Image Image Image Image" at bounding box center [641, 224] width 295 height 16
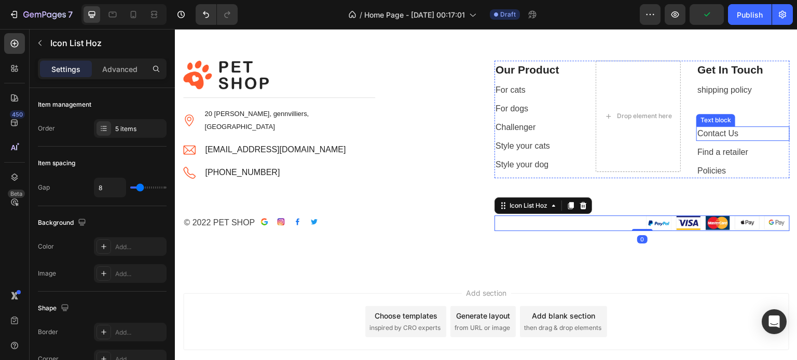
click at [700, 114] on div "Text block" at bounding box center [715, 120] width 39 height 12
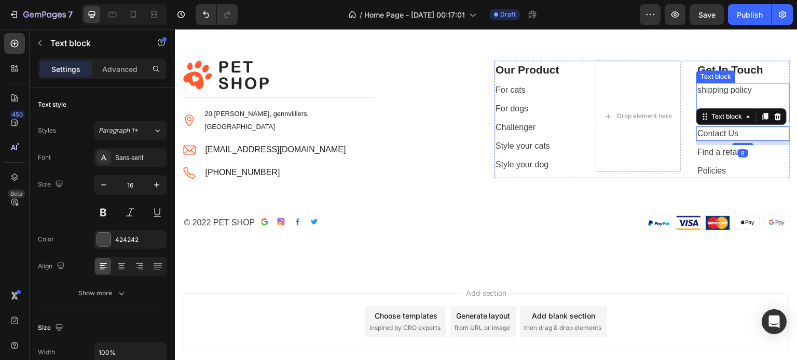
click at [704, 103] on p "Rich Text Editor. Editing area: main" at bounding box center [742, 108] width 91 height 25
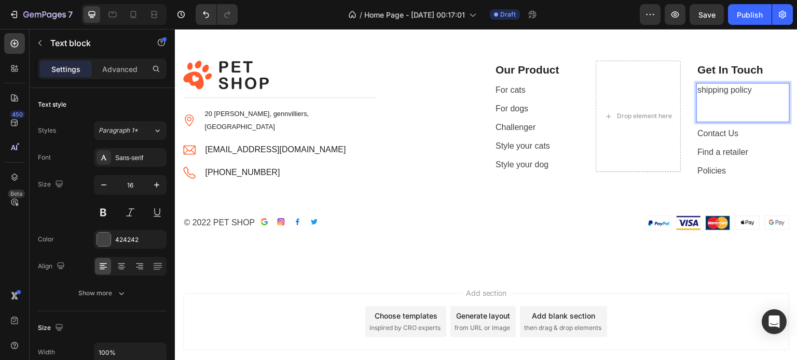
click at [697, 118] on p "shipping policy" at bounding box center [742, 102] width 91 height 37
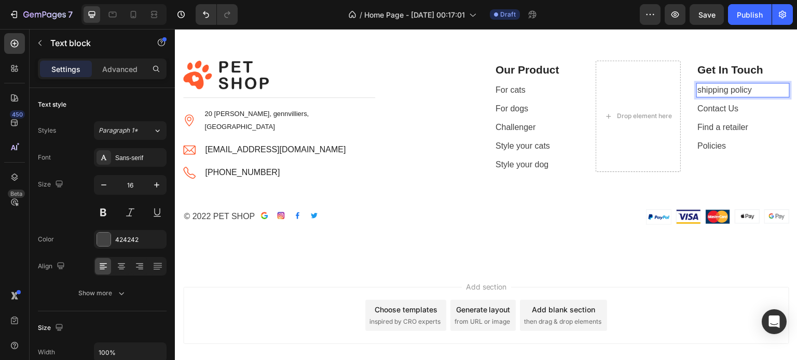
click at [729, 89] on p "shipping policy" at bounding box center [742, 90] width 91 height 12
click at [754, 91] on p "shipping policy" at bounding box center [742, 90] width 91 height 12
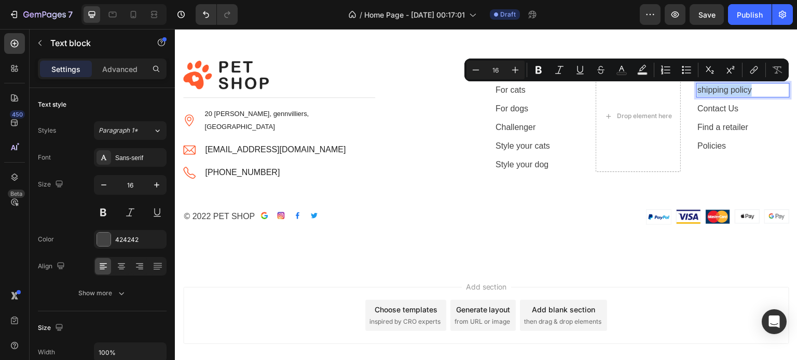
click at [754, 91] on p "shipping policy" at bounding box center [742, 90] width 91 height 12
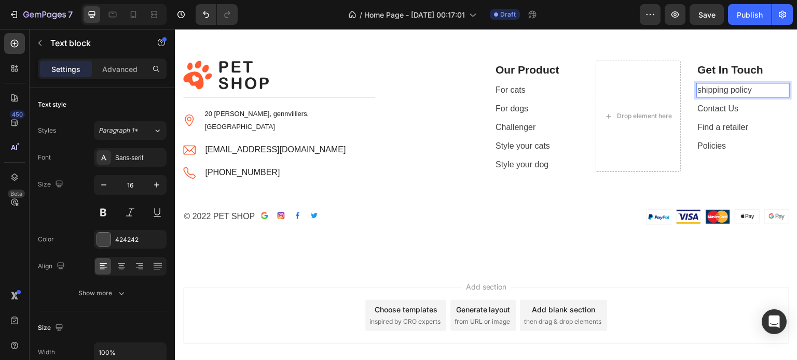
click at [754, 91] on p "shipping policy" at bounding box center [742, 90] width 91 height 12
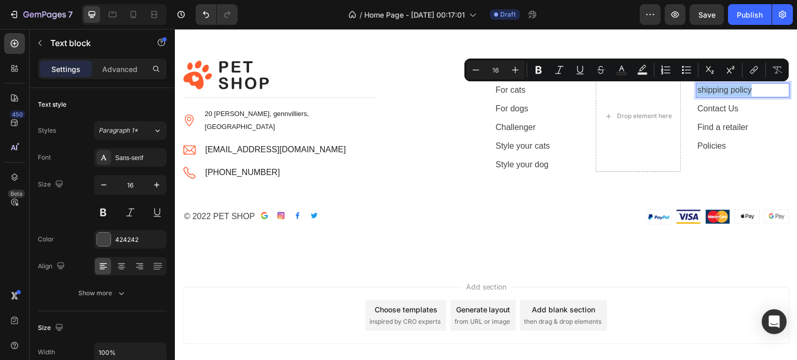
click at [755, 100] on div "Get In Touch Text block shipping policy Text block 8 Contact Us Text block Find…" at bounding box center [742, 117] width 93 height 112
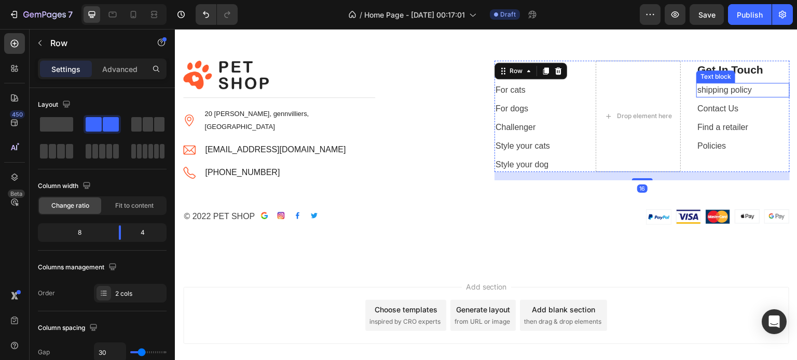
click at [709, 95] on p "shipping policy" at bounding box center [742, 90] width 91 height 12
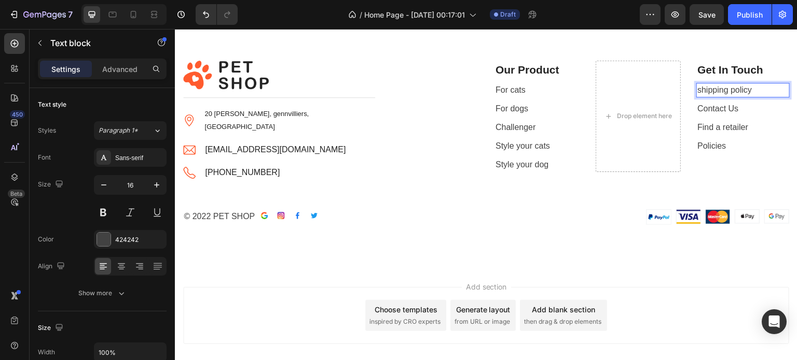
click at [709, 95] on p "shipping policy" at bounding box center [742, 90] width 91 height 12
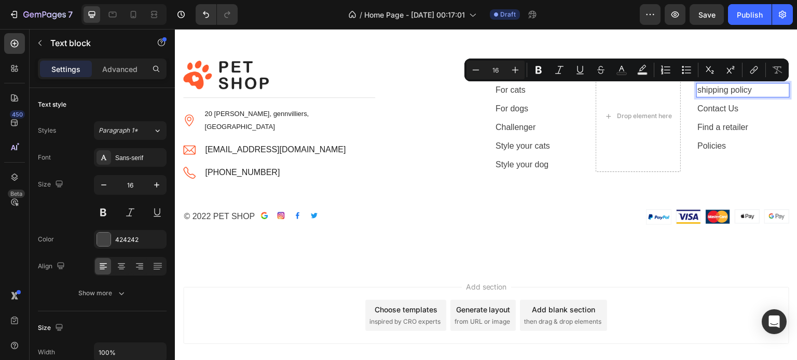
click at [697, 95] on p "shipping policy" at bounding box center [742, 90] width 91 height 12
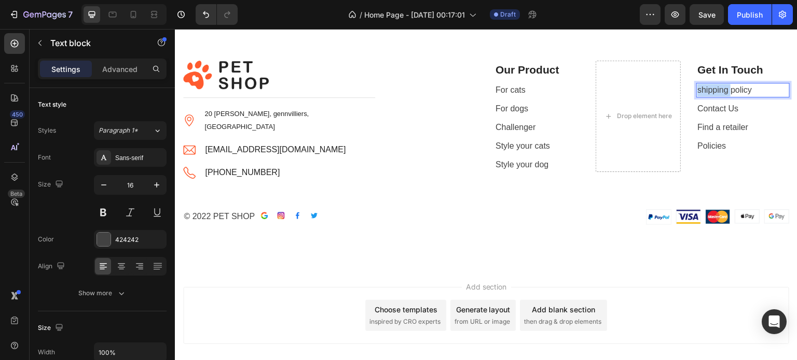
click at [697, 95] on p "shipping policy" at bounding box center [742, 90] width 91 height 12
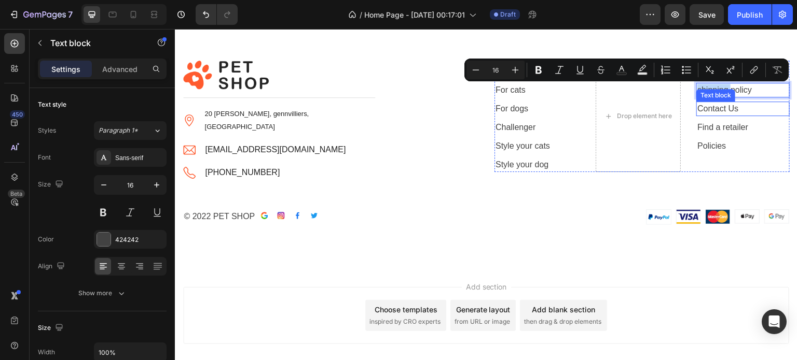
click at [707, 109] on link "Contact Us" at bounding box center [717, 108] width 41 height 9
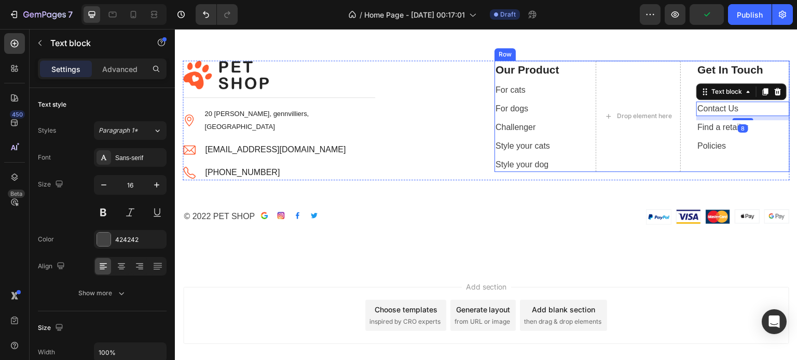
click at [676, 80] on div "Our Product Text block For cats Text block For dogs Text block Challenger Text …" at bounding box center [641, 117] width 295 height 112
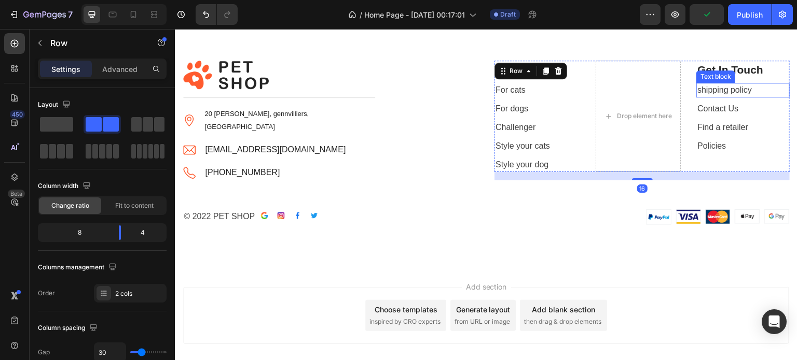
click at [697, 89] on p "shipping policy" at bounding box center [742, 90] width 91 height 12
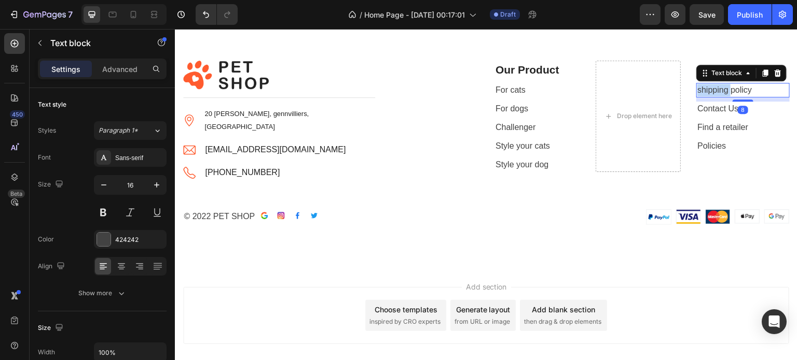
click at [697, 89] on p "shipping policy" at bounding box center [742, 90] width 91 height 12
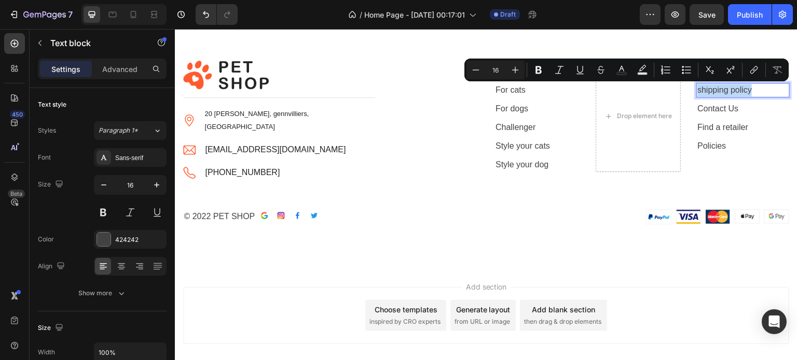
click at [697, 89] on p "shipping policy" at bounding box center [742, 90] width 91 height 12
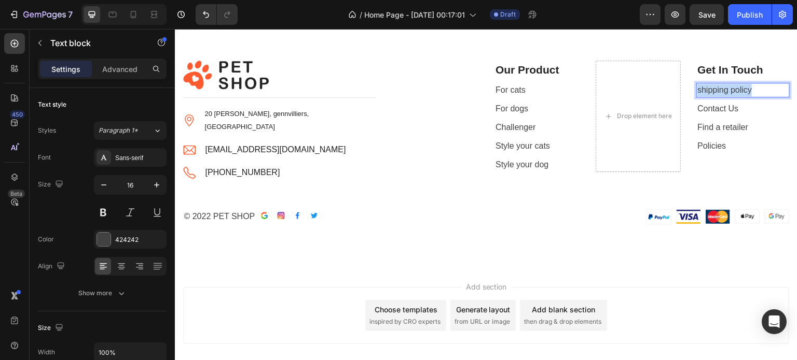
click at [697, 89] on p "shipping policy" at bounding box center [742, 90] width 91 height 12
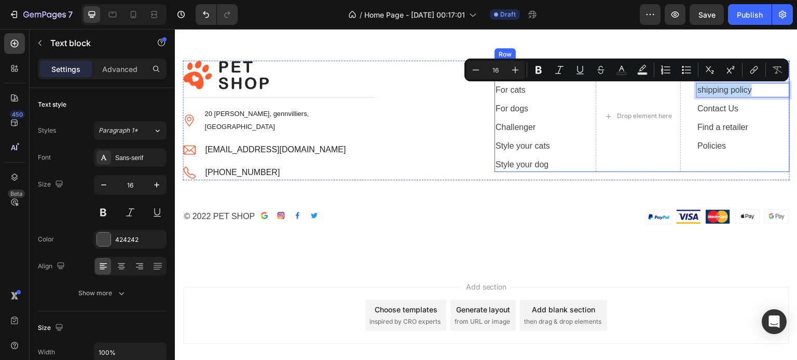
click at [684, 97] on div "Our Product Text block For cats Text block For dogs Text block Challenger Text …" at bounding box center [641, 117] width 295 height 112
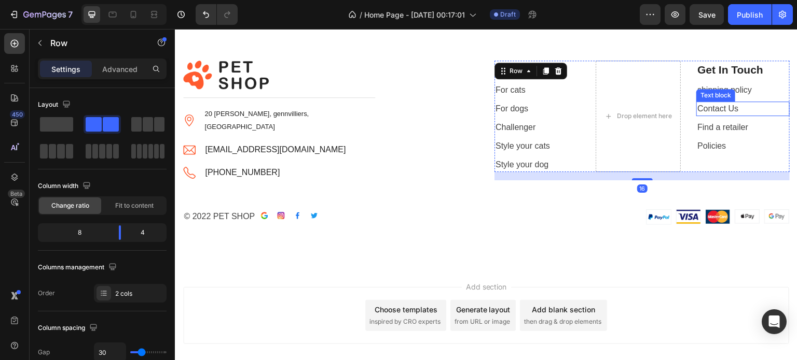
click at [711, 102] on div "Contact Us Text block" at bounding box center [742, 109] width 93 height 15
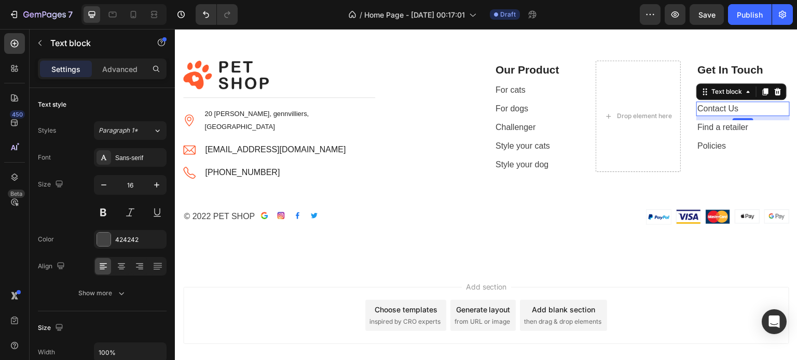
click at [711, 102] on div "Contact Us" at bounding box center [742, 109] width 93 height 15
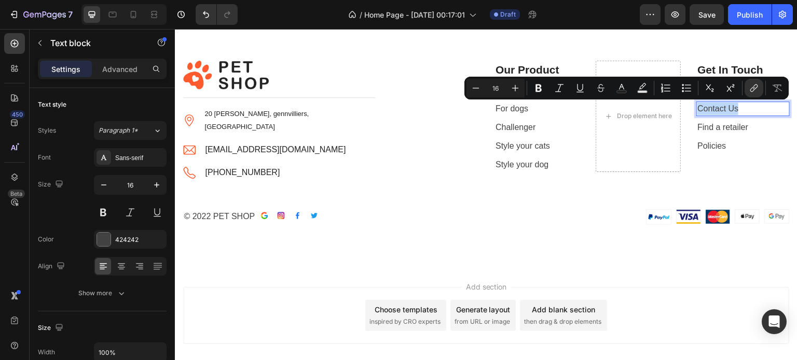
click at [711, 102] on div "Contact Us" at bounding box center [742, 109] width 93 height 15
click at [702, 109] on link "Contact Us" at bounding box center [717, 108] width 41 height 9
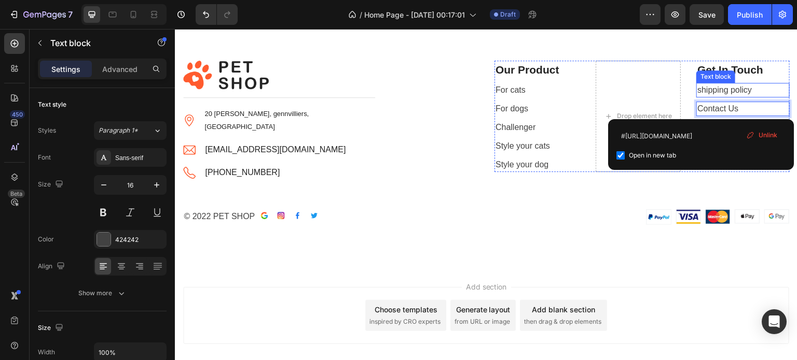
click at [709, 95] on p "shipping policy" at bounding box center [742, 90] width 91 height 12
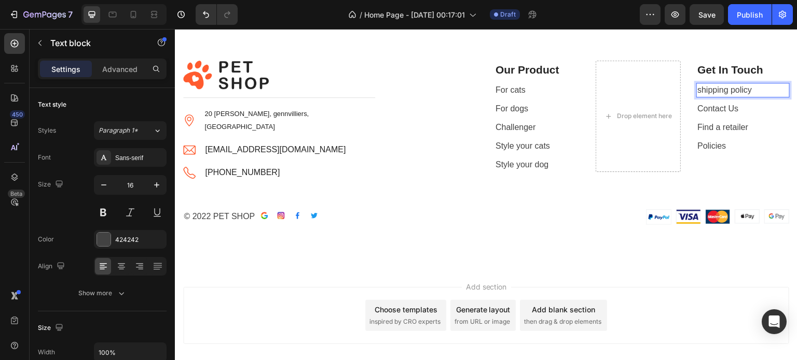
click at [716, 90] on p "shipping policy" at bounding box center [742, 90] width 91 height 12
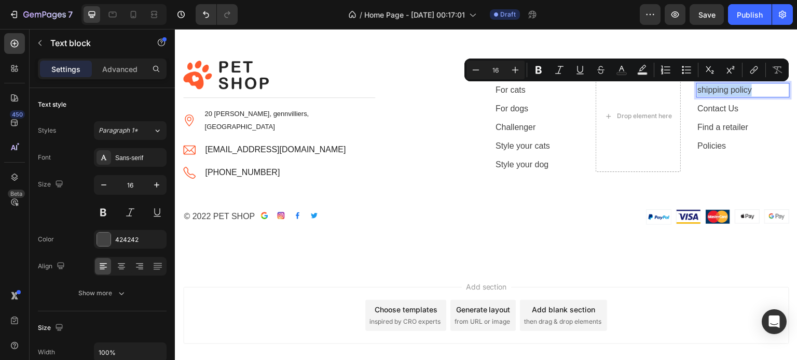
click at [716, 90] on p "shipping policy" at bounding box center [742, 90] width 91 height 12
click at [638, 66] on icon "Editor contextual toolbar" at bounding box center [642, 70] width 10 height 10
type input "000000"
type input "77"
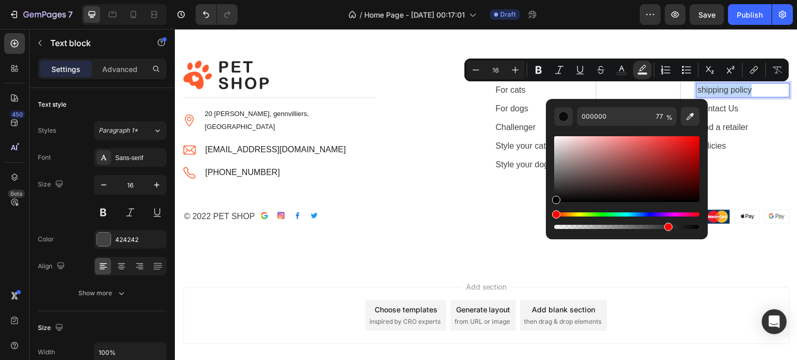
click at [709, 90] on p "shipping policy" at bounding box center [742, 90] width 91 height 12
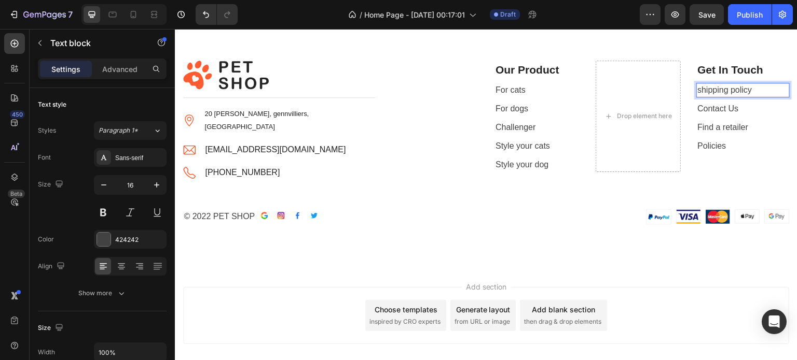
click at [709, 90] on p "shipping policy" at bounding box center [742, 90] width 91 height 12
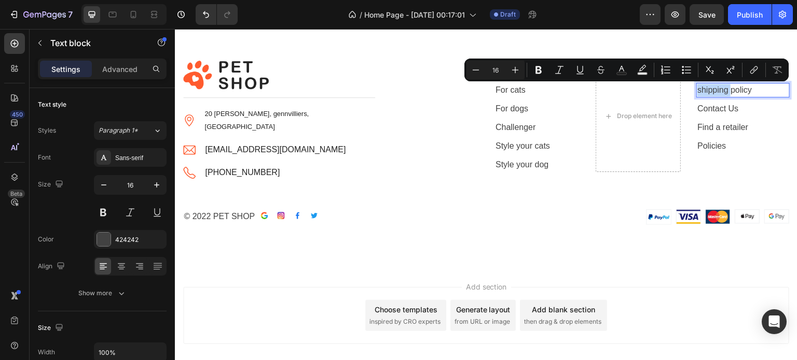
click at [709, 90] on p "shipping policy" at bounding box center [742, 90] width 91 height 12
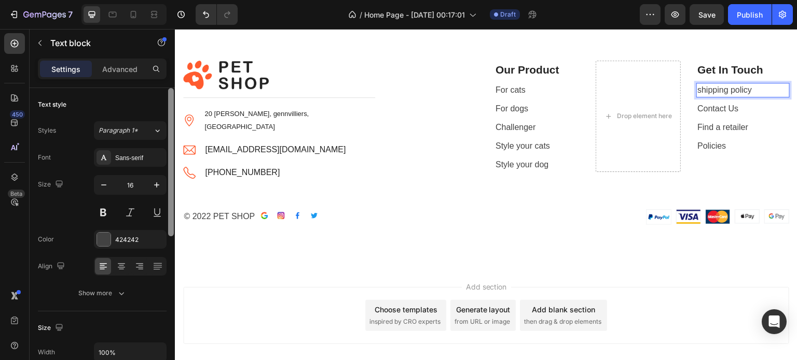
drag, startPoint x: 172, startPoint y: 115, endPoint x: 170, endPoint y: 102, distance: 13.6
click at [170, 102] on div at bounding box center [171, 162] width 6 height 148
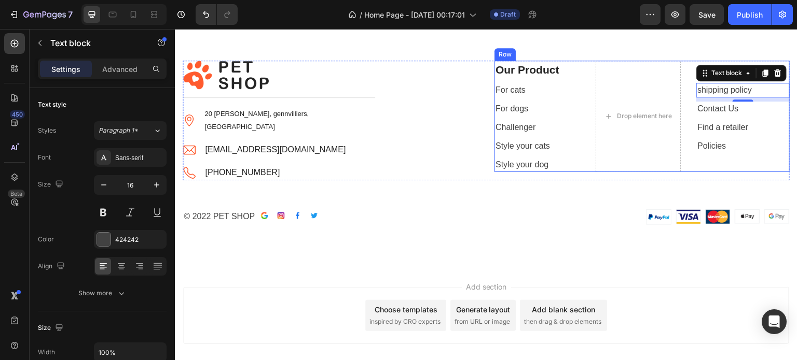
click at [721, 126] on link "Find a retailer" at bounding box center [722, 127] width 51 height 9
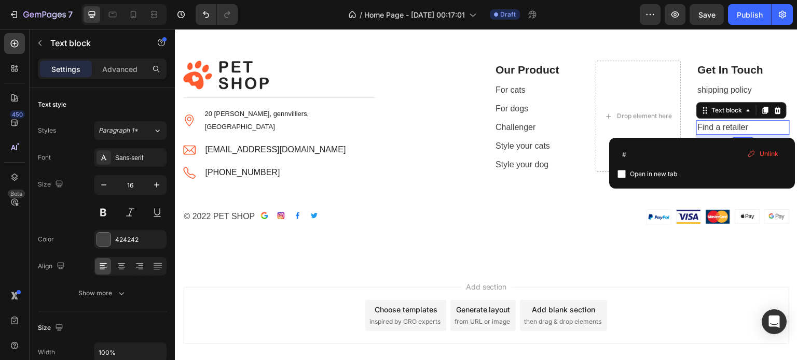
click at [721, 126] on link "Find a retailer" at bounding box center [722, 127] width 51 height 9
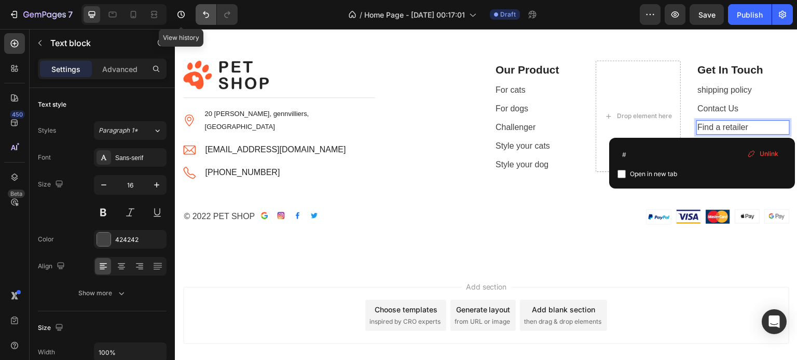
click at [201, 12] on icon "Undo/Redo" at bounding box center [206, 14] width 10 height 10
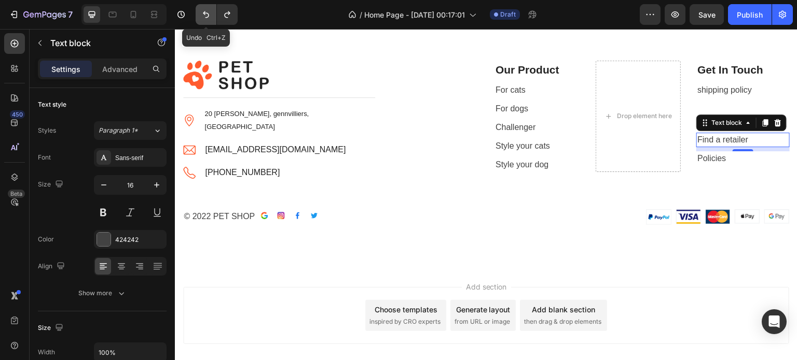
click at [201, 12] on icon "Undo/Redo" at bounding box center [206, 14] width 10 height 10
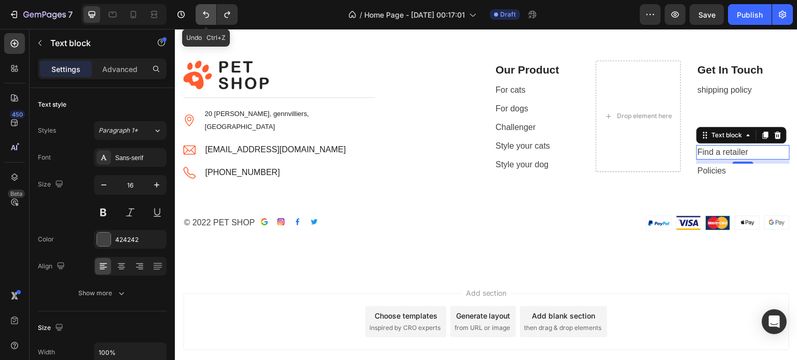
click at [201, 12] on icon "Undo/Redo" at bounding box center [206, 14] width 10 height 10
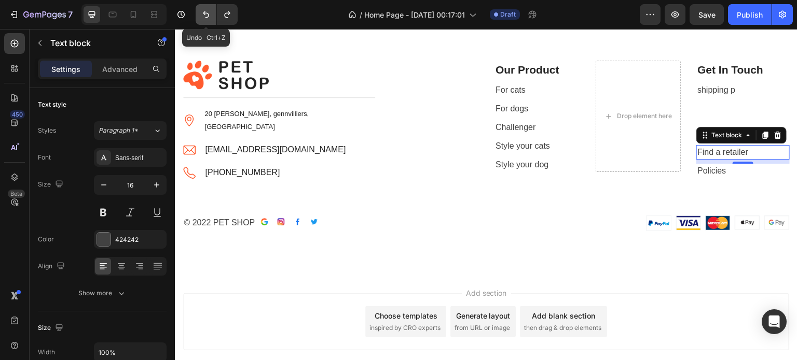
click at [201, 12] on icon "Undo/Redo" at bounding box center [206, 14] width 10 height 10
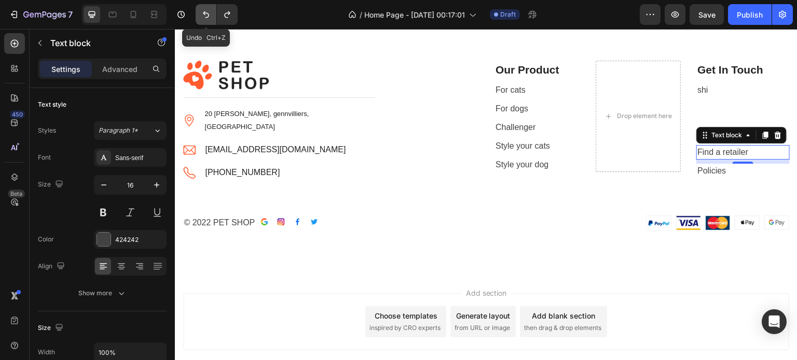
click at [201, 12] on icon "Undo/Redo" at bounding box center [206, 14] width 10 height 10
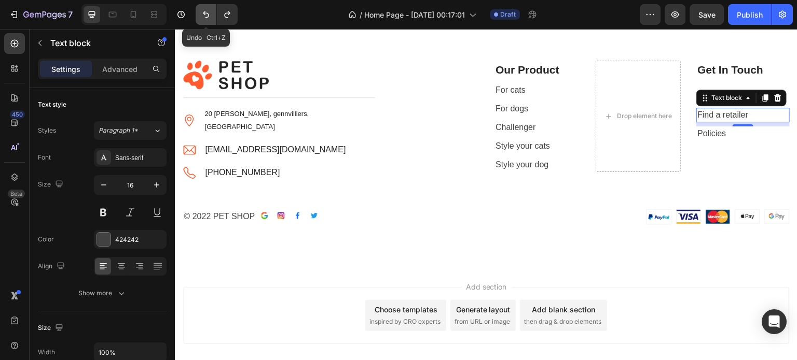
click at [201, 12] on icon "Undo/Redo" at bounding box center [206, 14] width 10 height 10
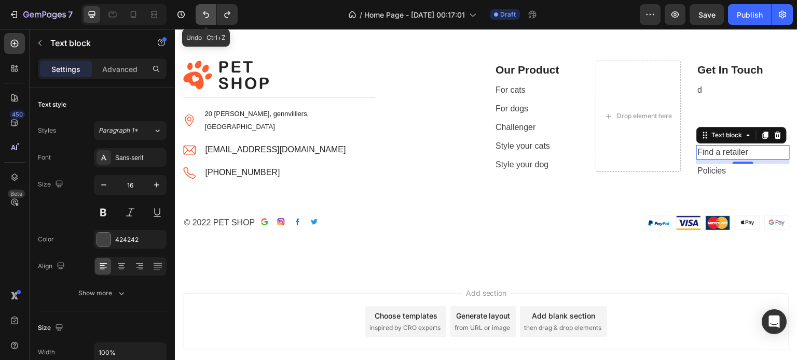
click at [201, 12] on icon "Undo/Redo" at bounding box center [206, 14] width 10 height 10
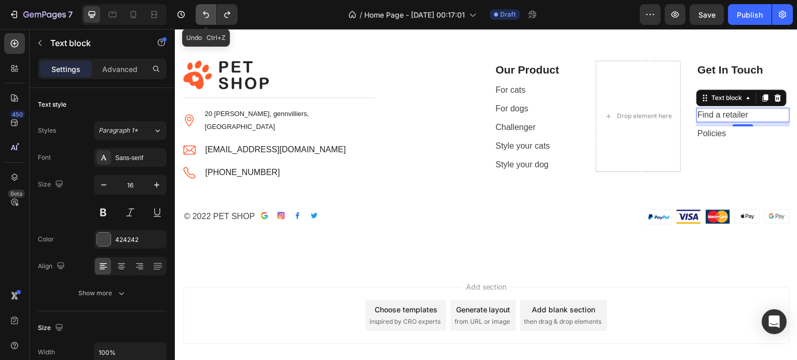
click at [201, 12] on icon "Undo/Redo" at bounding box center [206, 14] width 10 height 10
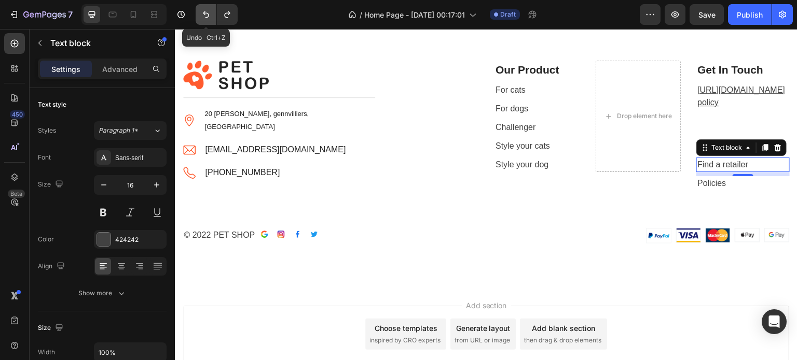
click at [201, 12] on icon "Undo/Redo" at bounding box center [206, 14] width 10 height 10
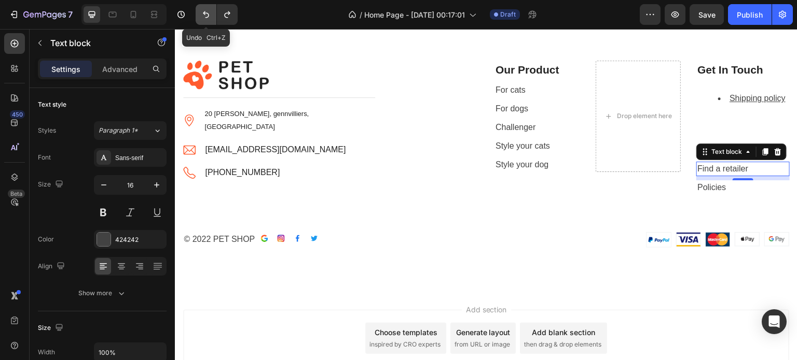
click at [201, 12] on icon "Undo/Redo" at bounding box center [206, 14] width 10 height 10
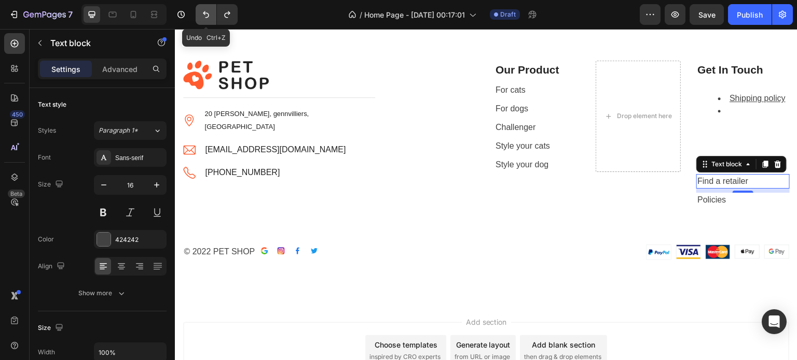
click at [201, 12] on icon "Undo/Redo" at bounding box center [206, 14] width 10 height 10
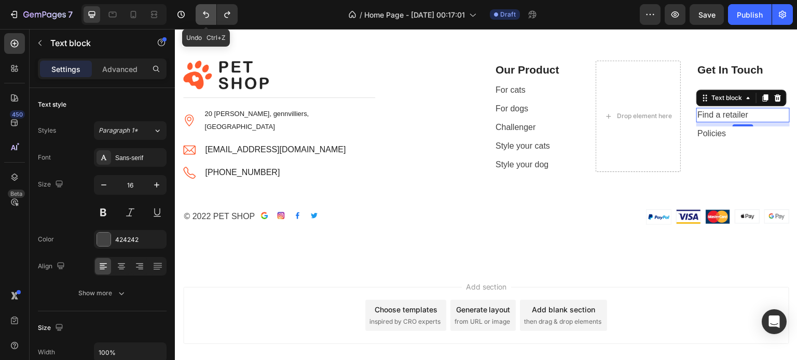
click at [201, 12] on icon "Undo/Redo" at bounding box center [206, 14] width 10 height 10
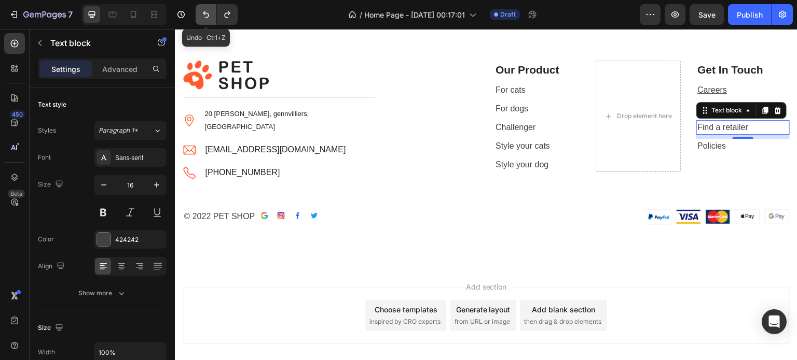
click at [201, 12] on icon "Undo/Redo" at bounding box center [206, 14] width 10 height 10
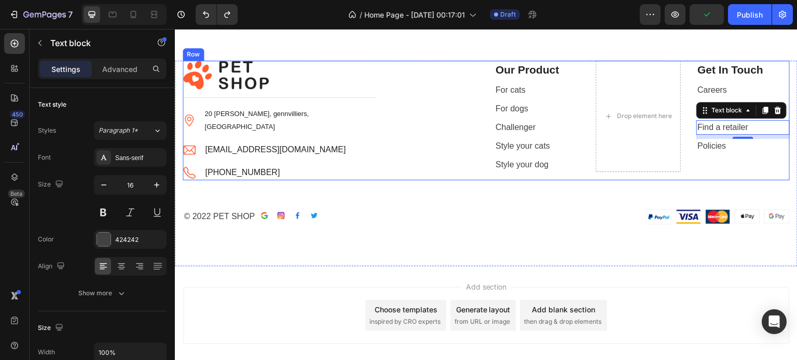
click at [436, 124] on div "Image Title Line Image 20 Eugen de lacroix, gennvilliers, France Text block Ima…" at bounding box center [330, 121] width 295 height 120
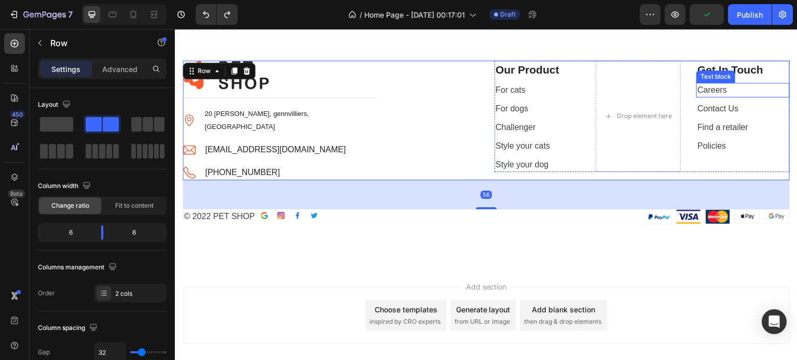
click at [704, 106] on link "Contact Us" at bounding box center [717, 108] width 41 height 9
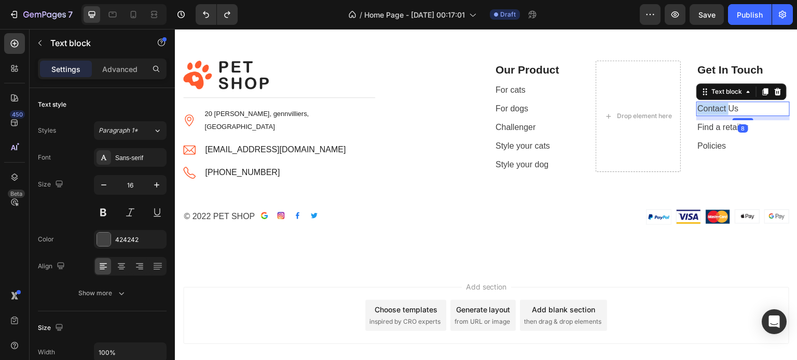
click at [704, 106] on link "Contact Us" at bounding box center [717, 108] width 41 height 9
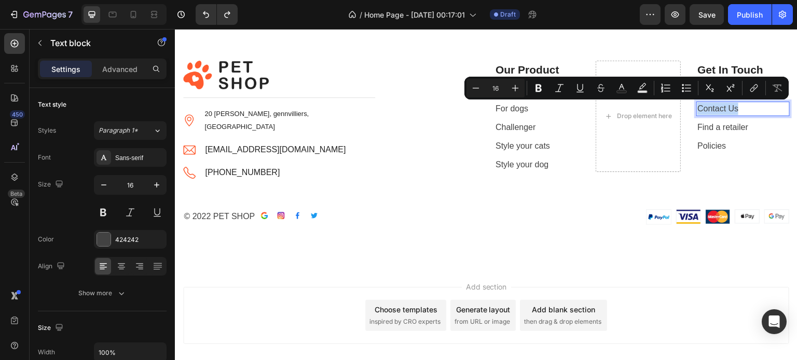
click at [704, 106] on link "Contact Us" at bounding box center [717, 108] width 41 height 9
click at [734, 111] on p "Contact Us" at bounding box center [742, 109] width 91 height 12
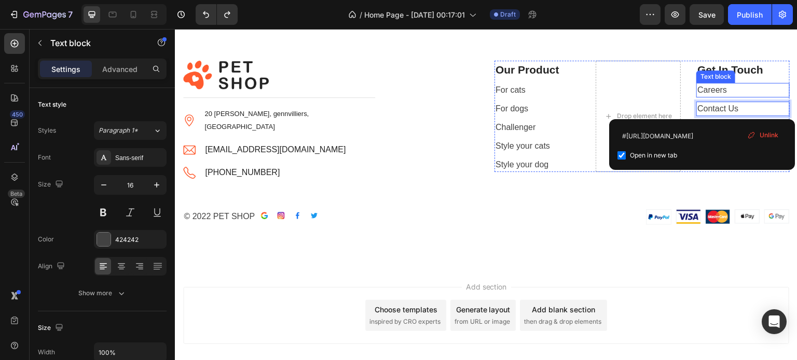
click at [709, 93] on link "Careers" at bounding box center [712, 90] width 30 height 9
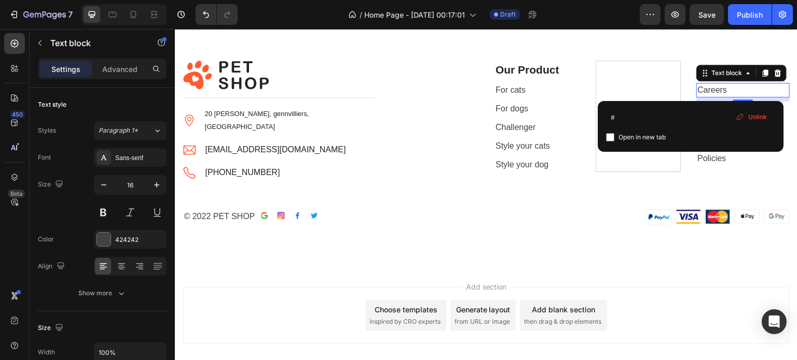
click at [630, 132] on span "Open in new tab" at bounding box center [641, 137] width 47 height 12
checkbox input "true"
click at [630, 122] on input "#" at bounding box center [690, 117] width 169 height 17
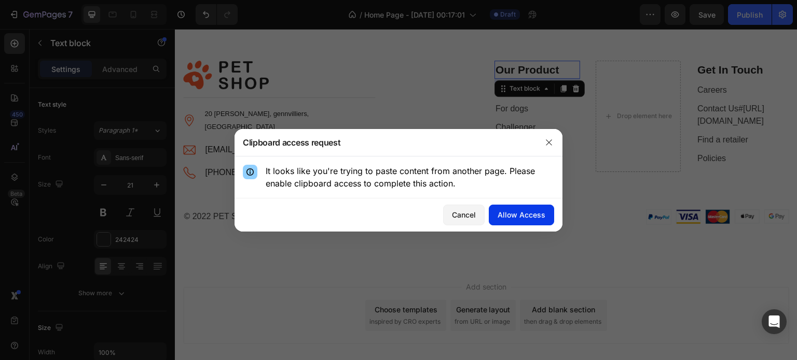
click at [529, 218] on div "Allow Access" at bounding box center [521, 215] width 48 height 11
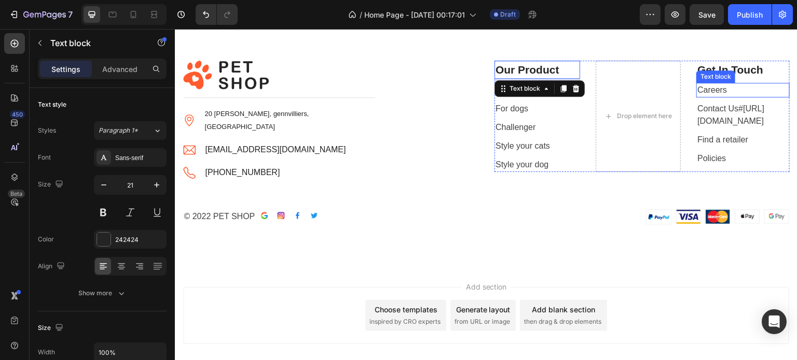
click at [700, 89] on link "Careers" at bounding box center [712, 90] width 30 height 9
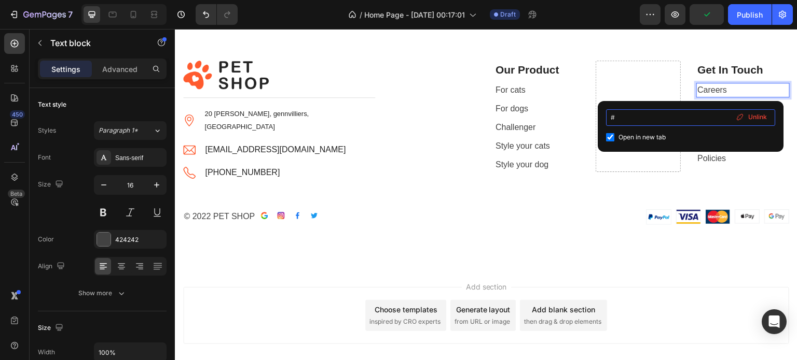
click at [677, 117] on input "#" at bounding box center [690, 117] width 169 height 17
type input "#https://patavna-store.myshopify.com/policies/shipping-policy"
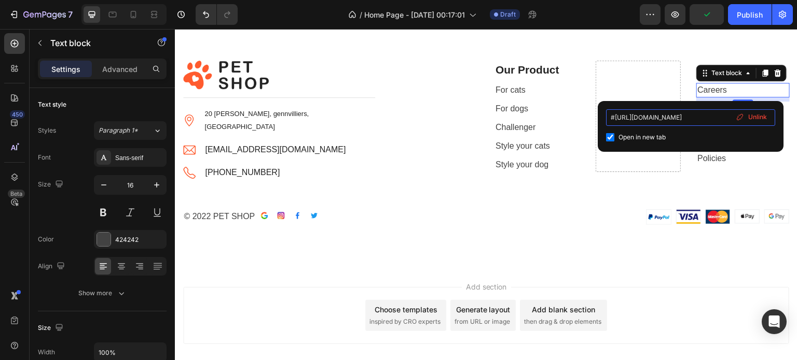
scroll to position [0, 68]
click at [708, 93] on link "Careers" at bounding box center [712, 90] width 30 height 9
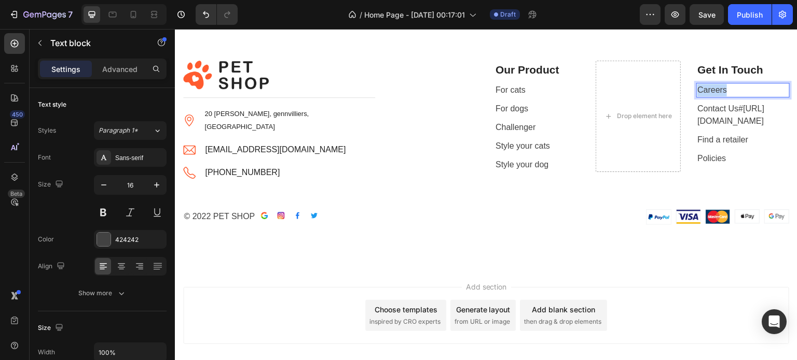
drag, startPoint x: 726, startPoint y: 88, endPoint x: 689, endPoint y: 87, distance: 37.4
click at [689, 87] on div "Our Product Text block For cats Text block For dogs Text block Challenger Text …" at bounding box center [641, 117] width 295 height 112
click at [630, 255] on div "Image Title Line Image 20 Eugen de lacroix, gennvilliers, France Text block Ima…" at bounding box center [486, 164] width 622 height 206
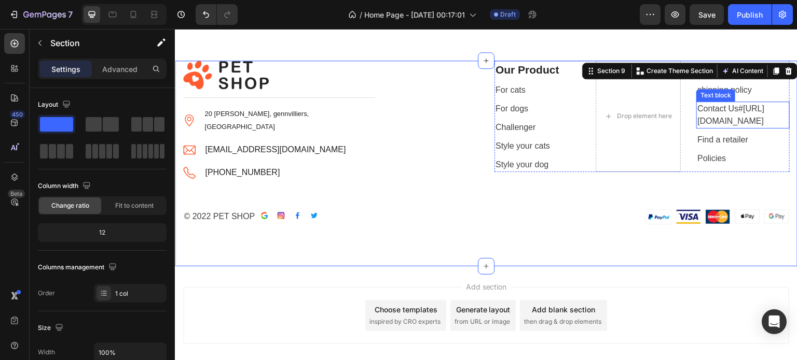
click at [713, 113] on link "Contact Us#https://patavna-store.myshopify.com/pages/contact" at bounding box center [730, 114] width 67 height 21
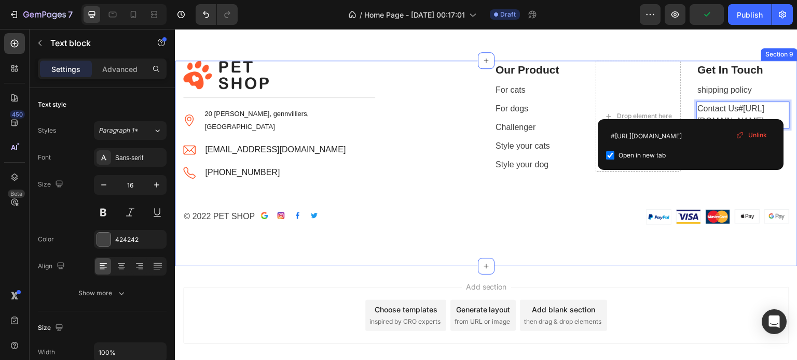
click at [629, 219] on div "Image Title Line Image 20 Eugen de lacroix, gennvilliers, France Text block Ima…" at bounding box center [486, 143] width 607 height 164
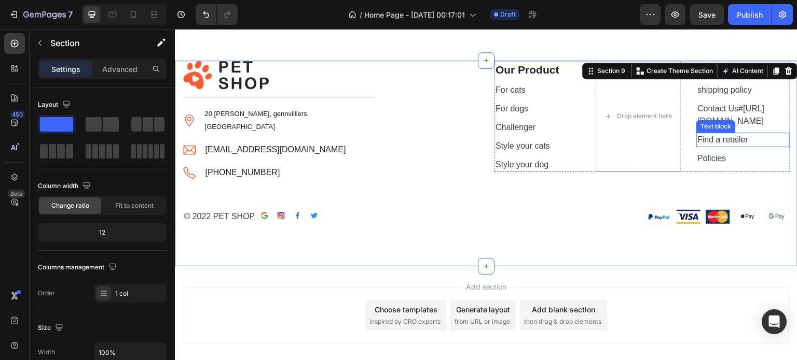
click at [729, 125] on link "Contact Us#https://patavna-store.myshopify.com/pages/contact" at bounding box center [730, 114] width 67 height 21
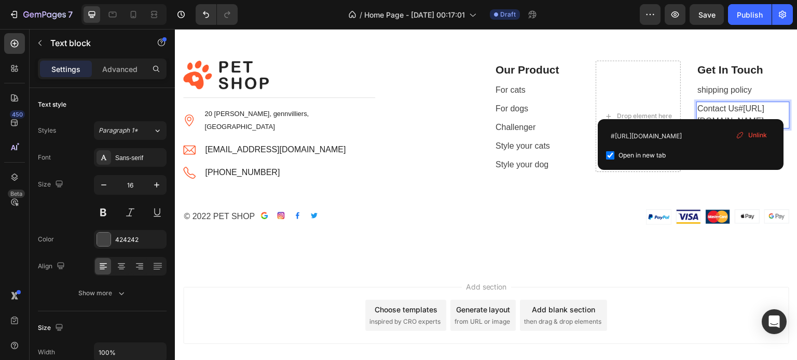
click at [612, 156] on input "checkbox" at bounding box center [610, 155] width 8 height 8
checkbox input "false"
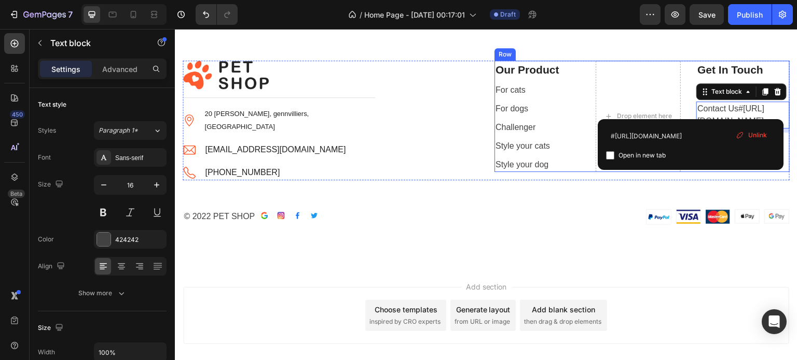
click at [615, 173] on div "Our Product Text block For cats Text block For dogs Text block Challenger Text …" at bounding box center [587, 117] width 186 height 112
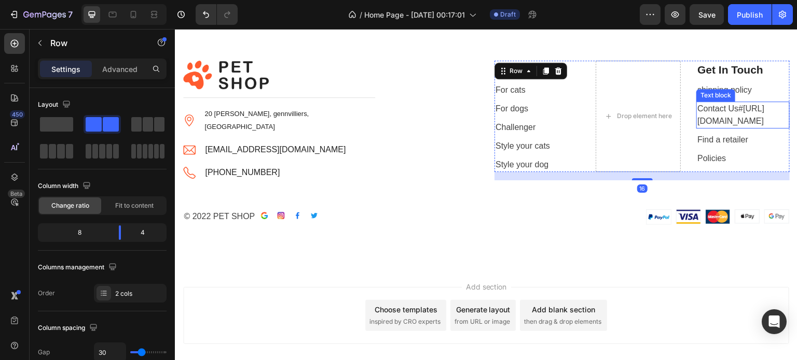
click at [736, 114] on p "Contact Us#https://patavna-store.myshopify.com/pages/contact" at bounding box center [742, 115] width 91 height 25
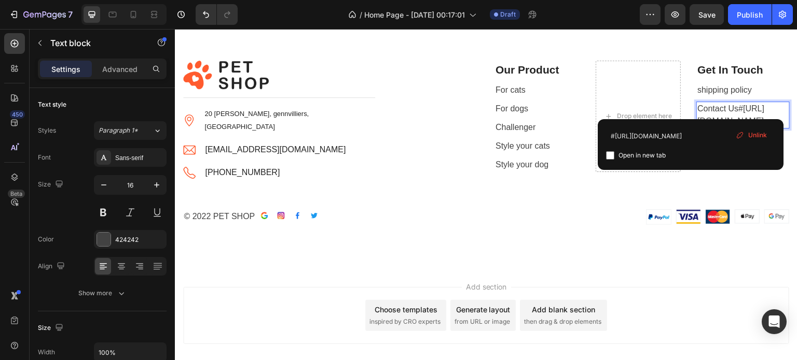
click at [605, 153] on div "#https://patavna-store.myshopify.com/pages/contact Open in new tab Unlink" at bounding box center [690, 144] width 186 height 51
click at [608, 153] on input "checkbox" at bounding box center [610, 155] width 8 height 8
checkbox input "true"
click at [748, 134] on span "Unlink" at bounding box center [757, 135] width 19 height 9
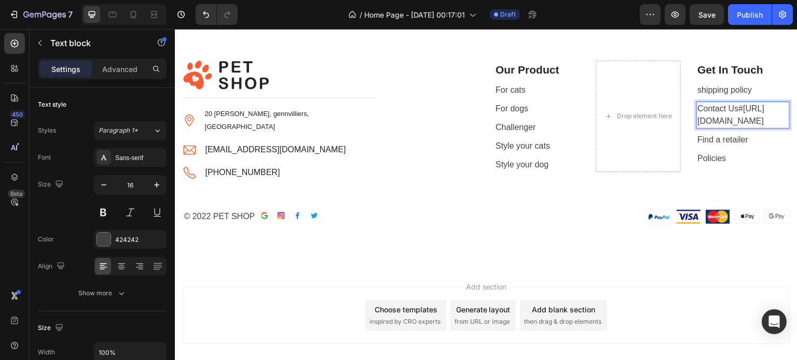
click at [745, 128] on p "Contact Us#https://patavna-store.myshopify.com/pages/contact" at bounding box center [742, 115] width 91 height 25
click at [719, 128] on p "Contact Us#https://patavna-store.myshopify.com/pages/contact" at bounding box center [742, 115] width 91 height 25
click at [714, 108] on p "Contact Us#https://patavna-store.myshopify.com/pages/contact" at bounding box center [742, 115] width 91 height 25
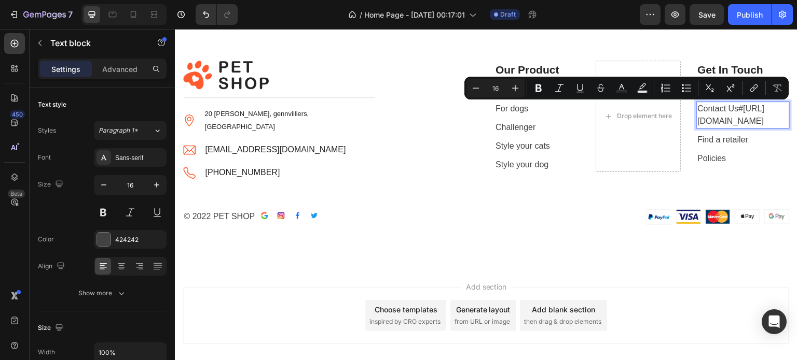
click at [734, 128] on p "Contact Us#https://patavna-store.myshopify.com/pages/contact" at bounding box center [742, 115] width 91 height 25
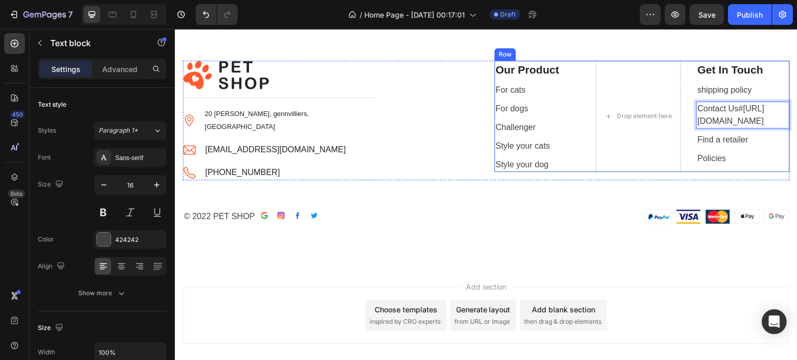
drag, startPoint x: 734, startPoint y: 145, endPoint x: 689, endPoint y: 124, distance: 49.7
click at [689, 124] on div "Our Product Text block For cats Text block For dogs Text block Challenger Text …" at bounding box center [641, 117] width 295 height 112
click at [697, 128] on link "Find a retailer" at bounding box center [722, 127] width 51 height 9
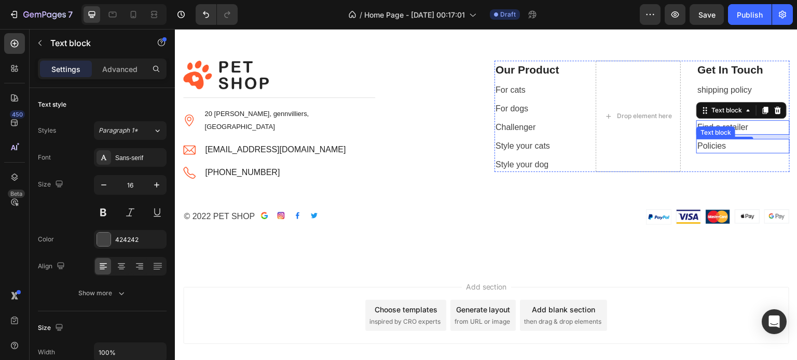
click at [716, 143] on link "Policies" at bounding box center [711, 146] width 29 height 9
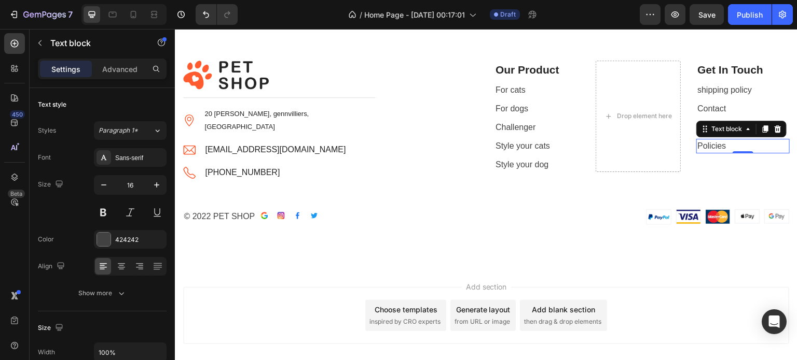
click at [709, 144] on link "Policies" at bounding box center [711, 146] width 29 height 9
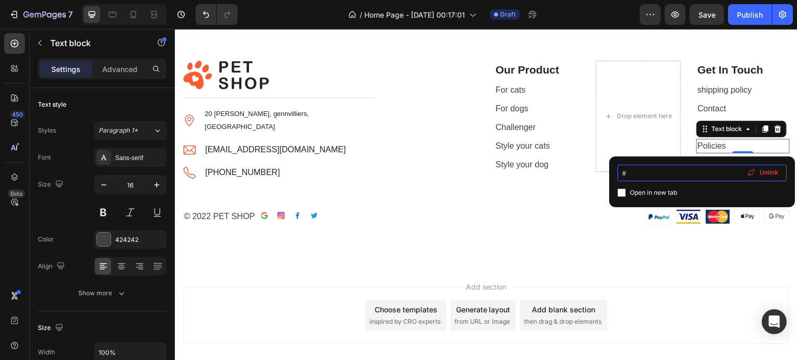
click at [687, 166] on input "#" at bounding box center [701, 173] width 169 height 17
paste input "https://patavna-store.myshopify.com/policies/terms-of-service"
type input "#https://patavna-store.myshopify.com/policies/terms-of-service"
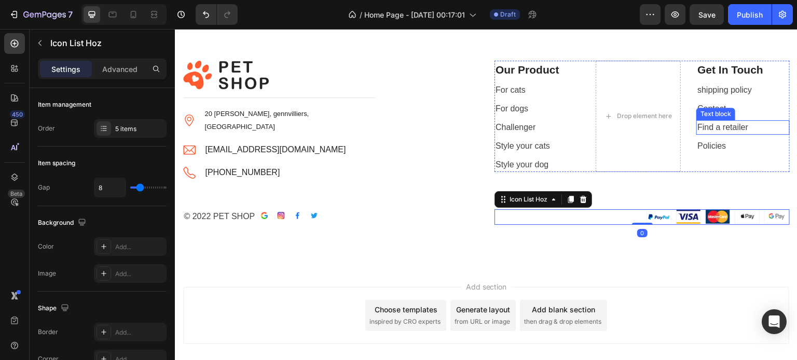
click at [746, 130] on p "Find a retailer ⁠⁠⁠⁠⁠⁠⁠" at bounding box center [742, 127] width 91 height 12
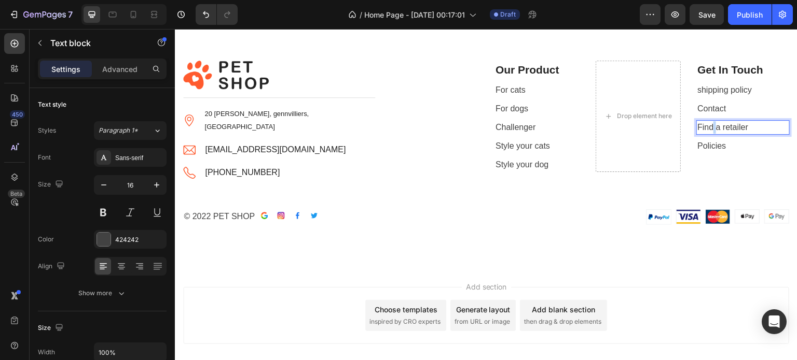
click at [705, 130] on link "Find a retailer" at bounding box center [722, 127] width 51 height 9
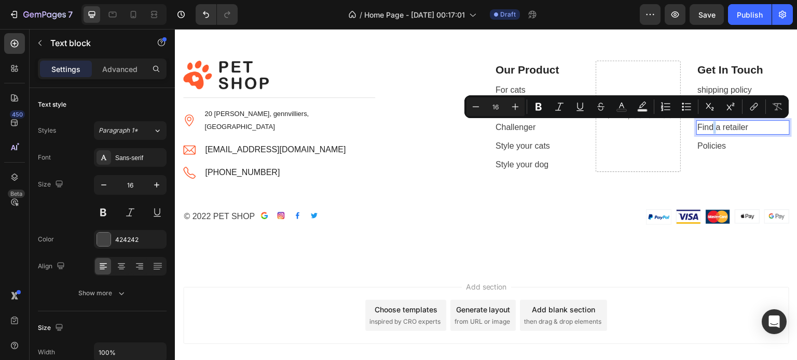
click at [705, 130] on link "Find a retailer" at bounding box center [722, 127] width 51 height 9
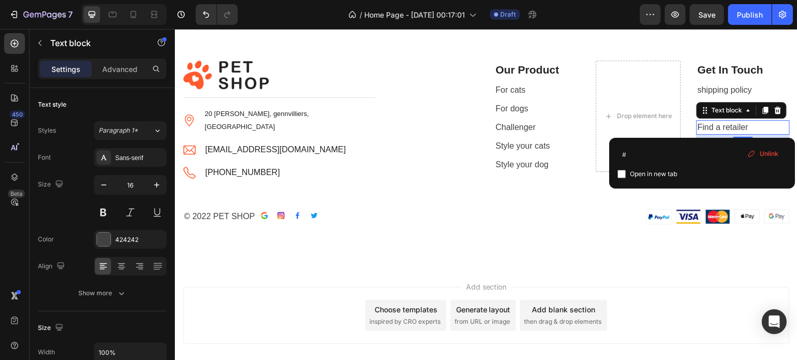
click at [621, 169] on div "Open in new tab" at bounding box center [701, 174] width 169 height 12
checkbox input "true"
click at [645, 151] on input "#" at bounding box center [701, 154] width 169 height 17
paste input "https://patavna-store.myshopify.com/policies/terms-of-service"
type input "#https://patavna-store.myshopify.com/policies/terms-of-service"
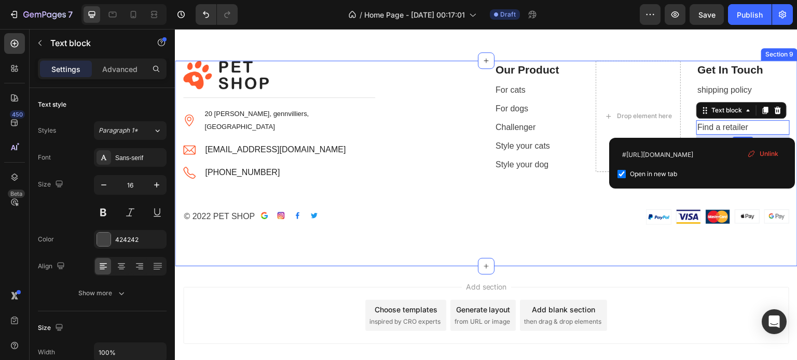
click at [607, 202] on div "Image Title Line Image 20 Eugen de lacroix, gennvilliers, France Text block Ima…" at bounding box center [486, 143] width 607 height 164
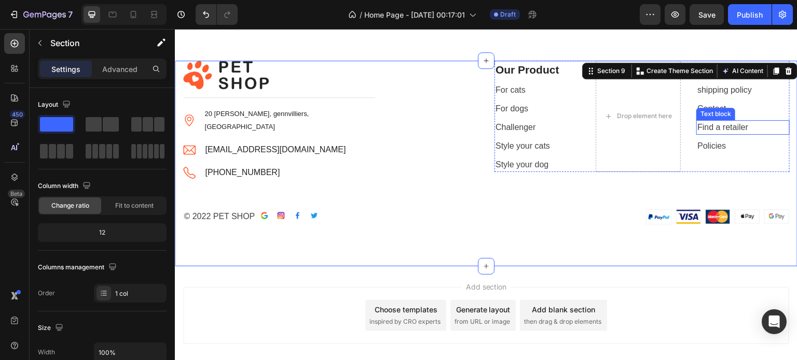
click at [746, 132] on p "Find a retailer" at bounding box center [742, 127] width 91 height 12
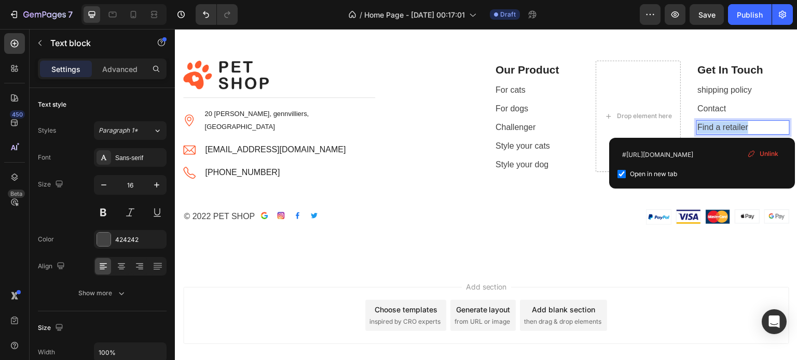
drag, startPoint x: 745, startPoint y: 128, endPoint x: 690, endPoint y: 127, distance: 54.5
click at [598, 212] on div "Image Image Image Image Image" at bounding box center [641, 218] width 295 height 16
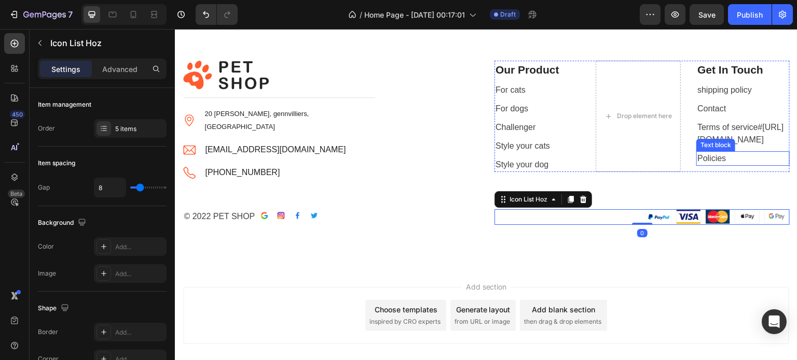
click at [701, 163] on link "Policies" at bounding box center [711, 158] width 29 height 9
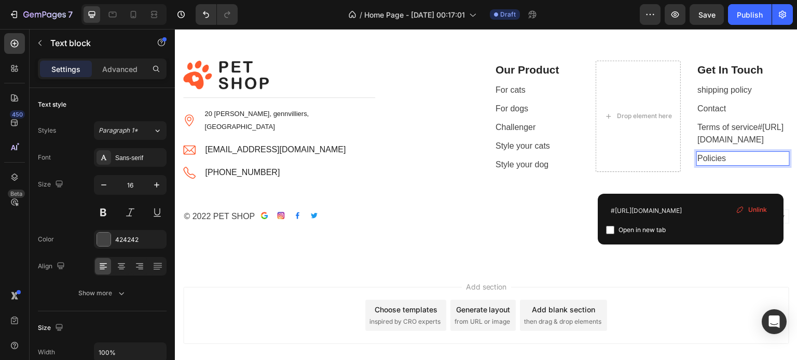
click at [716, 163] on link "Policies" at bounding box center [711, 158] width 29 height 9
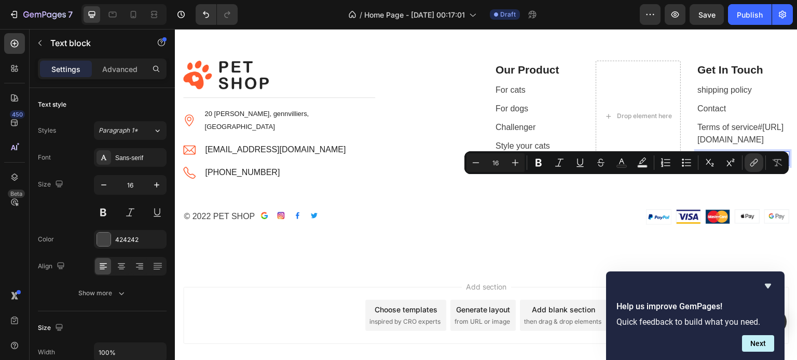
click at [712, 163] on link "Policies" at bounding box center [711, 158] width 29 height 9
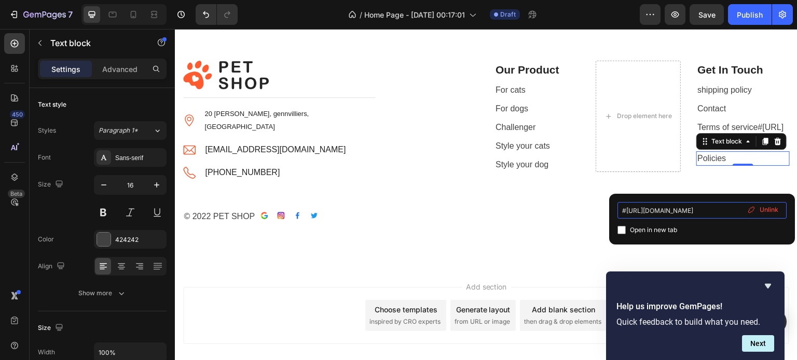
drag, startPoint x: 726, startPoint y: 211, endPoint x: 630, endPoint y: 201, distance: 97.0
click at [630, 201] on div "#https://patavna-store.myshopify.com/policies/terms-of-service Open in new tab …" at bounding box center [702, 219] width 186 height 51
click at [684, 202] on div "#hervice Open in new tab Unlink" at bounding box center [702, 219] width 186 height 51
click at [678, 217] on input "#hervice" at bounding box center [701, 210] width 169 height 17
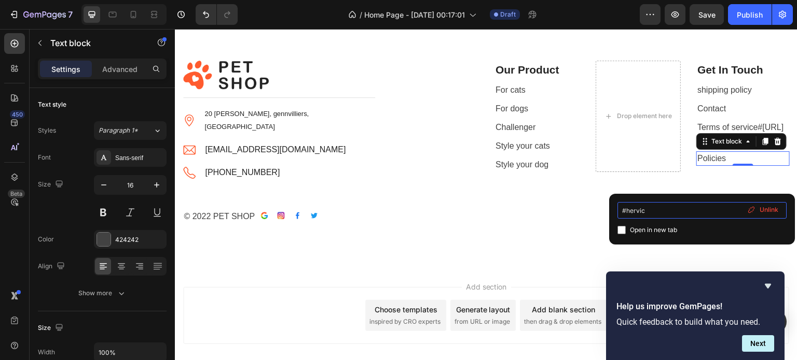
type input "#h"
drag, startPoint x: 849, startPoint y: 245, endPoint x: 605, endPoint y: 216, distance: 245.5
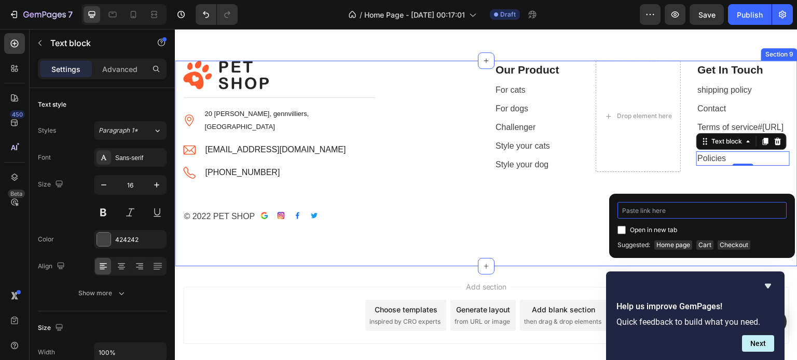
paste input "https://patavna-store.myshopify.com/policies/refund-policy"
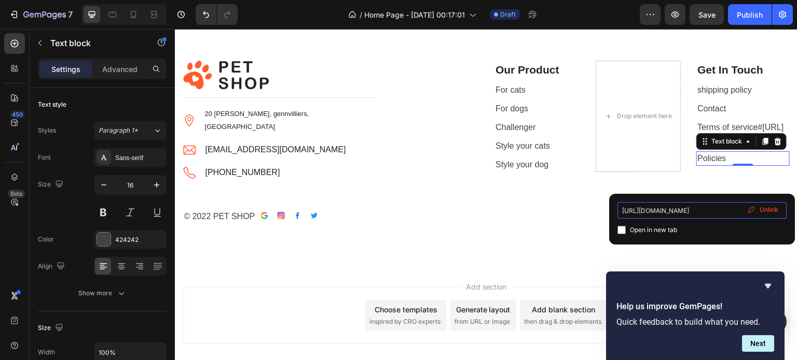
type input "https://patavna-store.myshopify.com/policies/refund-policy"
click at [618, 231] on input "checkbox" at bounding box center [621, 230] width 8 height 8
checkbox input "true"
click at [588, 215] on div "Image Title Line Image 20 Eugen de lacroix, gennvilliers, France Text block Ima…" at bounding box center [486, 143] width 607 height 164
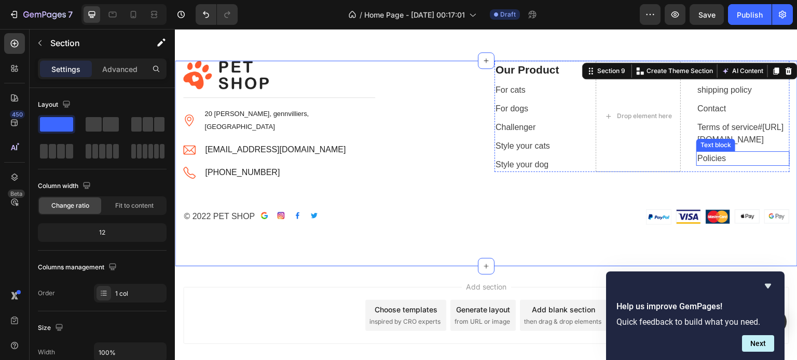
click at [704, 163] on link "Policies" at bounding box center [711, 158] width 29 height 9
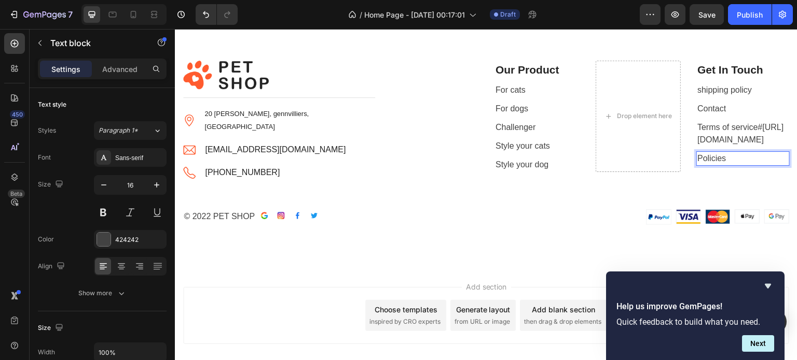
click at [704, 163] on link "Policies" at bounding box center [711, 158] width 29 height 9
click at [573, 246] on div "Image Title Line Image 20 Eugen de lacroix, gennvilliers, France Text block Ima…" at bounding box center [486, 164] width 622 height 206
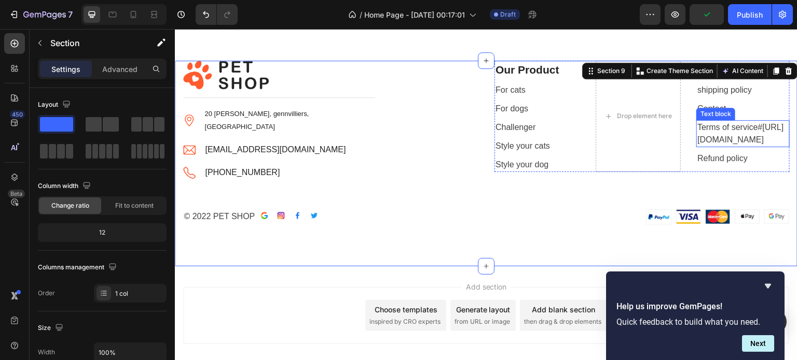
click at [717, 144] on link "#https://patavna-store.myshopify.com/policies/terms-of-service" at bounding box center [740, 133] width 86 height 21
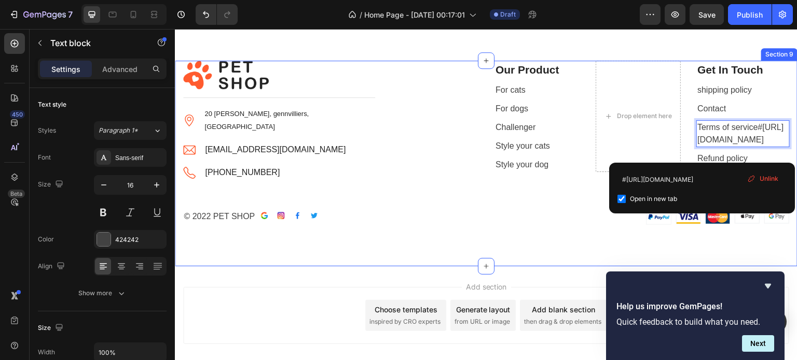
click at [542, 211] on div "Image Title Line Image 20 Eugen de lacroix, gennvilliers, France Text block Ima…" at bounding box center [486, 143] width 607 height 164
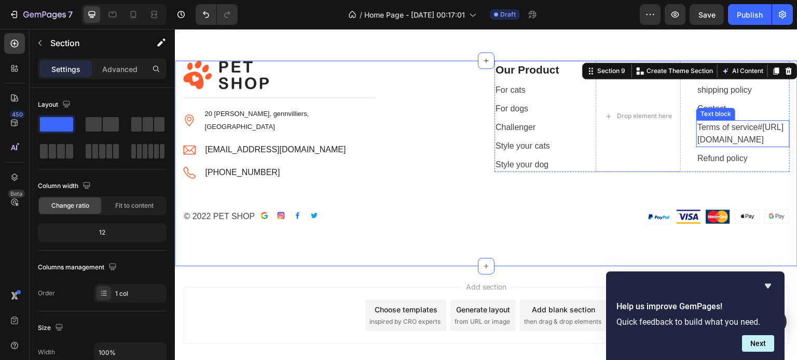
click at [769, 146] on p "Terms of service #https://patavna-store.myshopify.com/policies/terms-of-service" at bounding box center [742, 133] width 91 height 25
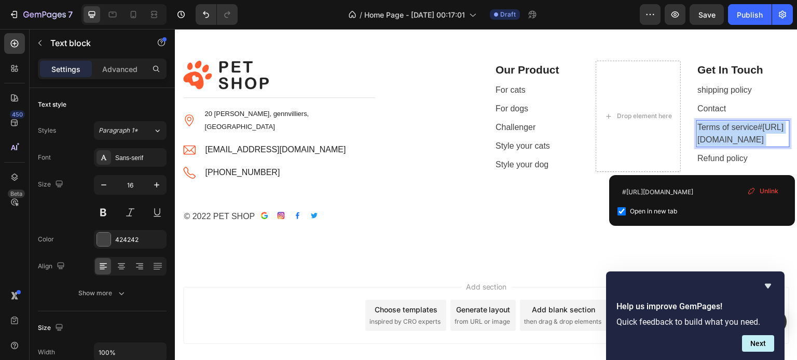
drag, startPoint x: 769, startPoint y: 162, endPoint x: 717, endPoint y: 151, distance: 53.1
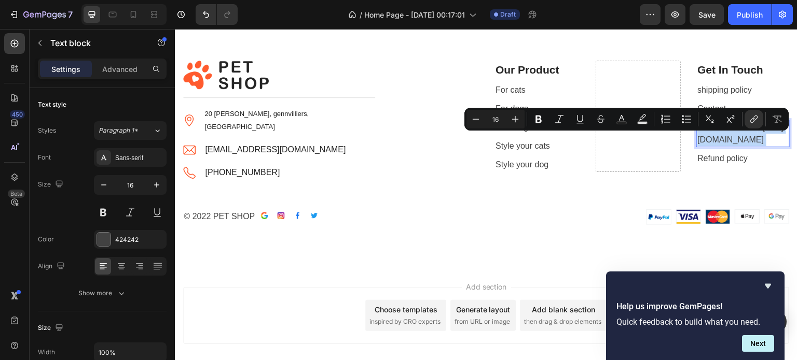
drag, startPoint x: 774, startPoint y: 165, endPoint x: 715, endPoint y: 143, distance: 62.9
click at [715, 143] on p "Terms of service #https://patavna-store.myshopify.com/policies/terms-of-service" at bounding box center [742, 133] width 91 height 25
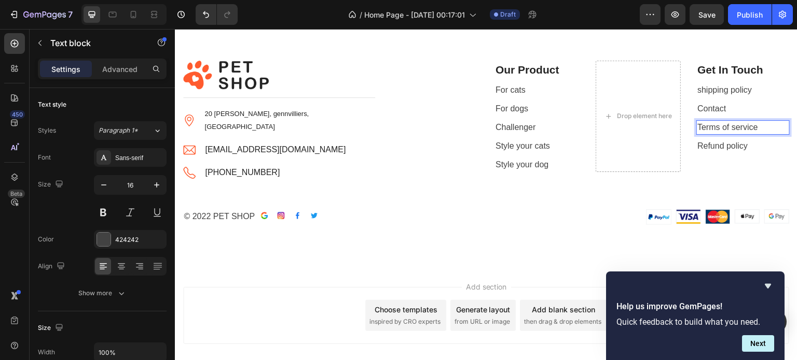
click at [726, 125] on p "Terms of service" at bounding box center [742, 127] width 91 height 12
click at [723, 125] on p "Terms of service" at bounding box center [742, 127] width 91 height 12
click at [736, 157] on div "Get In Touch Text block shipping policy Text block Contact Text block Terms of …" at bounding box center [742, 117] width 93 height 112
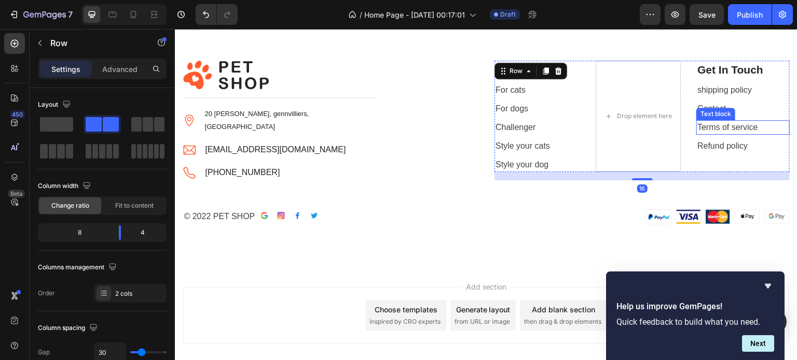
click at [712, 114] on div "Text block" at bounding box center [715, 113] width 35 height 9
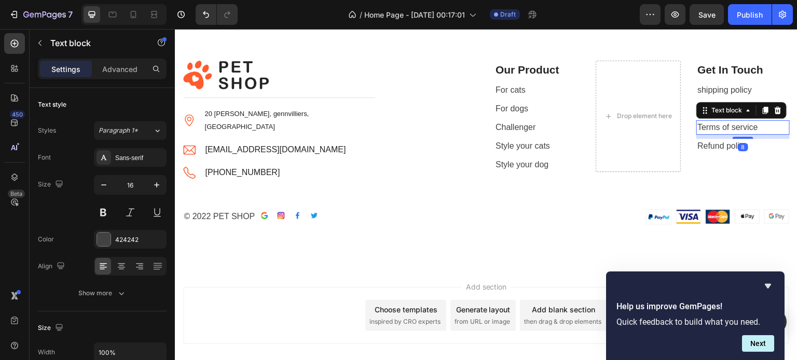
click at [664, 203] on div "Image Title Line Image 20 Eugen de lacroix, gennvilliers, France Text block Ima…" at bounding box center [486, 143] width 607 height 164
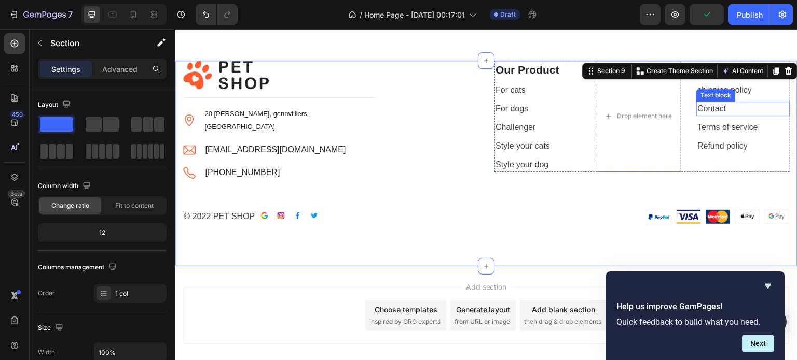
click at [710, 105] on p "Contact" at bounding box center [742, 109] width 91 height 12
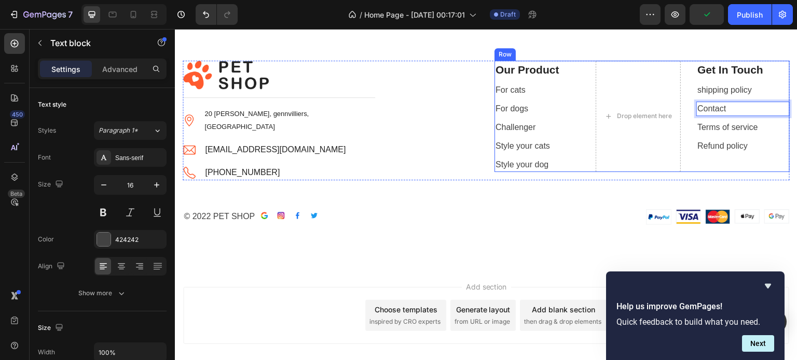
drag, startPoint x: 742, startPoint y: 106, endPoint x: 685, endPoint y: 97, distance: 57.7
click at [587, 133] on div "Our Product Text block For cats Text block For dogs Text block Challenger Text …" at bounding box center [587, 117] width 186 height 112
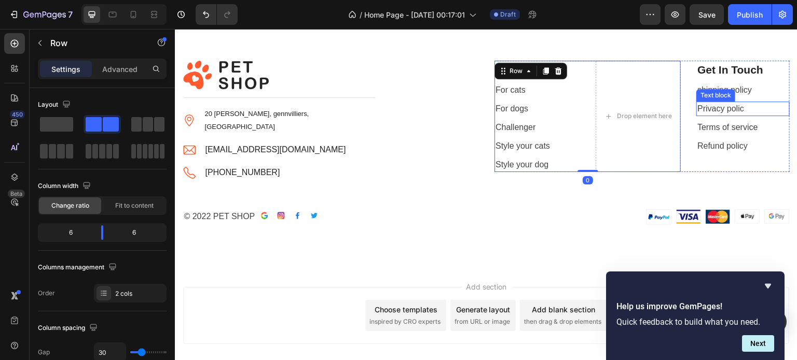
click at [709, 105] on p "Privacy polic" at bounding box center [742, 109] width 91 height 12
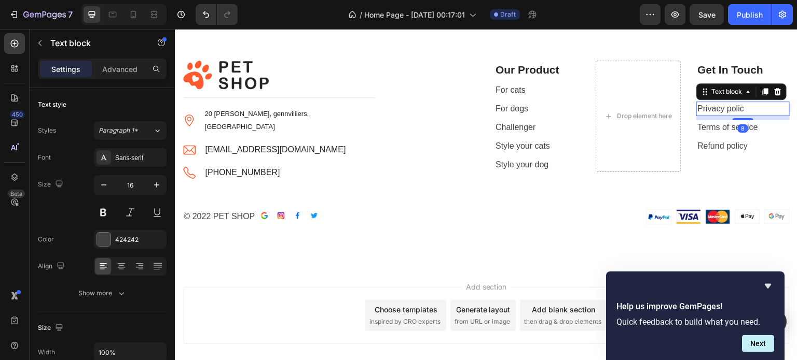
click at [738, 112] on p "Privacy polic" at bounding box center [742, 109] width 91 height 12
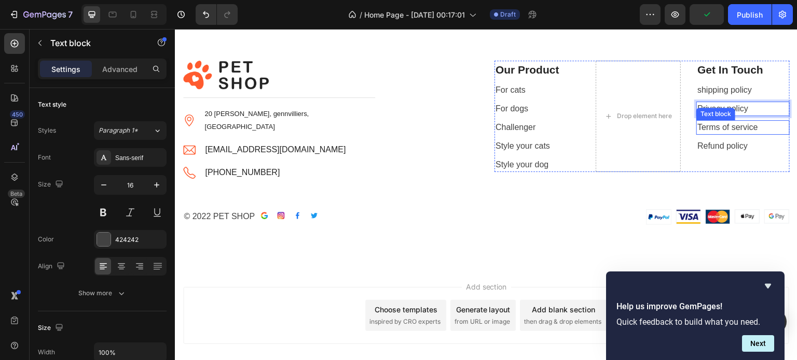
click at [722, 108] on div "Text block" at bounding box center [715, 114] width 39 height 12
click at [734, 109] on p "Privacy policy" at bounding box center [742, 109] width 91 height 12
click at [734, 105] on p "Privacy policy" at bounding box center [742, 109] width 91 height 12
click at [749, 106] on p "Privacy policy" at bounding box center [742, 109] width 91 height 12
click at [747, 107] on p "Privacy policy" at bounding box center [742, 109] width 91 height 12
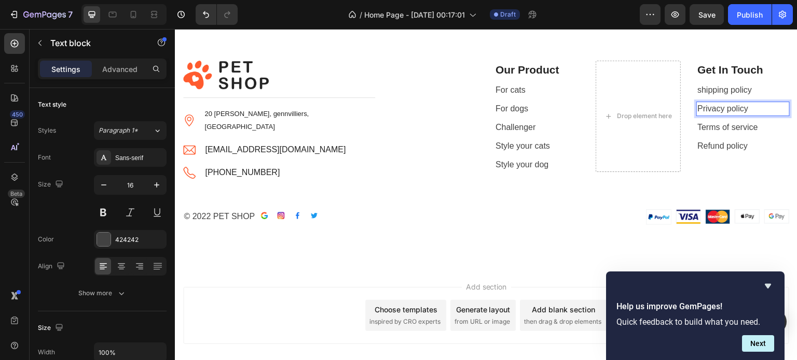
click at [747, 107] on p "Privacy policy" at bounding box center [742, 109] width 91 height 12
click at [728, 126] on p "Terms of service" at bounding box center [742, 127] width 91 height 12
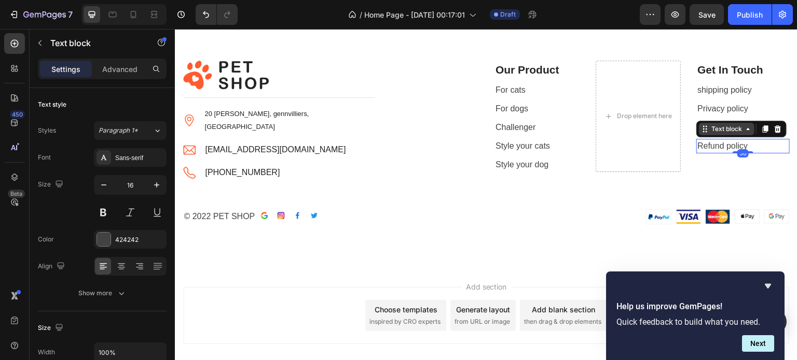
click at [709, 129] on div "Text block" at bounding box center [726, 128] width 35 height 9
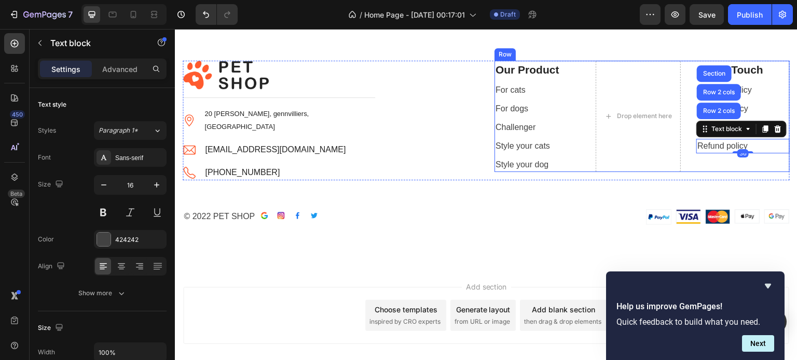
click at [684, 165] on div "Our Product Text block For cats Text block For dogs Text block Challenger Text …" at bounding box center [641, 117] width 295 height 112
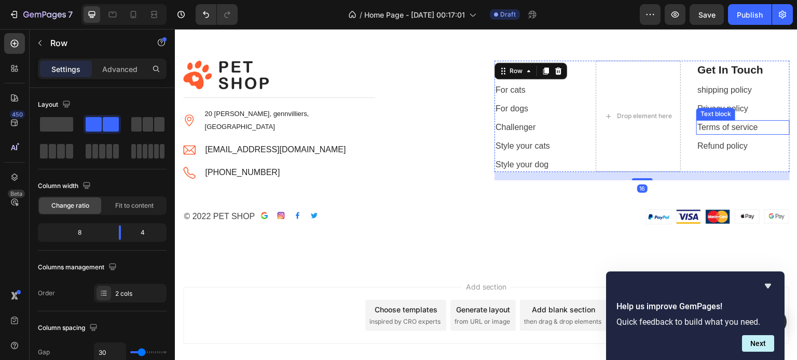
click at [712, 114] on div "Text block" at bounding box center [715, 113] width 35 height 9
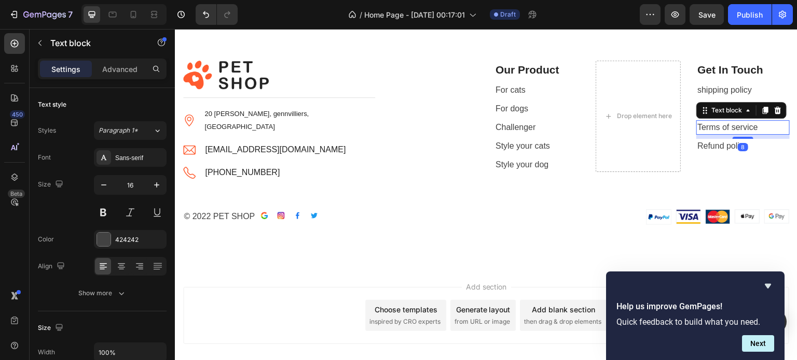
click at [696, 120] on div "Get In Touch Text block shipping policy Text block Privacy policy Text block Te…" at bounding box center [742, 117] width 93 height 112
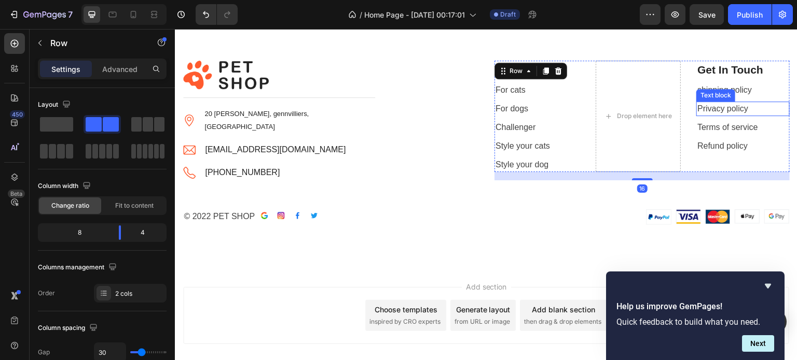
click at [699, 109] on p "Privacy policy" at bounding box center [742, 109] width 91 height 12
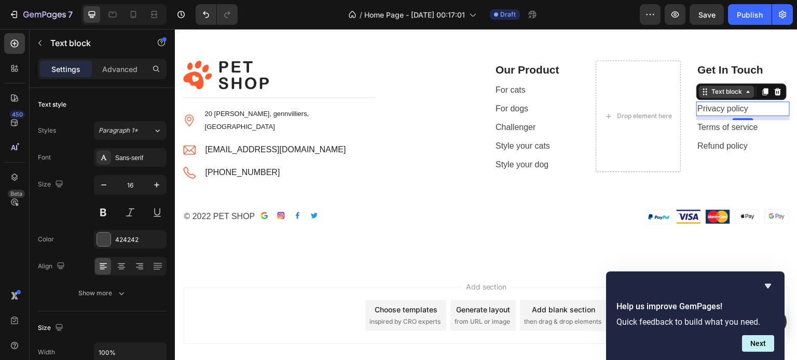
click at [744, 93] on icon at bounding box center [748, 92] width 8 height 8
click at [702, 96] on div "Text block" at bounding box center [726, 92] width 55 height 12
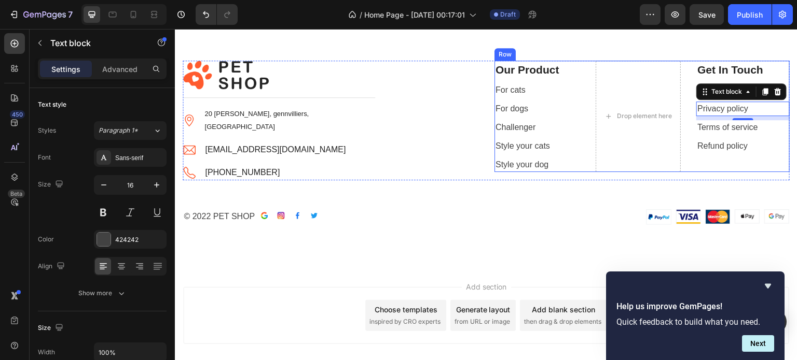
click at [686, 124] on div "Our Product Text block For cats Text block For dogs Text block Challenger Text …" at bounding box center [641, 117] width 295 height 112
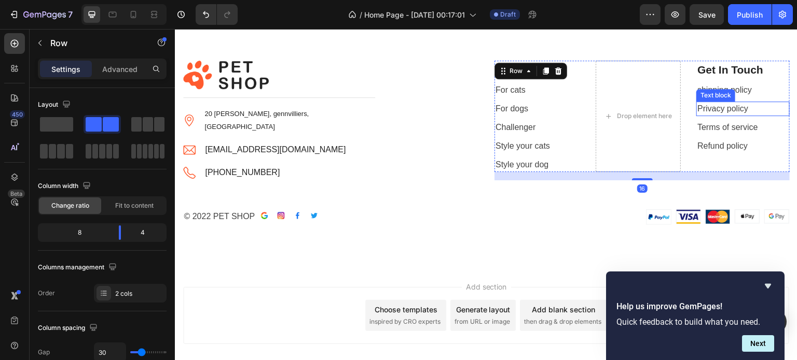
click at [707, 94] on div "Text block" at bounding box center [715, 95] width 35 height 9
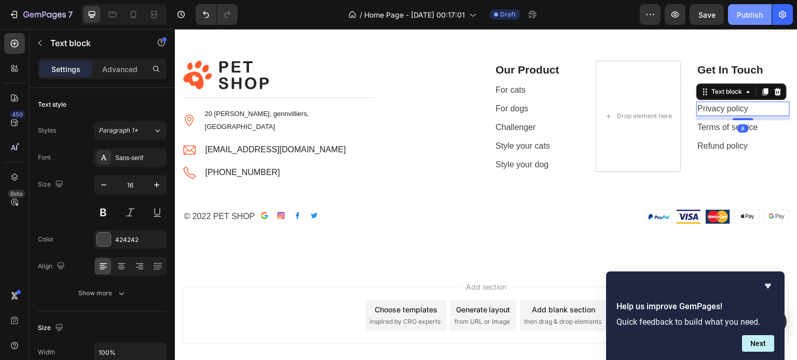
click at [748, 22] on button "Publish" at bounding box center [750, 14] width 44 height 21
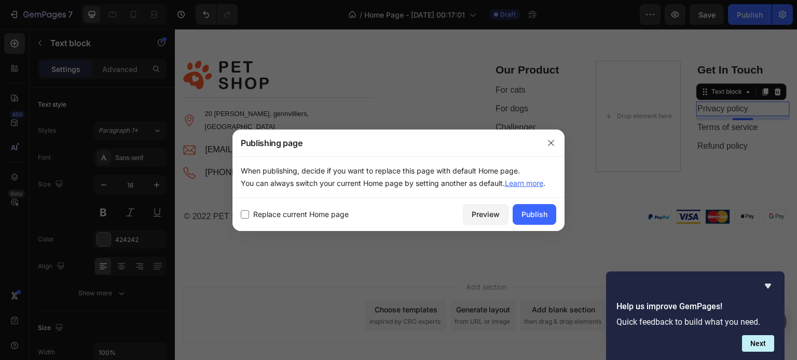
click at [272, 217] on span "Replace current Home page" at bounding box center [300, 214] width 95 height 12
checkbox input "true"
click at [529, 214] on div "Publish" at bounding box center [534, 214] width 26 height 11
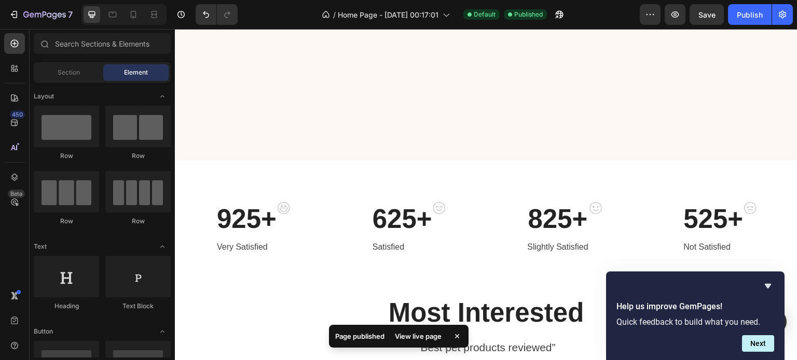
scroll to position [236, 0]
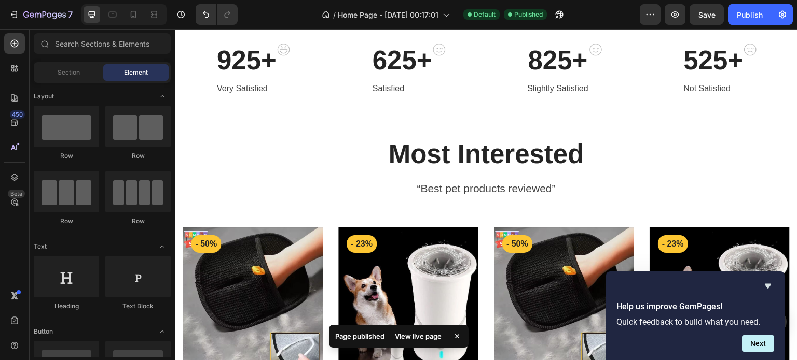
click at [429, 338] on div "View live page" at bounding box center [417, 336] width 59 height 15
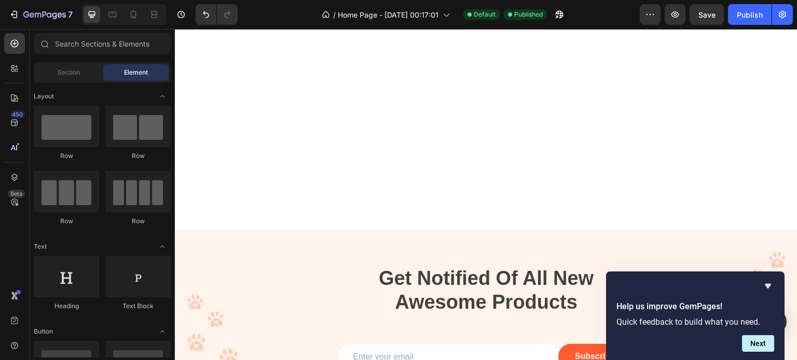
scroll to position [2305, 0]
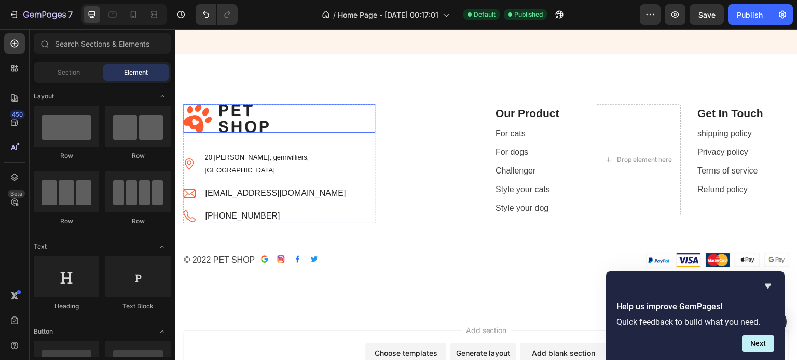
click at [243, 118] on img at bounding box center [226, 118] width 86 height 29
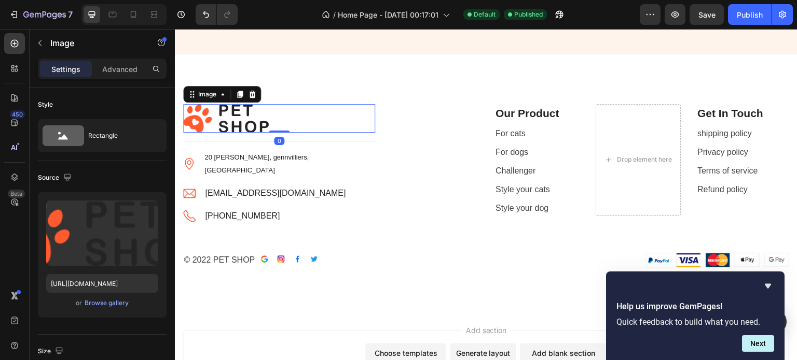
click at [285, 125] on div at bounding box center [279, 118] width 192 height 29
click at [741, 132] on p "shipping policy" at bounding box center [742, 134] width 91 height 12
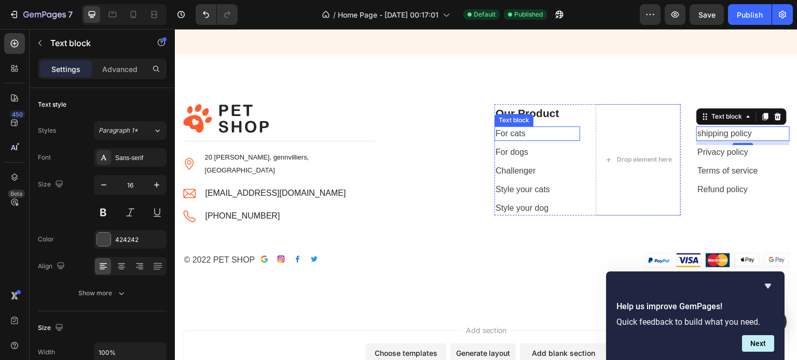
click at [502, 134] on link "For cats" at bounding box center [510, 133] width 30 height 9
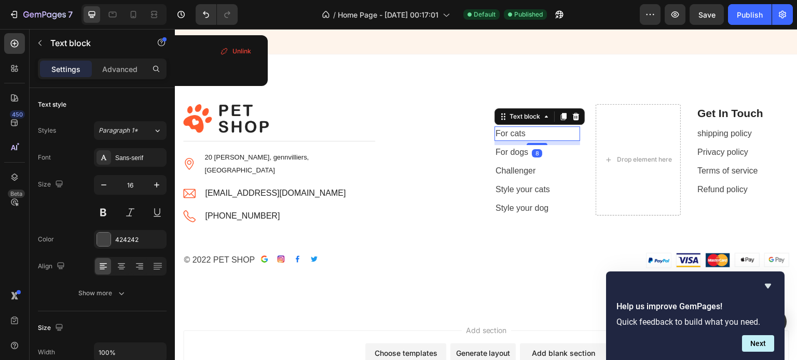
click at [495, 135] on link "For cats" at bounding box center [510, 133] width 30 height 9
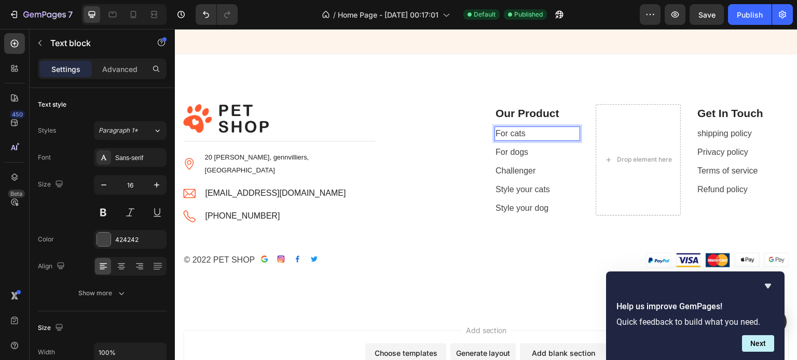
click at [495, 135] on link "For cats" at bounding box center [510, 133] width 30 height 9
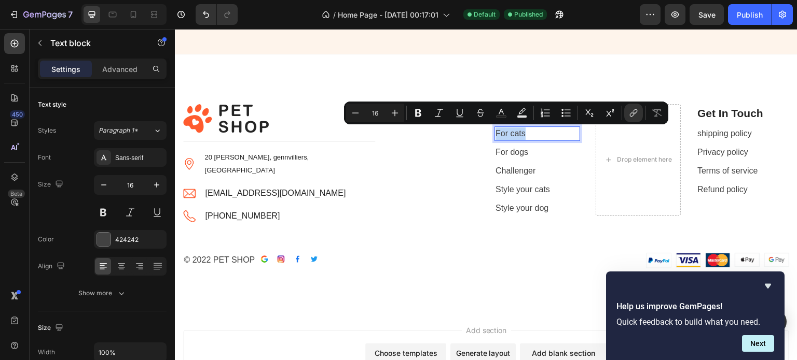
click at [495, 135] on link "For cats" at bounding box center [510, 133] width 30 height 9
click at [556, 131] on p "For cats" at bounding box center [536, 134] width 83 height 12
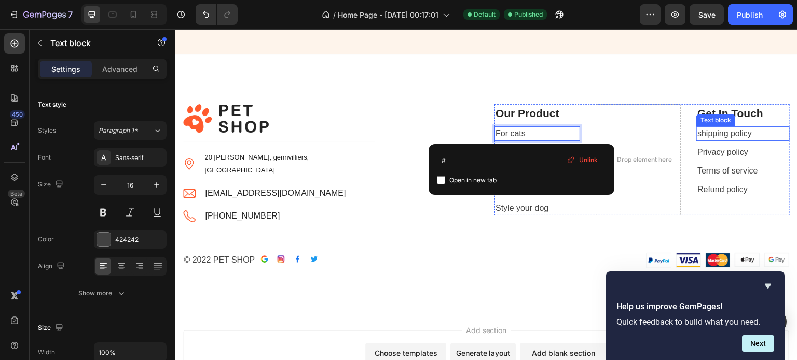
click at [702, 128] on p "shipping policy" at bounding box center [742, 134] width 91 height 12
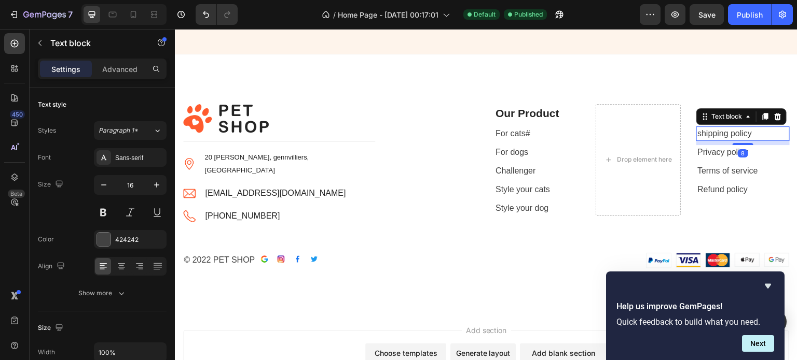
click at [744, 131] on p "shipping policy" at bounding box center [742, 134] width 91 height 12
click at [743, 130] on p "shipping policy" at bounding box center [742, 134] width 91 height 12
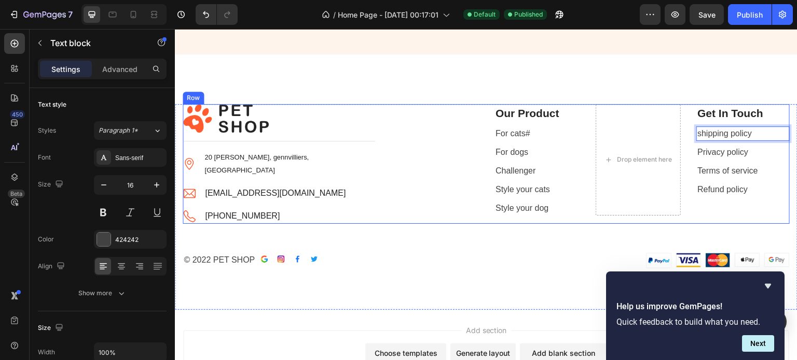
click at [395, 129] on div "Image Title Line Image 20 Eugen de lacroix, gennvilliers, France Text block Ima…" at bounding box center [330, 164] width 295 height 120
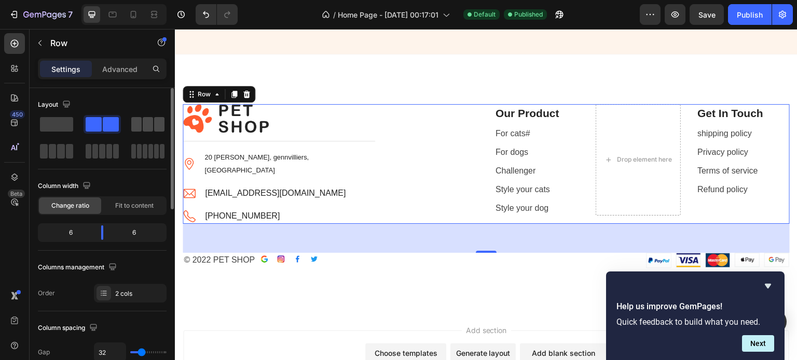
click at [150, 126] on span at bounding box center [148, 124] width 10 height 15
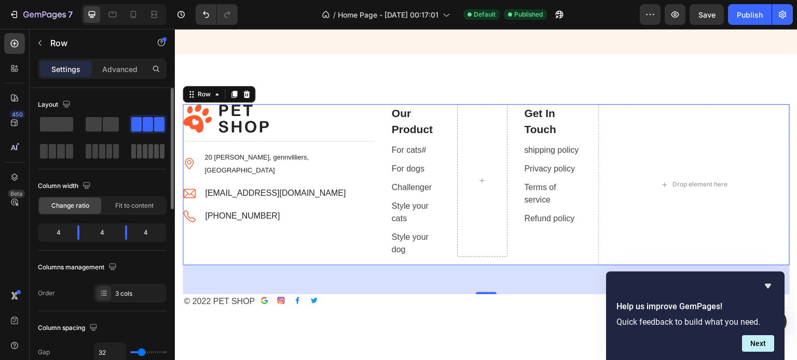
click at [140, 149] on span at bounding box center [139, 151] width 5 height 15
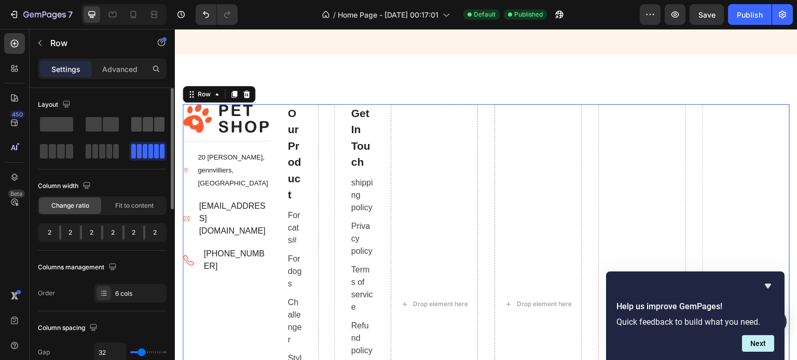
click at [137, 124] on span at bounding box center [136, 124] width 10 height 15
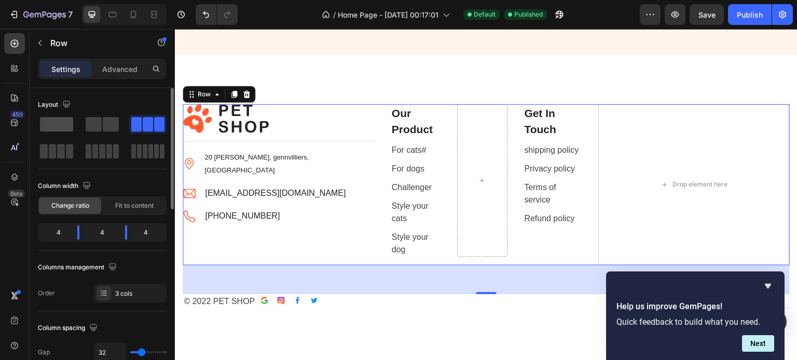
click at [54, 122] on span at bounding box center [56, 124] width 33 height 15
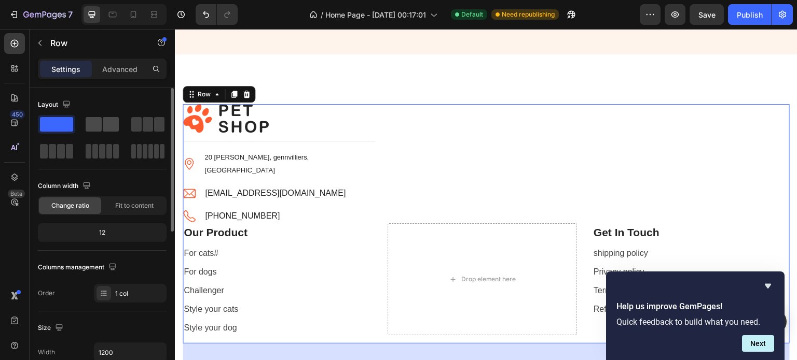
click at [102, 116] on div at bounding box center [101, 124] width 37 height 19
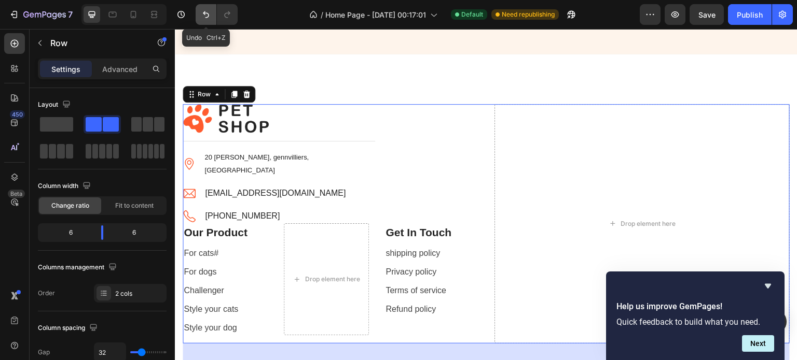
click at [203, 17] on icon "Undo/Redo" at bounding box center [206, 14] width 10 height 10
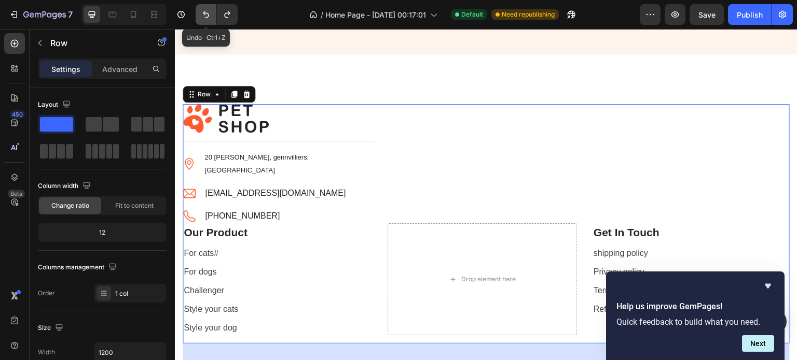
click at [203, 17] on icon "Undo/Redo" at bounding box center [206, 14] width 10 height 10
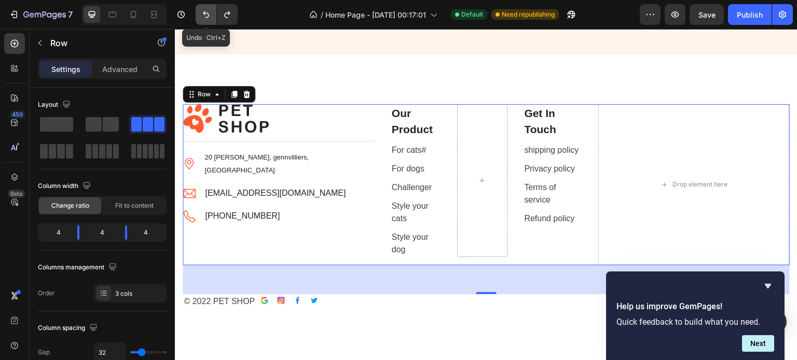
click at [199, 23] on button "Undo/Redo" at bounding box center [206, 14] width 21 height 21
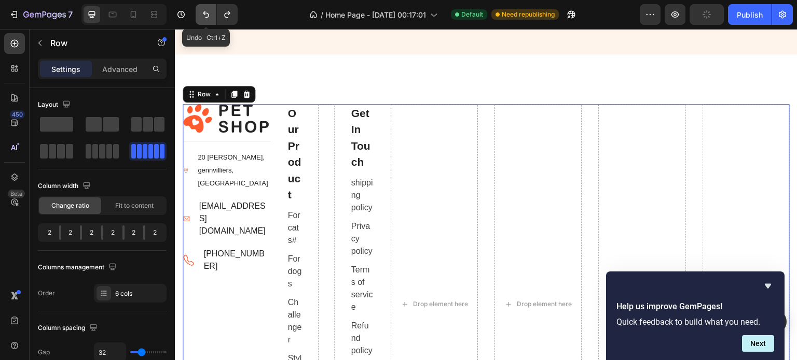
click at [199, 23] on button "Undo/Redo" at bounding box center [206, 14] width 21 height 21
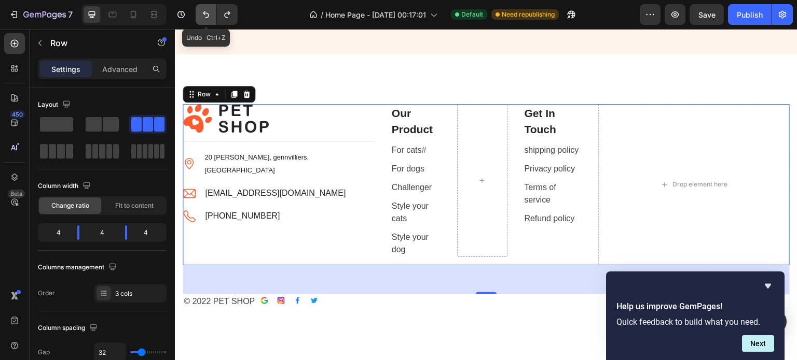
click at [199, 23] on button "Undo/Redo" at bounding box center [206, 14] width 21 height 21
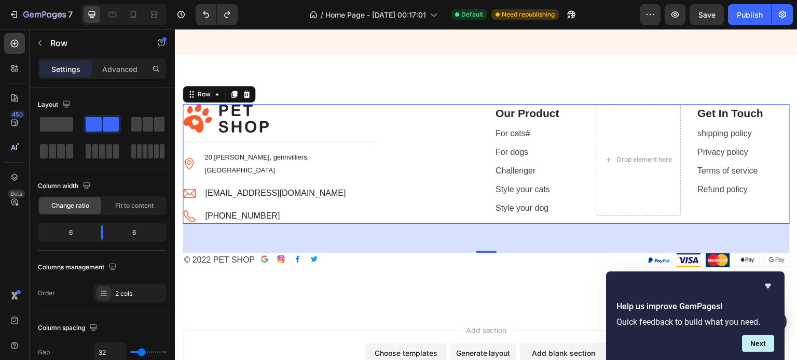
scroll to position [302, 0]
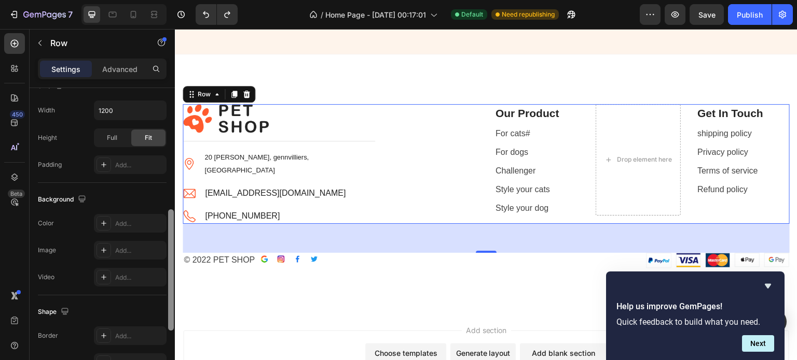
drag, startPoint x: 174, startPoint y: 134, endPoint x: 172, endPoint y: 164, distance: 29.6
click at [172, 164] on div at bounding box center [171, 239] width 8 height 302
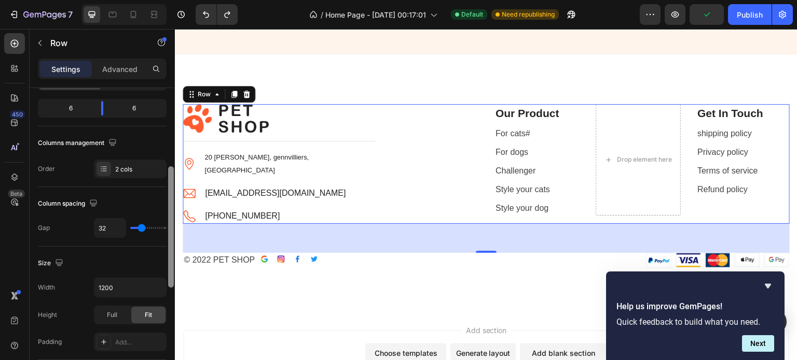
scroll to position [154, 0]
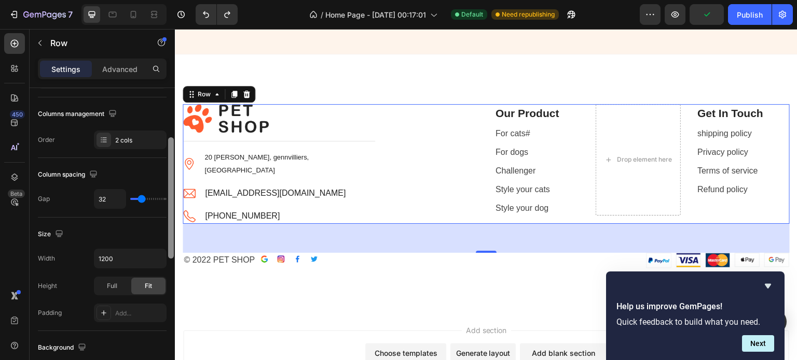
drag, startPoint x: 170, startPoint y: 219, endPoint x: 159, endPoint y: 159, distance: 60.5
click at [159, 159] on div "Layout Column width Change ratio Fit to content 6 6 Columns management Order 2 …" at bounding box center [102, 239] width 145 height 302
click at [282, 259] on img at bounding box center [280, 259] width 8 height 8
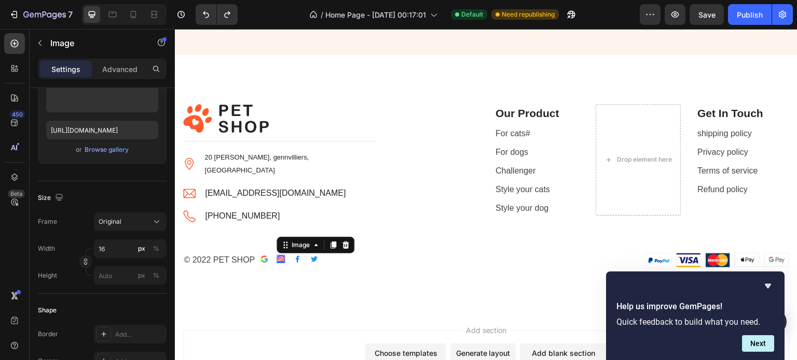
scroll to position [0, 0]
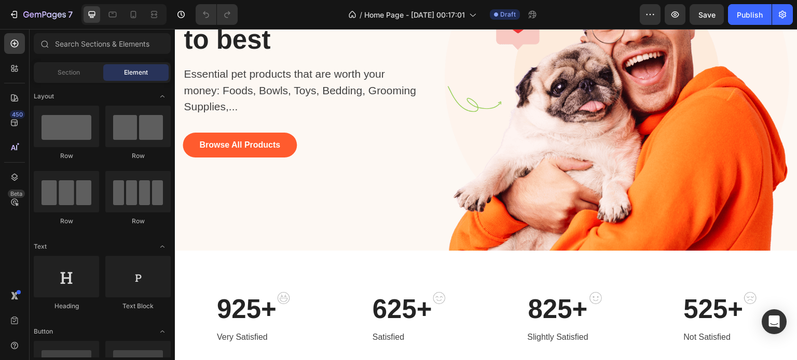
scroll to position [87, 0]
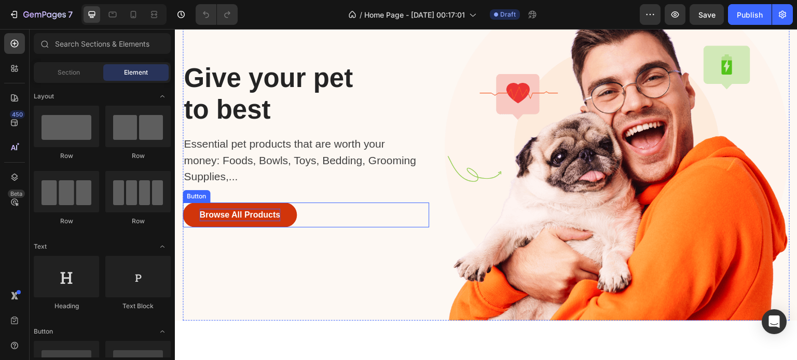
click at [263, 212] on div "Browse All Products" at bounding box center [239, 215] width 81 height 12
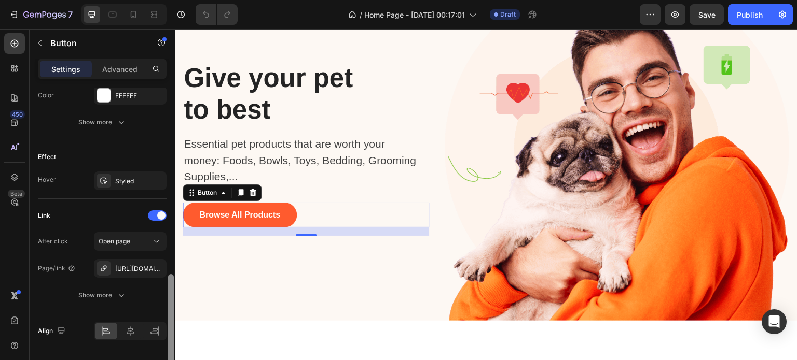
scroll to position [500, 0]
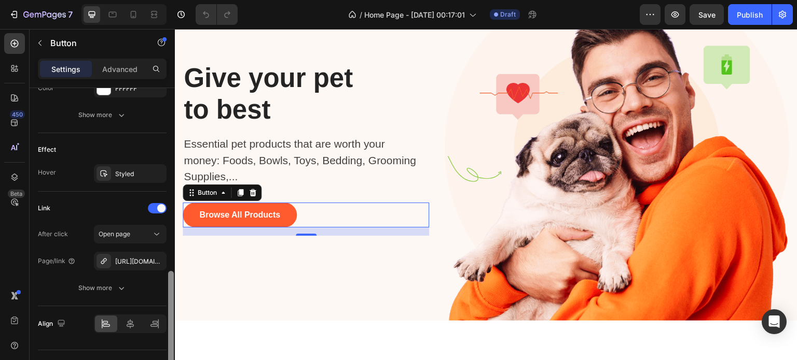
drag, startPoint x: 4, startPoint y: 160, endPoint x: 172, endPoint y: 297, distance: 216.7
click at [172, 297] on div at bounding box center [171, 326] width 6 height 110
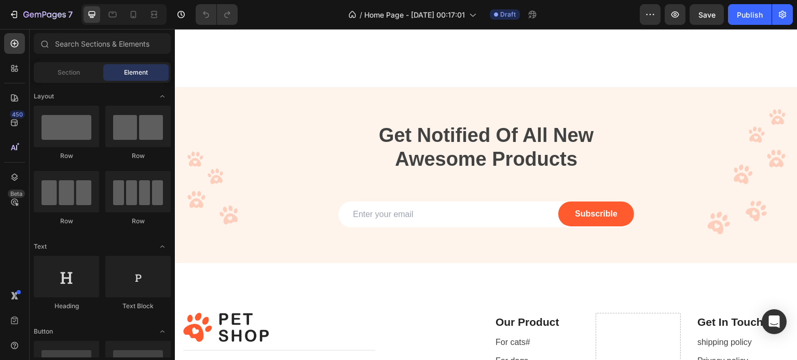
scroll to position [2285, 0]
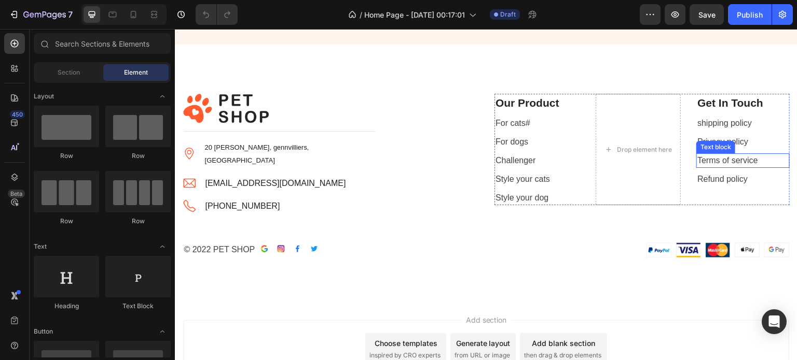
click at [701, 145] on div "Text block" at bounding box center [715, 147] width 35 height 9
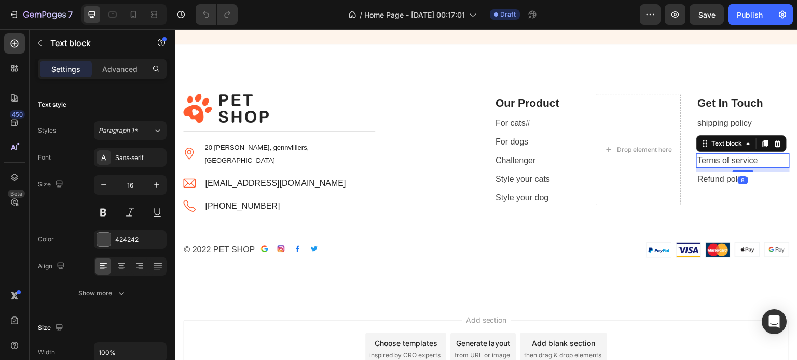
click at [710, 156] on p "Terms of service" at bounding box center [742, 161] width 91 height 12
click at [723, 140] on div "Text block" at bounding box center [726, 143] width 35 height 9
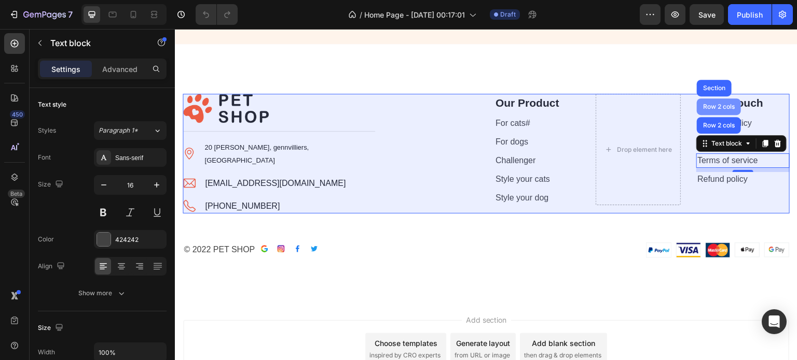
click at [708, 109] on div "Row 2 cols" at bounding box center [719, 107] width 36 height 6
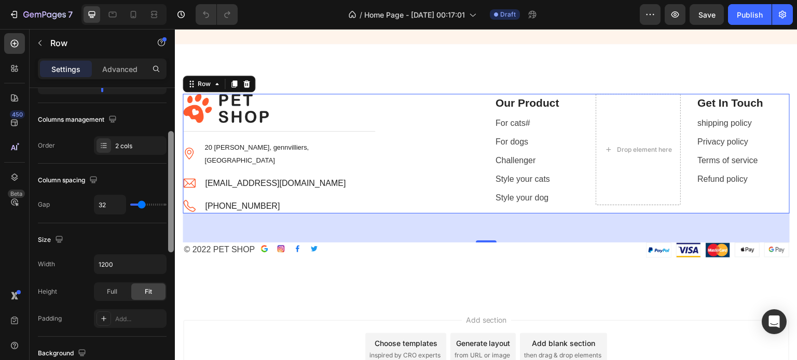
scroll to position [169, 0]
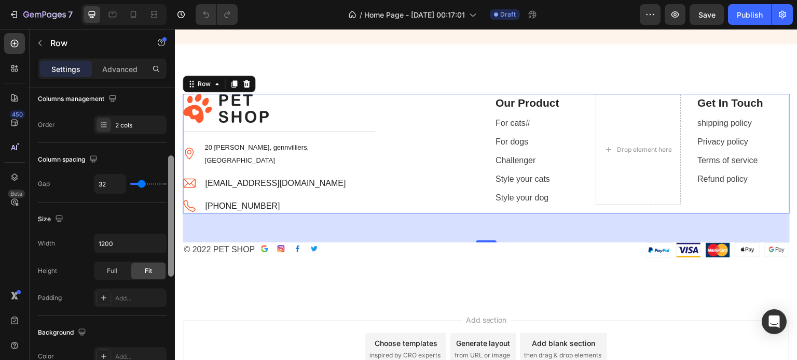
drag, startPoint x: 170, startPoint y: 184, endPoint x: 166, endPoint y: 252, distance: 68.0
click at [167, 252] on div at bounding box center [171, 239] width 8 height 302
click at [146, 125] on div "2 cols" at bounding box center [139, 125] width 49 height 9
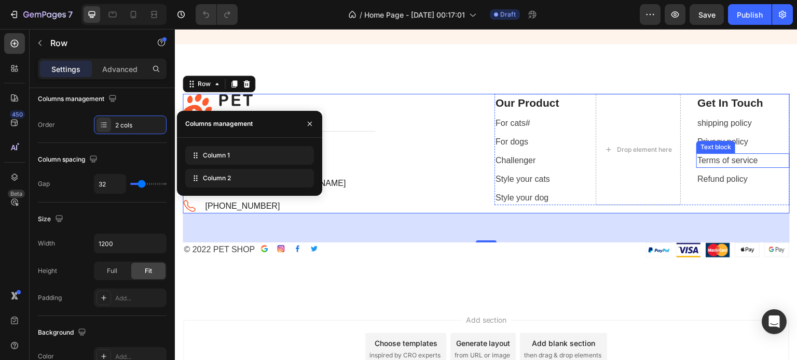
click at [704, 160] on p "Terms of service" at bounding box center [742, 161] width 91 height 12
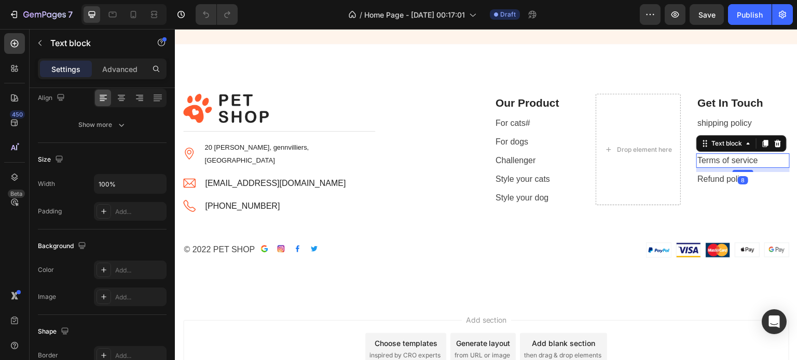
scroll to position [0, 0]
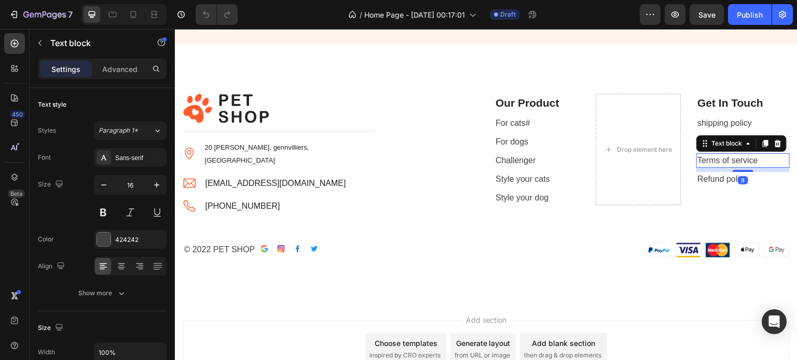
click at [708, 135] on div "Text block" at bounding box center [741, 143] width 90 height 17
click at [685, 134] on div "Our Product Text block For cats# Text block For dogs Text block Challenger Text…" at bounding box center [641, 150] width 295 height 112
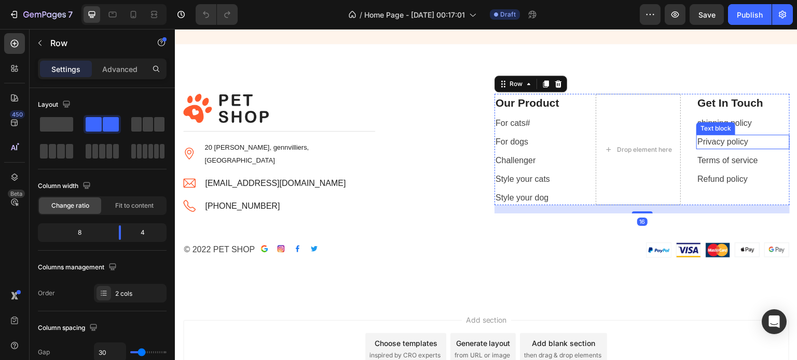
click at [707, 139] on p "Privacy policy" at bounding box center [742, 142] width 91 height 12
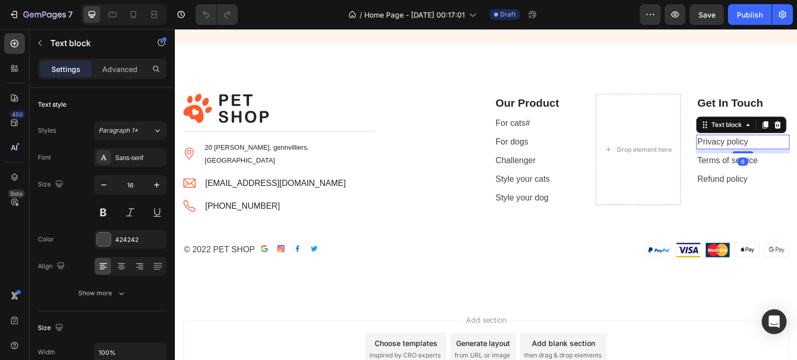
click at [724, 116] on div "shipping policy Text block" at bounding box center [742, 123] width 93 height 15
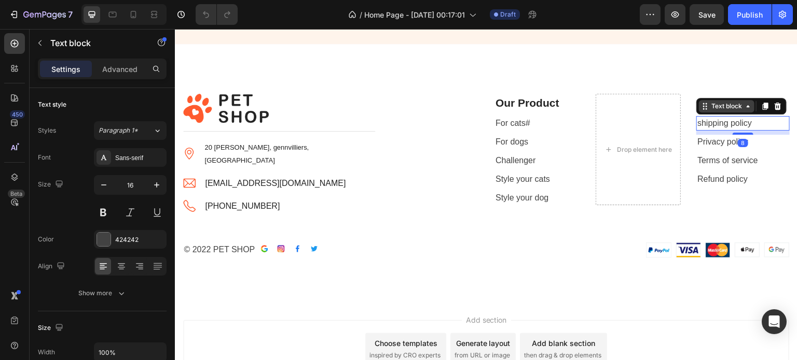
click at [727, 107] on div "Text block" at bounding box center [726, 106] width 35 height 9
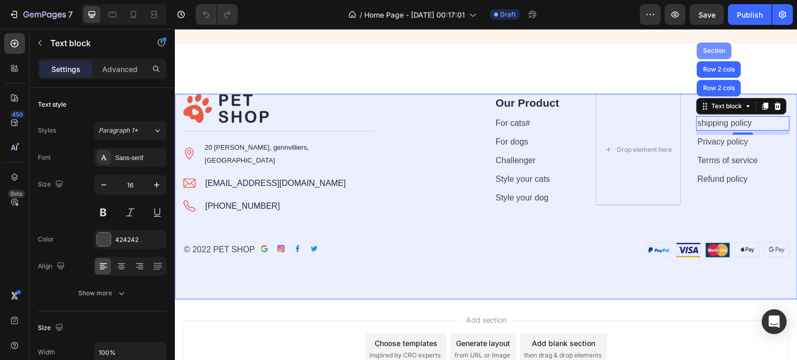
click at [701, 49] on div "Section" at bounding box center [714, 51] width 26 height 6
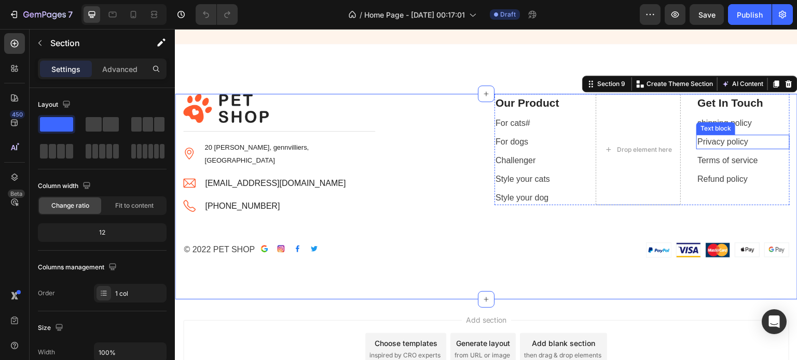
click at [718, 141] on p "Privacy policy" at bounding box center [742, 142] width 91 height 12
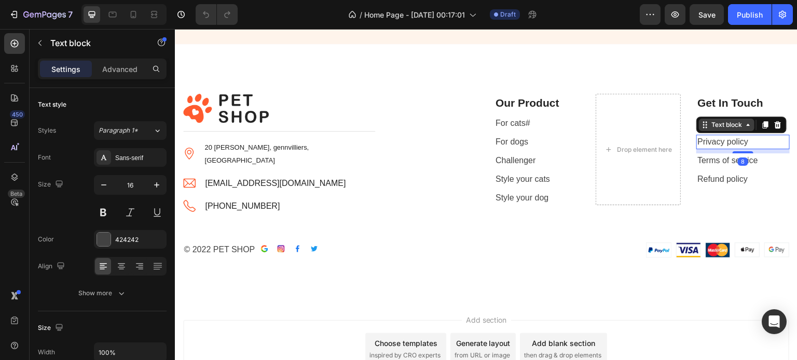
click at [717, 124] on div "Text block" at bounding box center [726, 124] width 35 height 9
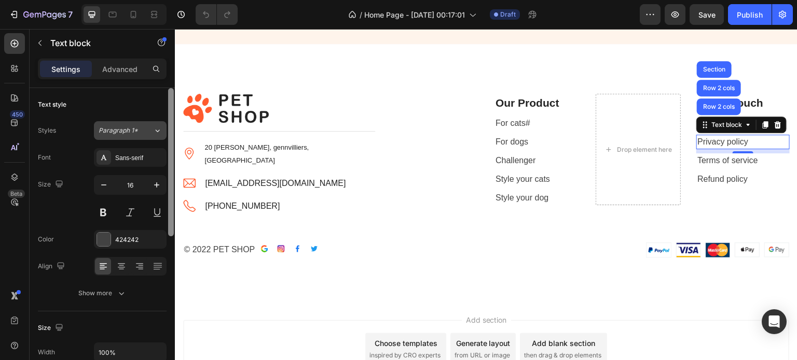
drag, startPoint x: 168, startPoint y: 191, endPoint x: 135, endPoint y: 138, distance: 62.2
click at [135, 138] on div "Text style Styles Paragraph 1* Font Sans-serif Size 16 Color 424242 Align Show …" at bounding box center [102, 239] width 145 height 302
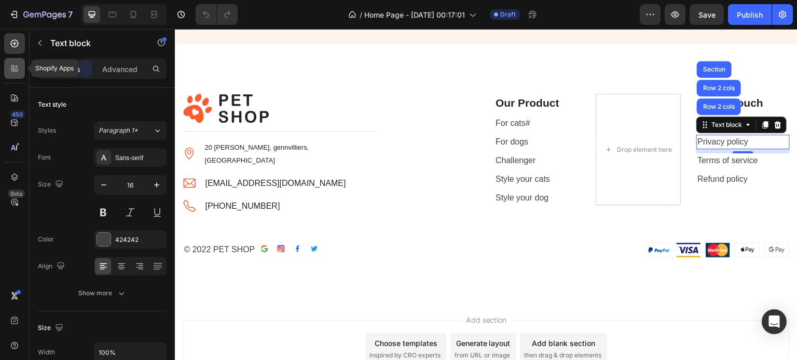
click at [16, 74] on div at bounding box center [14, 68] width 21 height 21
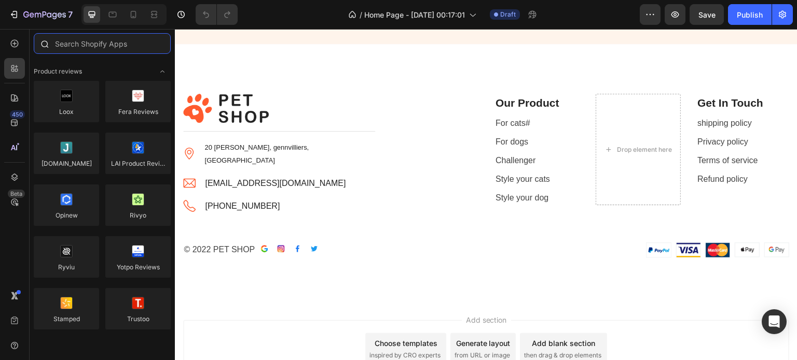
click at [109, 49] on input "text" at bounding box center [102, 43] width 137 height 21
type input "c"
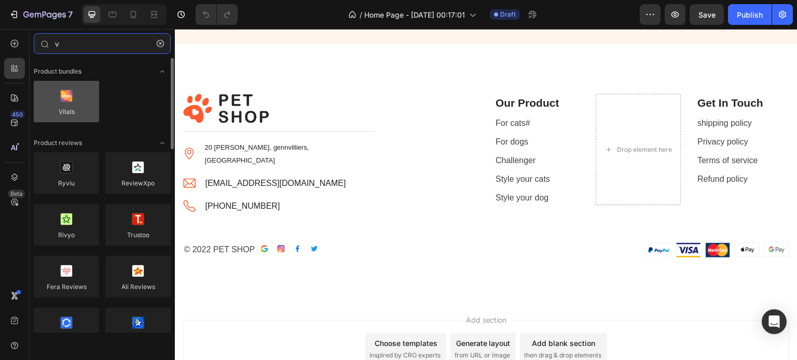
type input "v"
click at [71, 104] on div at bounding box center [66, 101] width 65 height 41
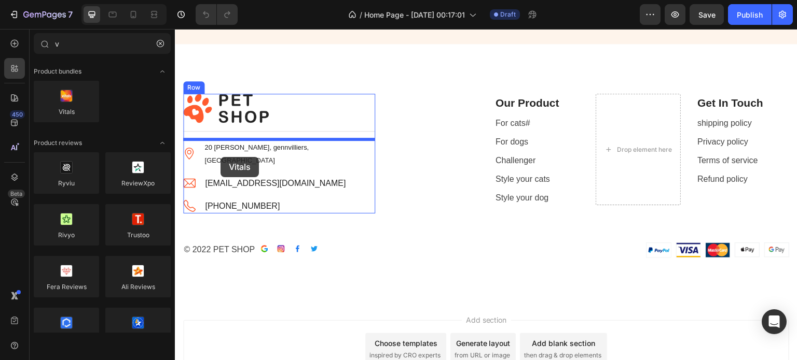
drag, startPoint x: 245, startPoint y: 133, endPoint x: 220, endPoint y: 157, distance: 34.5
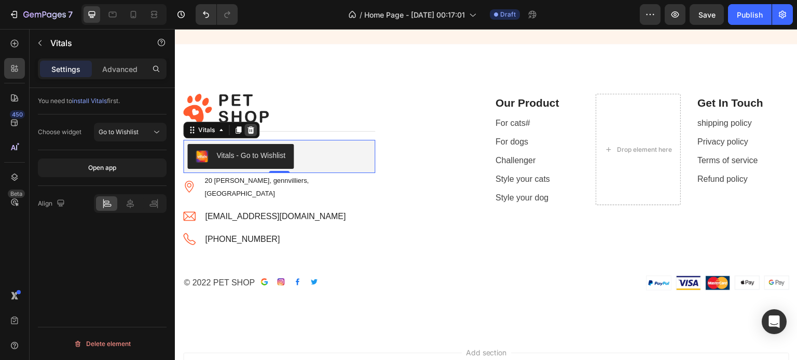
click at [252, 130] on icon at bounding box center [250, 130] width 7 height 7
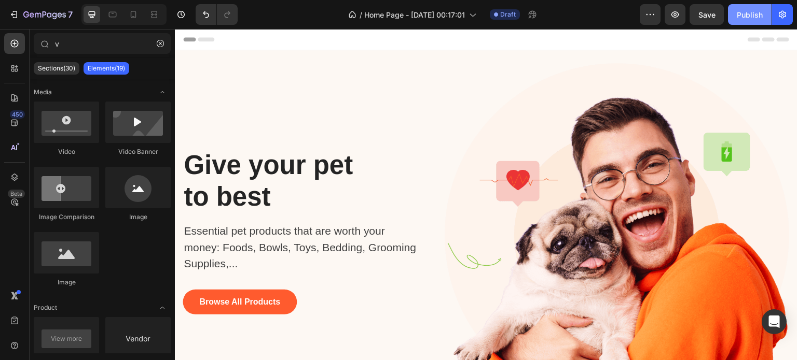
click at [752, 14] on div "Publish" at bounding box center [749, 14] width 26 height 11
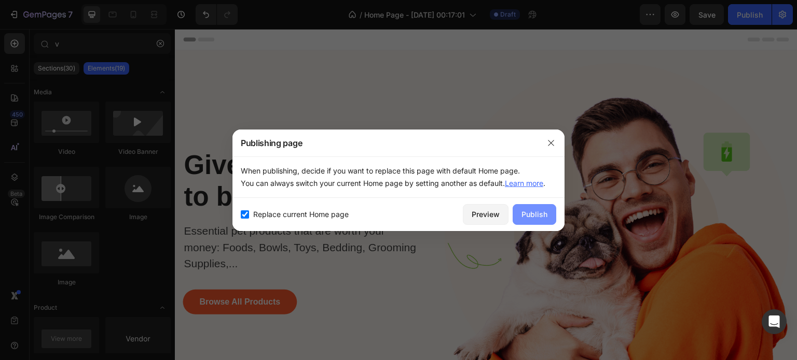
click at [521, 216] on button "Publish" at bounding box center [534, 214] width 44 height 21
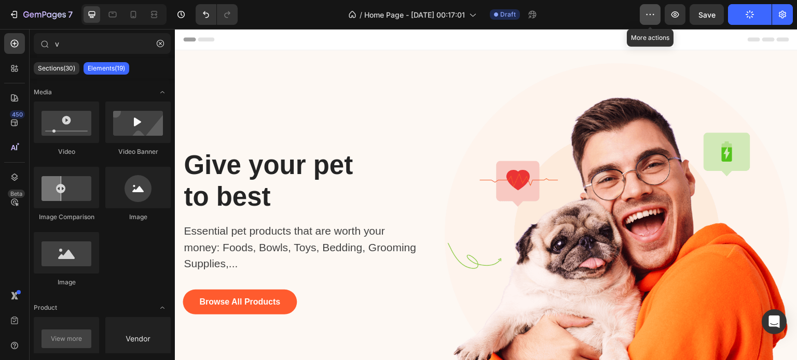
click at [656, 23] on button "button" at bounding box center [649, 14] width 21 height 21
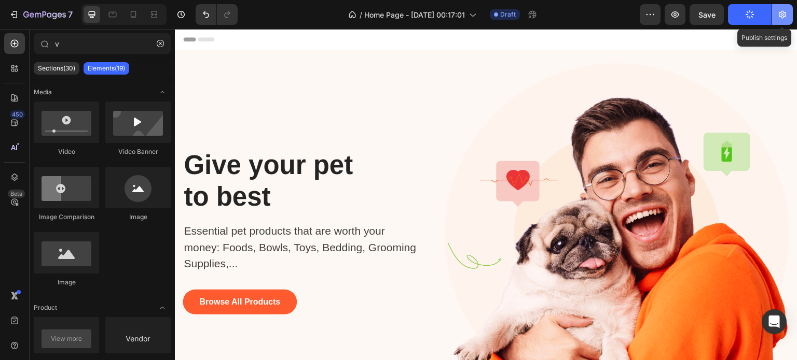
click at [782, 20] on button "button" at bounding box center [782, 14] width 21 height 21
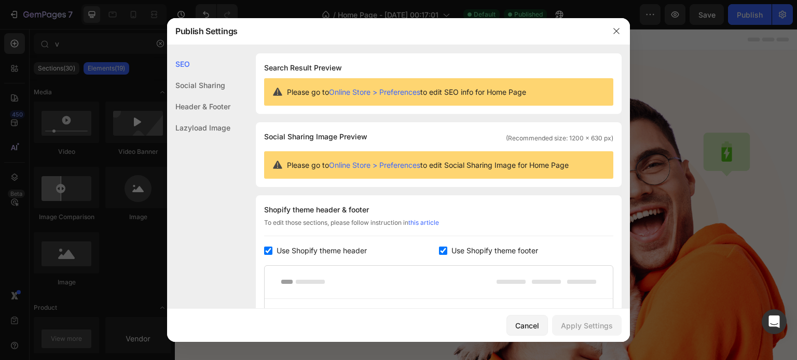
drag, startPoint x: 630, startPoint y: 96, endPoint x: 630, endPoint y: 107, distance: 11.4
click at [630, 107] on div at bounding box center [398, 180] width 797 height 360
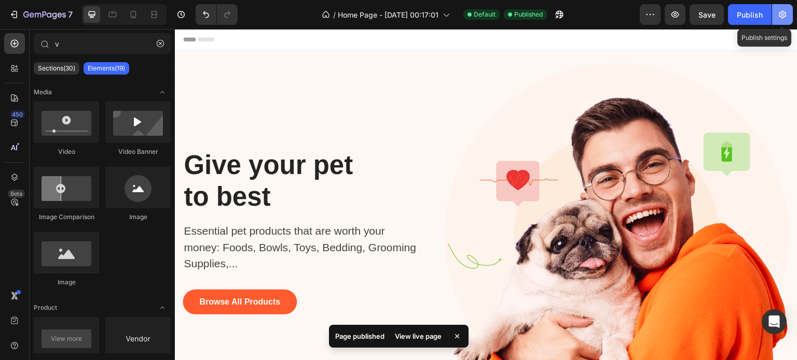
click at [783, 20] on button "button" at bounding box center [782, 14] width 21 height 21
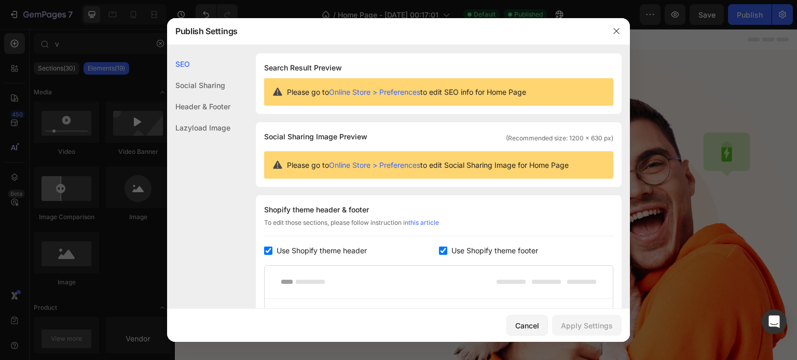
click at [201, 124] on div "Lazyload Image" at bounding box center [198, 127] width 63 height 21
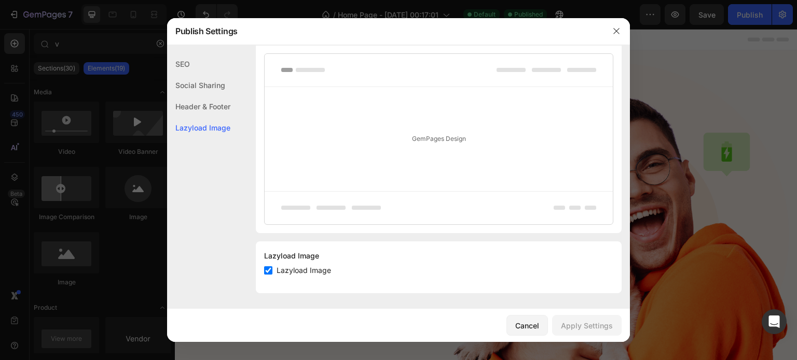
click at [202, 111] on div "Header & Footer" at bounding box center [198, 106] width 63 height 21
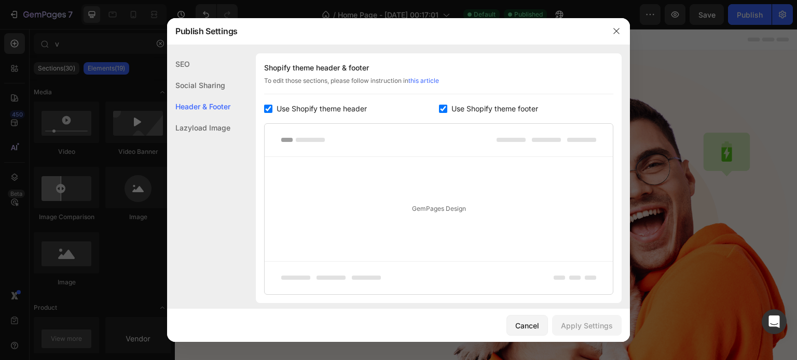
scroll to position [140, 0]
click at [200, 96] on div "Header & Footer" at bounding box center [198, 106] width 63 height 21
click at [200, 93] on div "Social Sharing" at bounding box center [198, 85] width 63 height 21
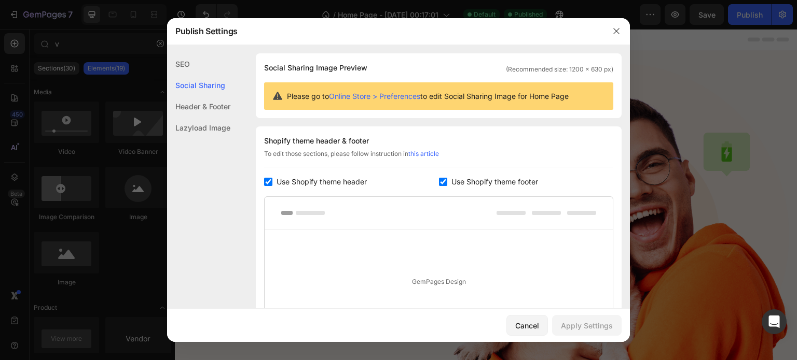
scroll to position [66, 0]
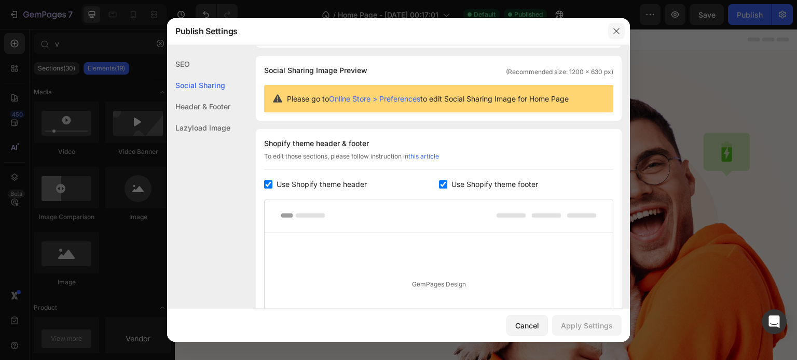
click at [619, 31] on icon "button" at bounding box center [616, 31] width 8 height 8
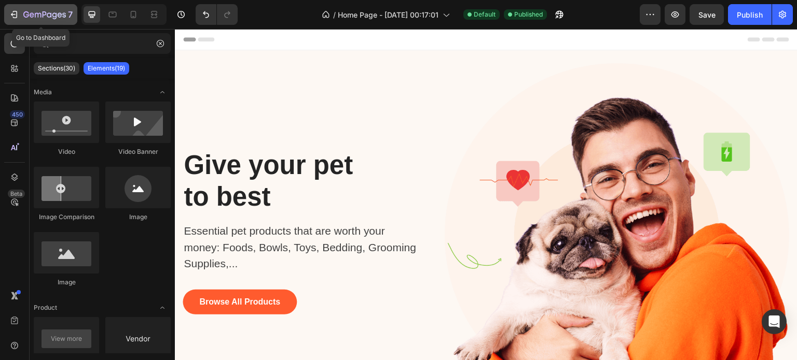
click at [54, 14] on icon "button" at bounding box center [44, 15] width 43 height 9
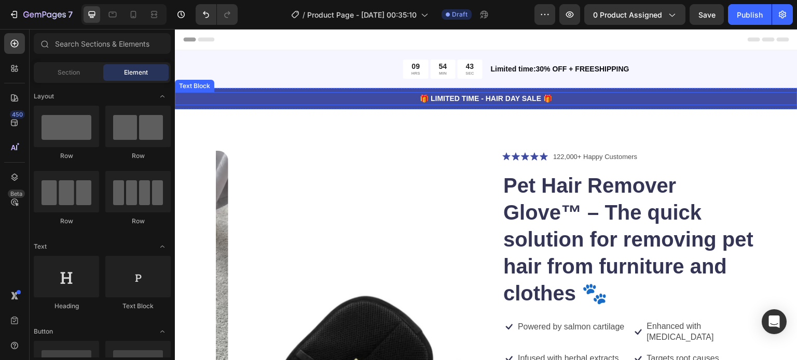
click at [377, 100] on p "🎁 LIMITED TIME - HAIR DAY SALE 🎁" at bounding box center [486, 98] width 620 height 11
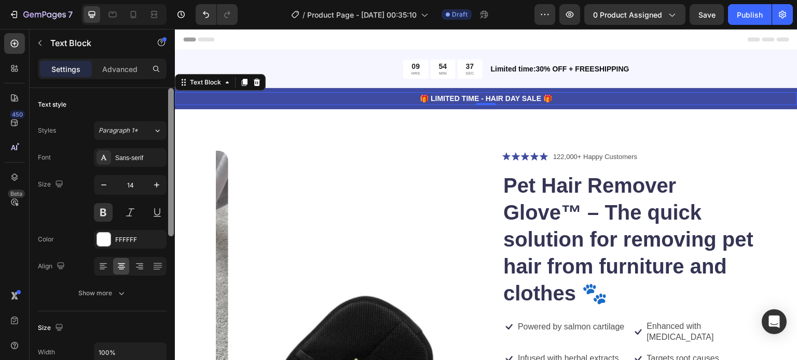
drag, startPoint x: 170, startPoint y: 107, endPoint x: 170, endPoint y: 96, distance: 11.4
click at [170, 96] on div at bounding box center [171, 162] width 6 height 148
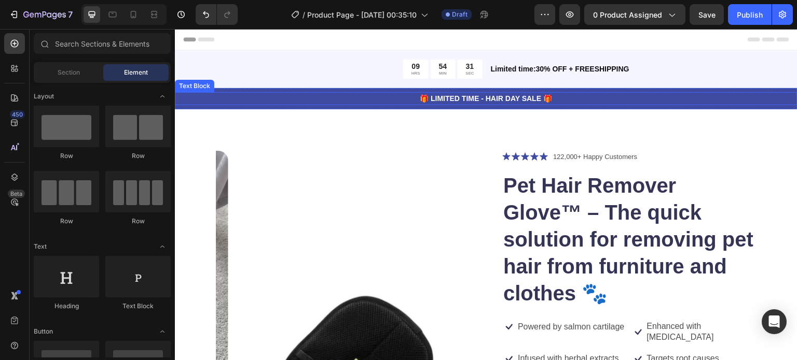
click at [692, 95] on p "🎁 LIMITED TIME - HAIR DAY SALE 🎁" at bounding box center [486, 98] width 620 height 11
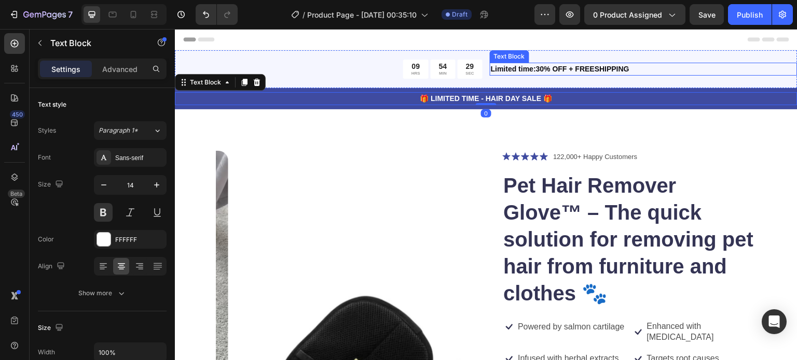
click at [538, 66] on p "Limited time:30% OFF + FREESHIPPING" at bounding box center [643, 69] width 305 height 11
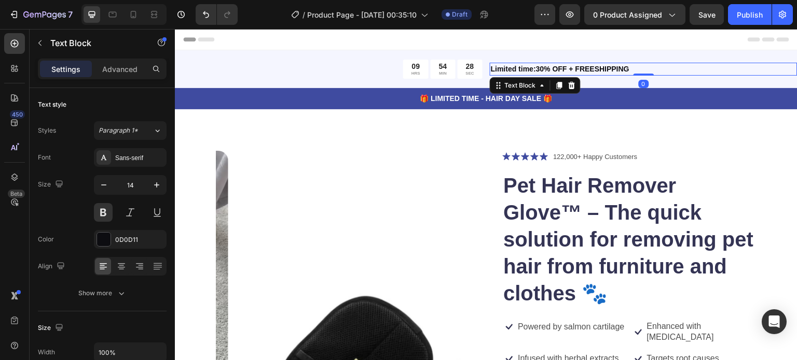
click at [542, 69] on p "Limited time:30% OFF + FREESHIPPING" at bounding box center [643, 69] width 305 height 11
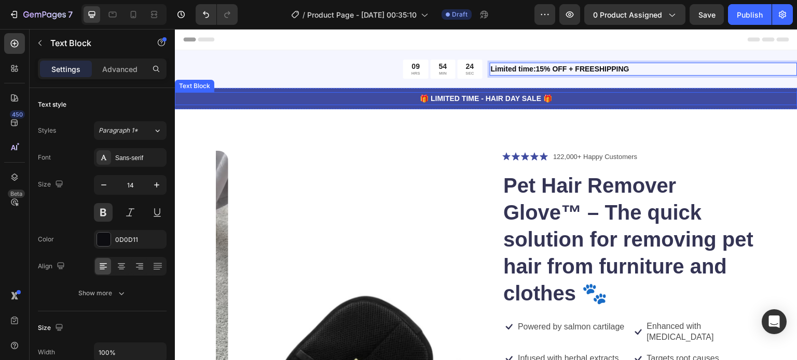
click at [343, 95] on p "🎁 LIMITED TIME - HAIR DAY SALE 🎁" at bounding box center [486, 98] width 620 height 11
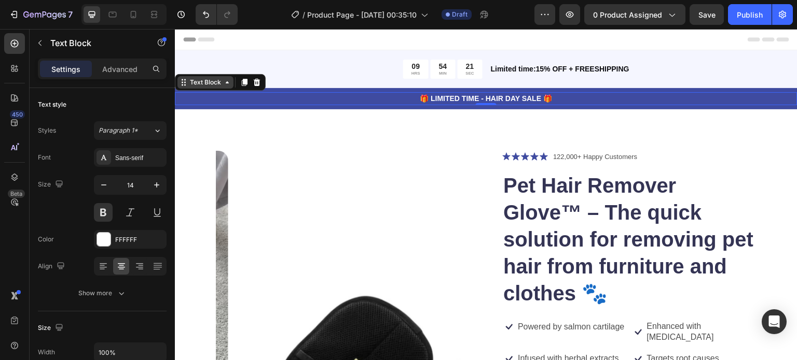
click at [229, 82] on icon at bounding box center [227, 82] width 8 height 8
click at [228, 82] on icon at bounding box center [227, 82] width 8 height 8
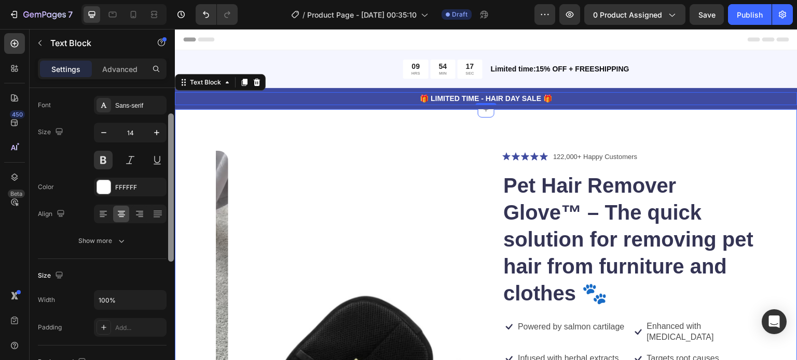
drag, startPoint x: 343, startPoint y: 211, endPoint x: 180, endPoint y: 274, distance: 174.0
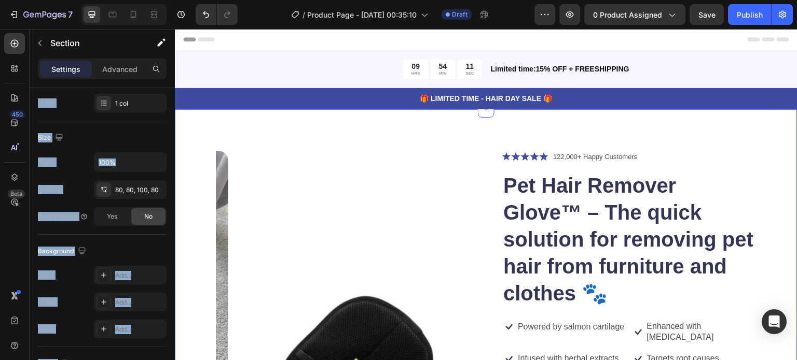
scroll to position [0, 0]
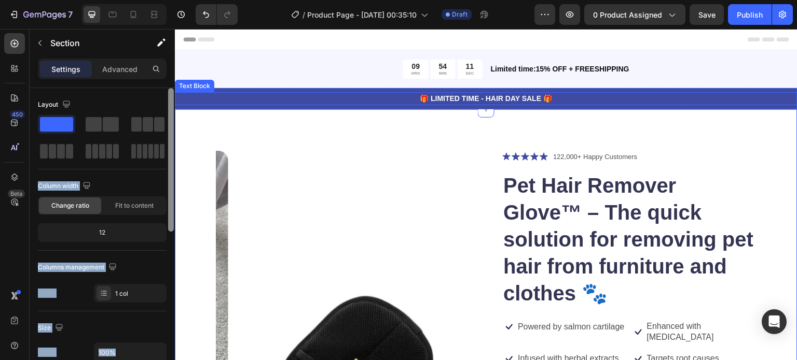
drag, startPoint x: 341, startPoint y: 191, endPoint x: 184, endPoint y: 86, distance: 188.4
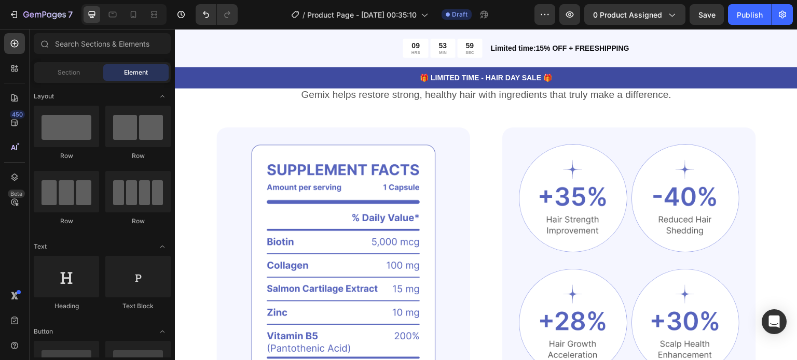
scroll to position [839, 0]
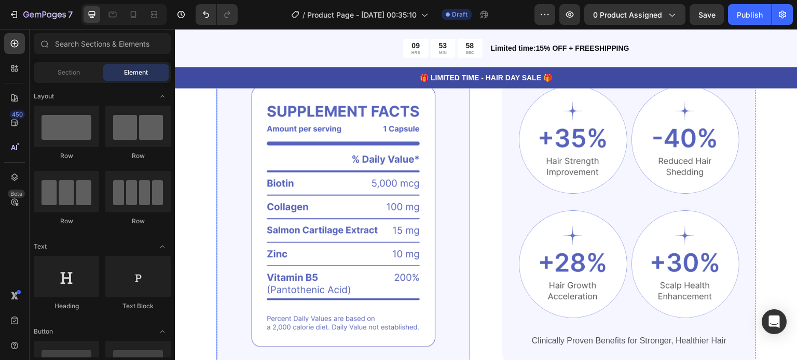
click at [360, 166] on img at bounding box center [343, 217] width 254 height 296
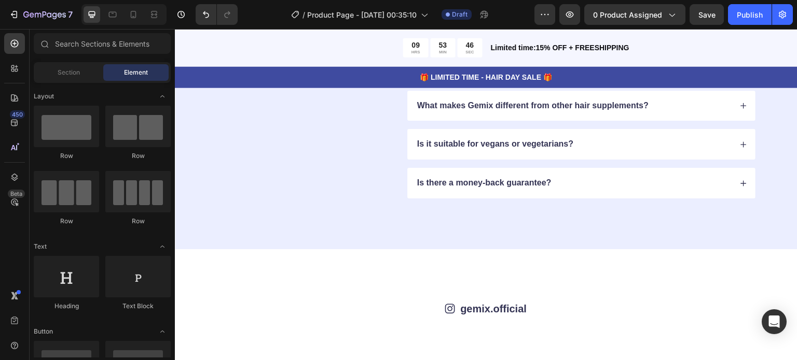
scroll to position [2643, 0]
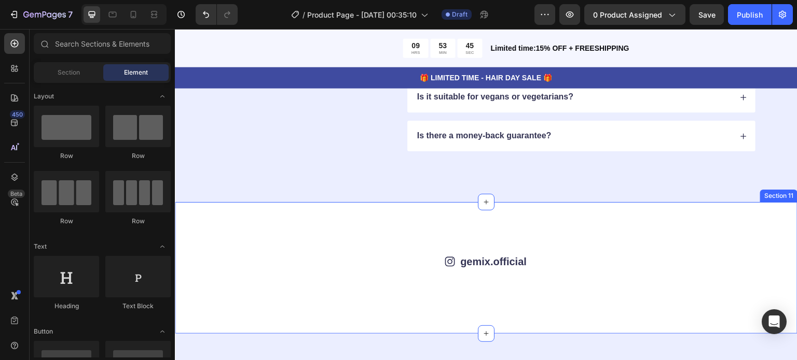
click at [592, 272] on div "Icon gemix.official Text Block Row Image Image Image Image Image Image Image Im…" at bounding box center [485, 268] width 539 height 28
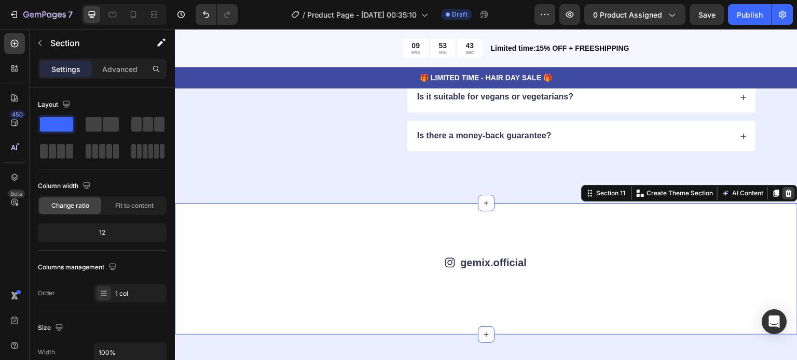
click at [782, 191] on div at bounding box center [788, 193] width 12 height 12
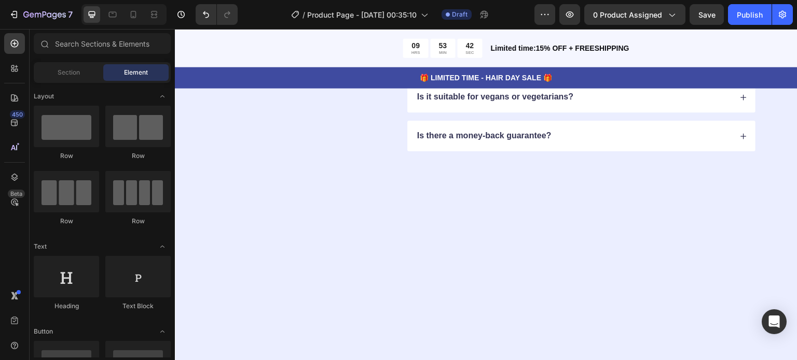
click at [775, 191] on div "FAQs Heading Got questions? We’ve got answer... Text Block How long does it tak…" at bounding box center [486, 39] width 622 height 328
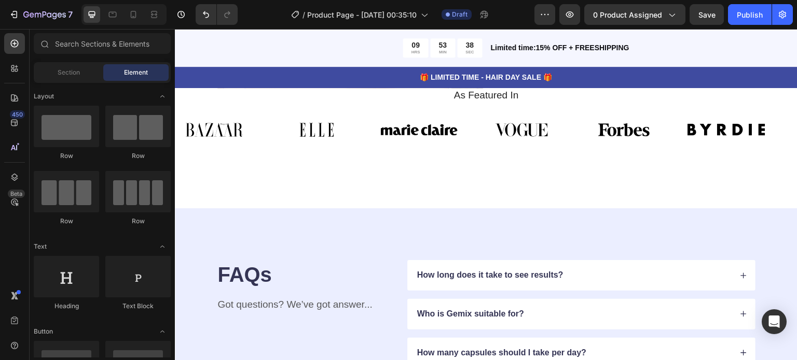
scroll to position [2340, 0]
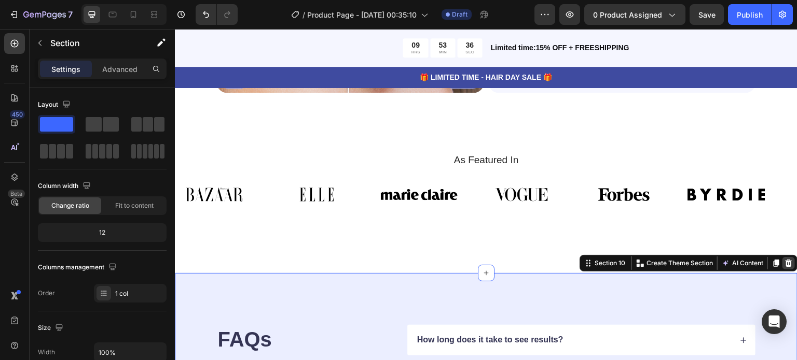
click at [784, 260] on icon at bounding box center [788, 263] width 8 height 8
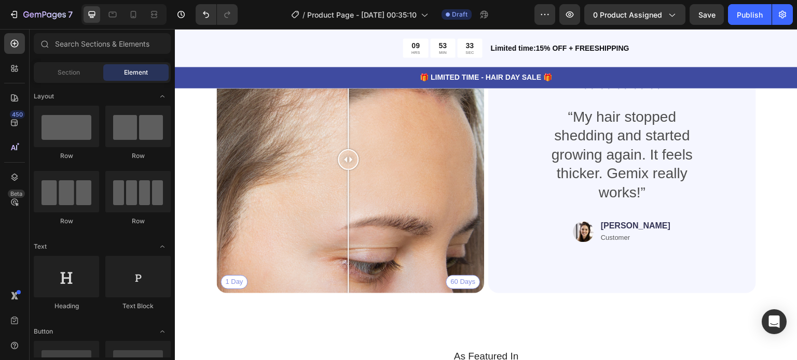
scroll to position [2260, 0]
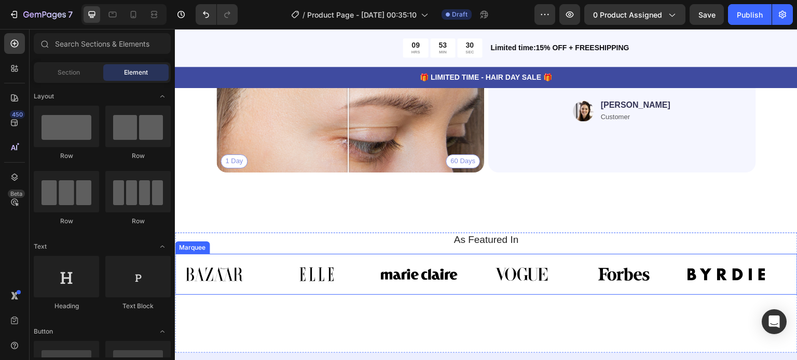
click at [664, 254] on div "Image Image Image Image Image Image Image Image Image Image Image Image Marquee" at bounding box center [486, 274] width 622 height 41
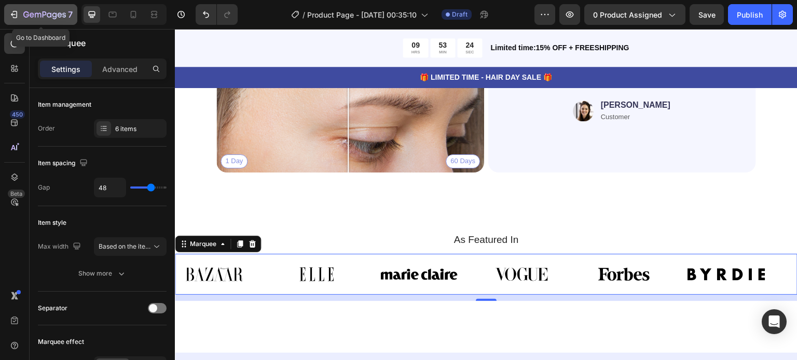
click at [39, 12] on icon "button" at bounding box center [44, 15] width 43 height 9
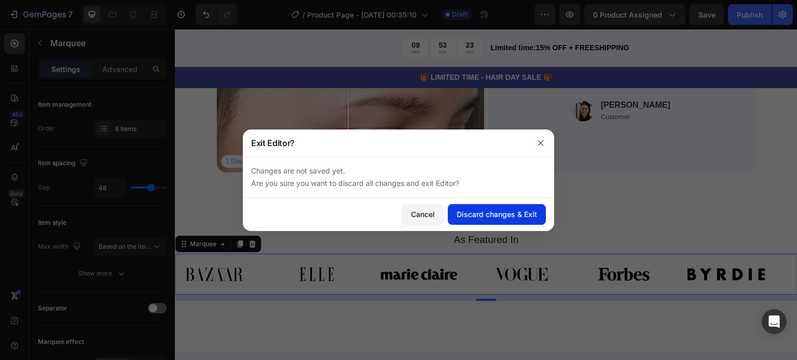
click at [458, 215] on div "Discard changes & Exit" at bounding box center [496, 214] width 80 height 11
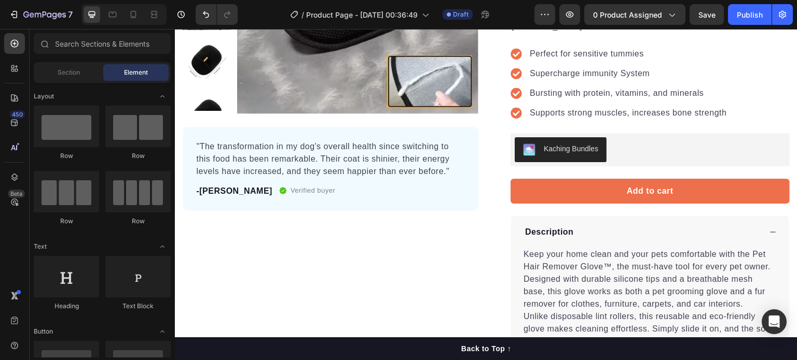
scroll to position [239, 0]
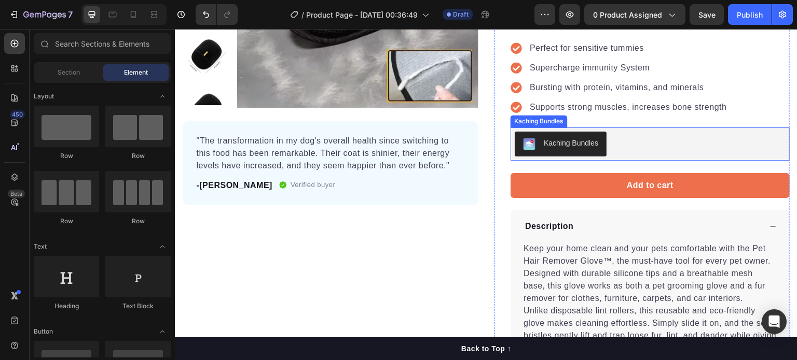
click at [590, 138] on div "Kaching Bundles" at bounding box center [570, 143] width 54 height 11
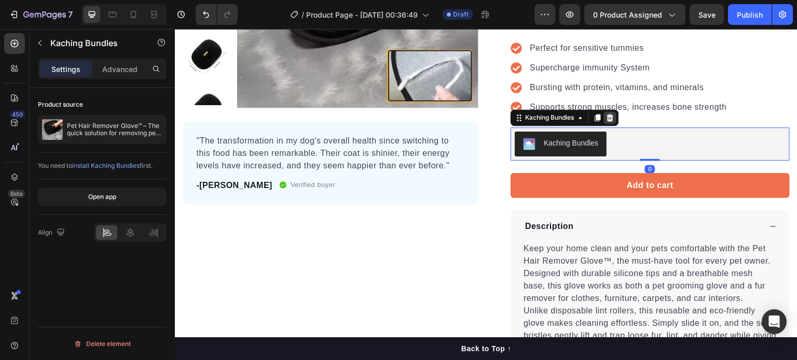
click at [608, 114] on icon at bounding box center [610, 118] width 8 height 8
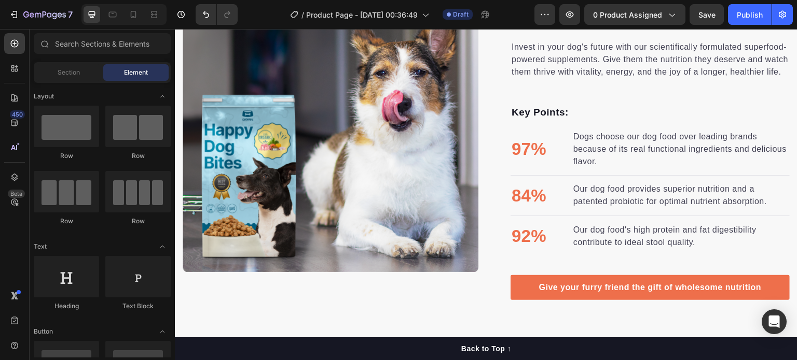
scroll to position [763, 0]
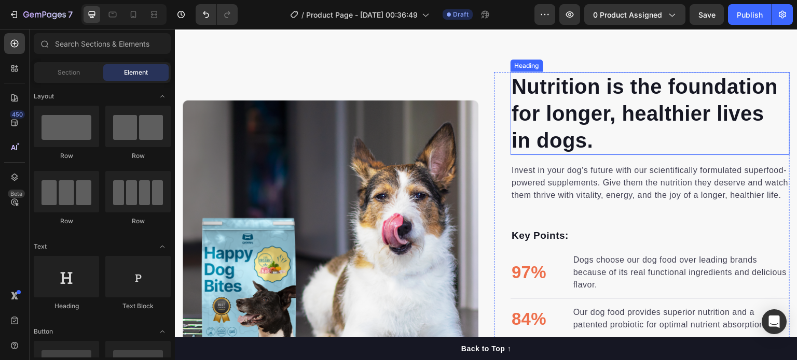
click at [672, 143] on p "Nutrition is the foundation for longer, healthier lives in dogs." at bounding box center [649, 113] width 277 height 81
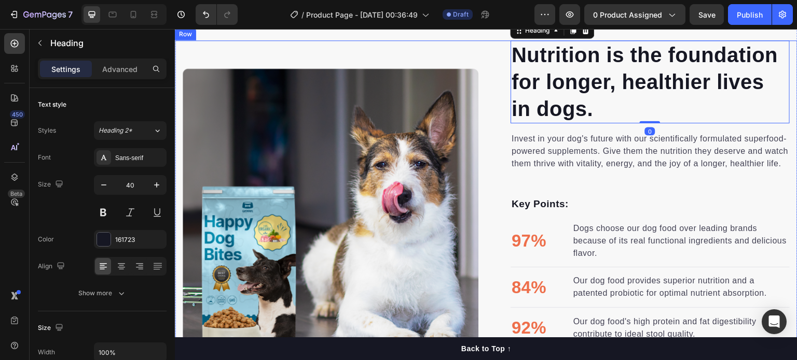
click at [443, 88] on div "Image Image" at bounding box center [331, 216] width 296 height 352
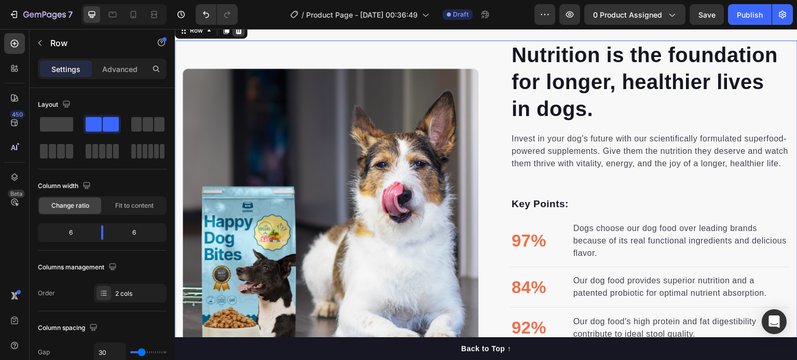
click at [243, 37] on div at bounding box center [238, 30] width 12 height 12
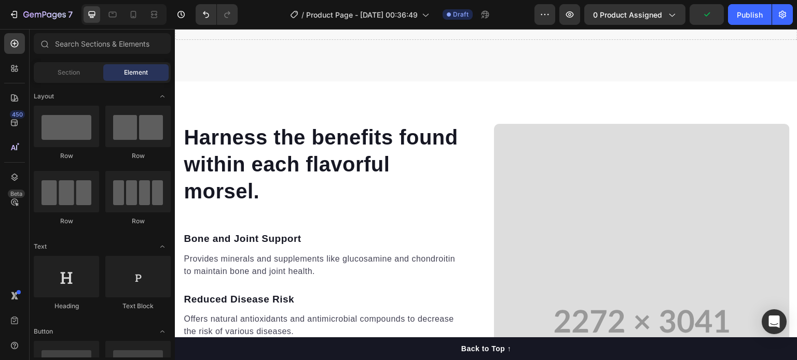
scroll to position [816, 0]
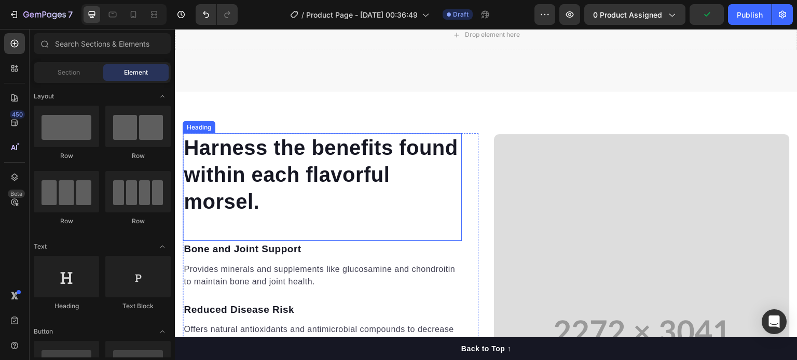
click at [384, 203] on p "Harness the benefits found within each flavorful morsel." at bounding box center [322, 174] width 277 height 81
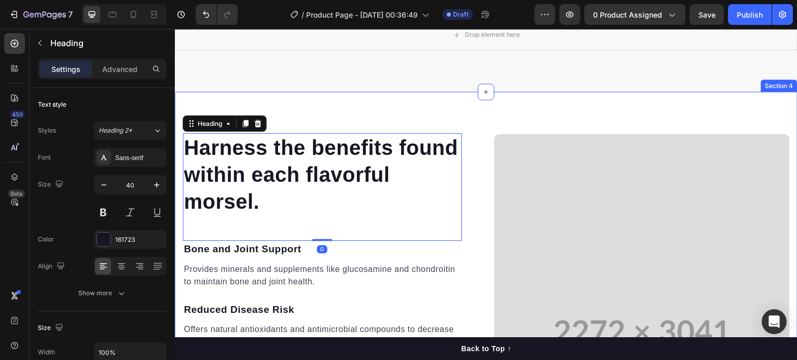
click at [428, 115] on div "Harness the benefits found within each flavorful morsel. Heading 0 Bone and Joi…" at bounding box center [486, 332] width 622 height 481
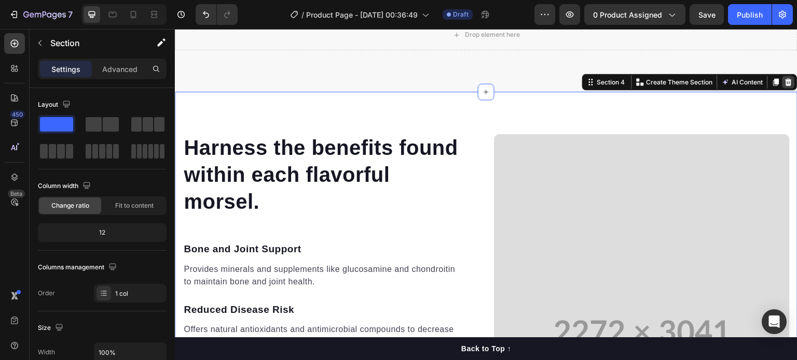
click at [782, 87] on div at bounding box center [788, 82] width 12 height 12
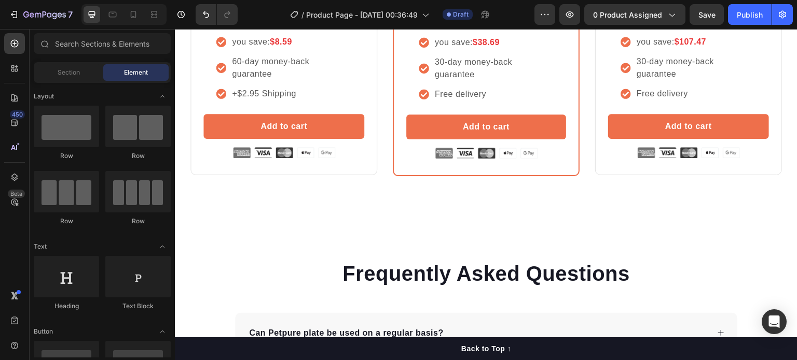
scroll to position [1509, 0]
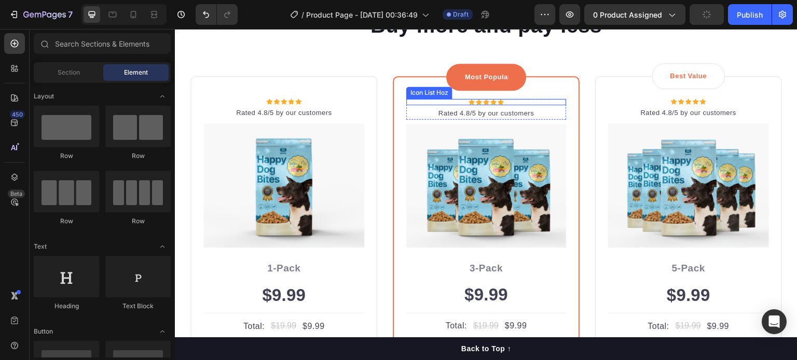
click at [476, 117] on p "Rated 4.8/5 by our customers" at bounding box center [486, 113] width 158 height 10
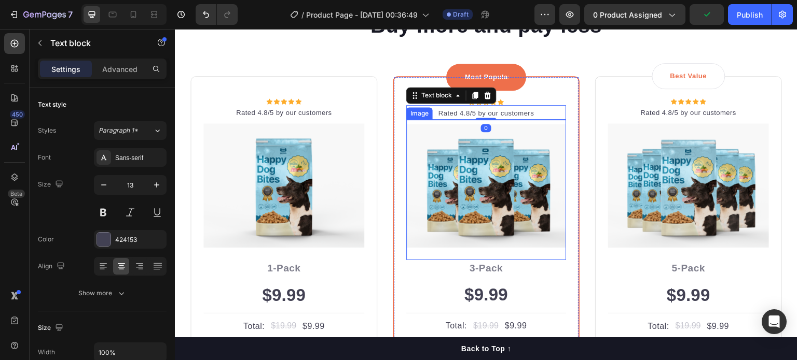
click at [476, 150] on img at bounding box center [486, 186] width 160 height 124
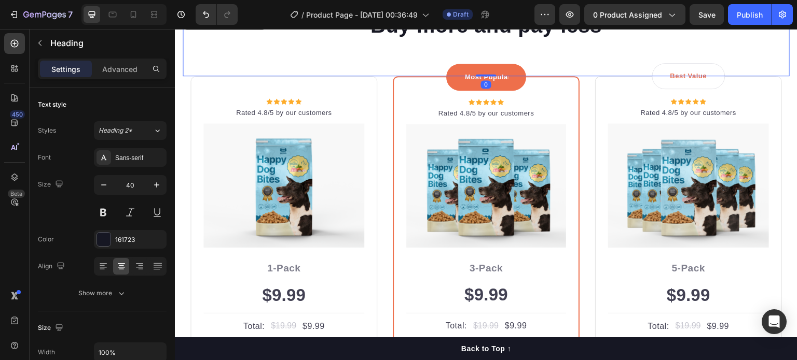
click at [636, 43] on div "Buy more and pay less Heading 0" at bounding box center [486, 43] width 607 height 65
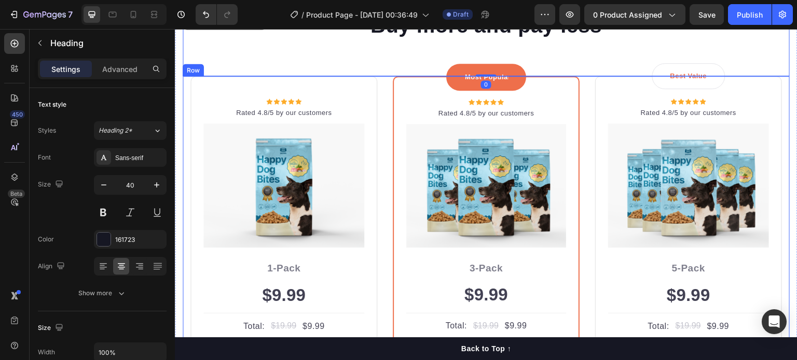
click at [782, 92] on div "Buy more and pay less Heading 0 Row Icon Icon Icon Icon Icon Icon List Hoz Rate…" at bounding box center [486, 249] width 622 height 561
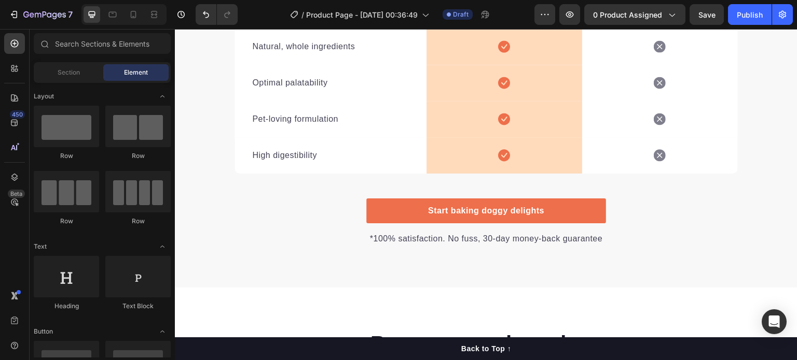
scroll to position [1390, 0]
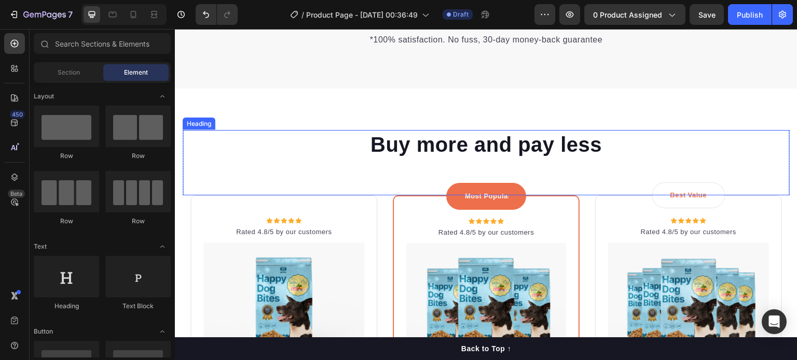
click at [741, 158] on h2 "Buy more and pay less" at bounding box center [486, 144] width 607 height 29
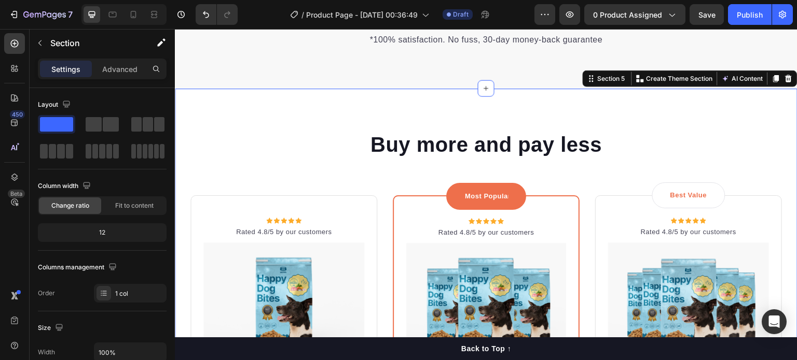
click at [784, 79] on icon at bounding box center [788, 79] width 8 height 8
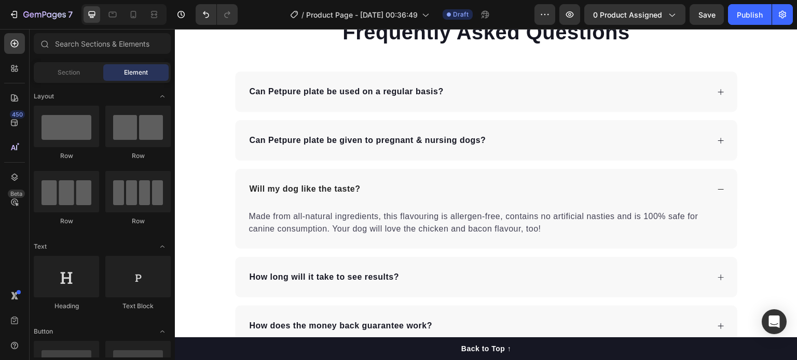
scroll to position [964, 0]
